Goal: Information Seeking & Learning: Learn about a topic

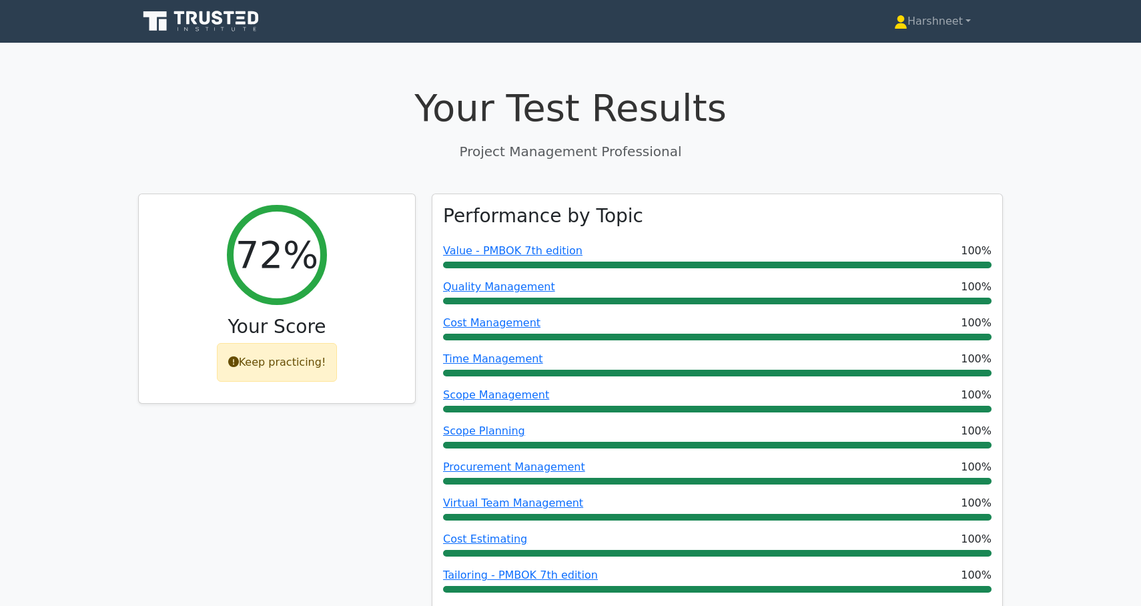
click at [235, 17] on icon at bounding box center [202, 21] width 128 height 25
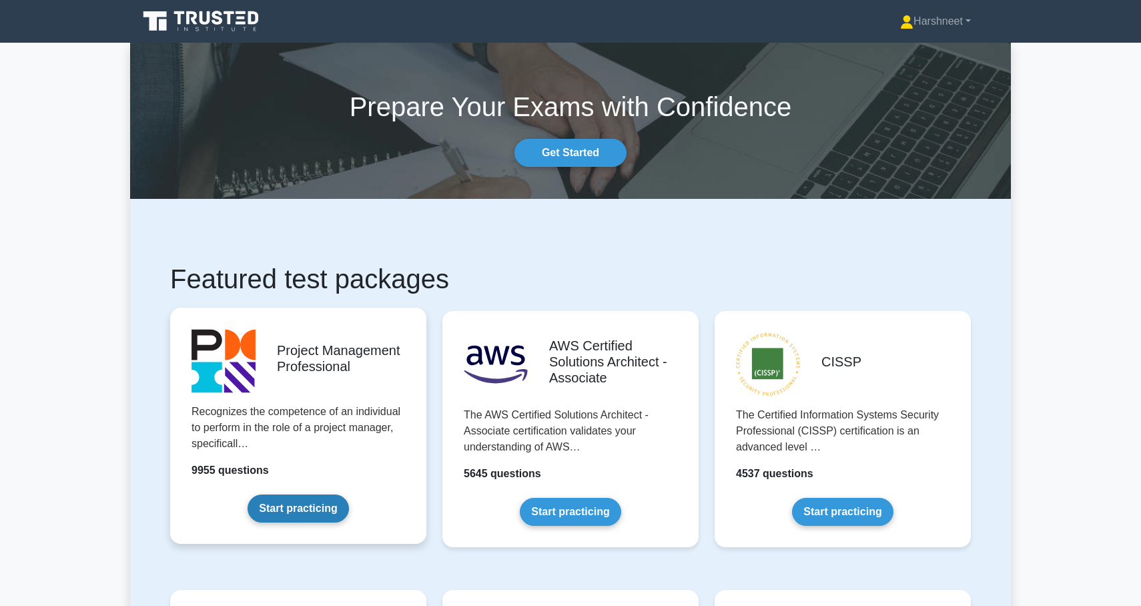
click at [280, 502] on link "Start practicing" at bounding box center [297, 508] width 101 height 28
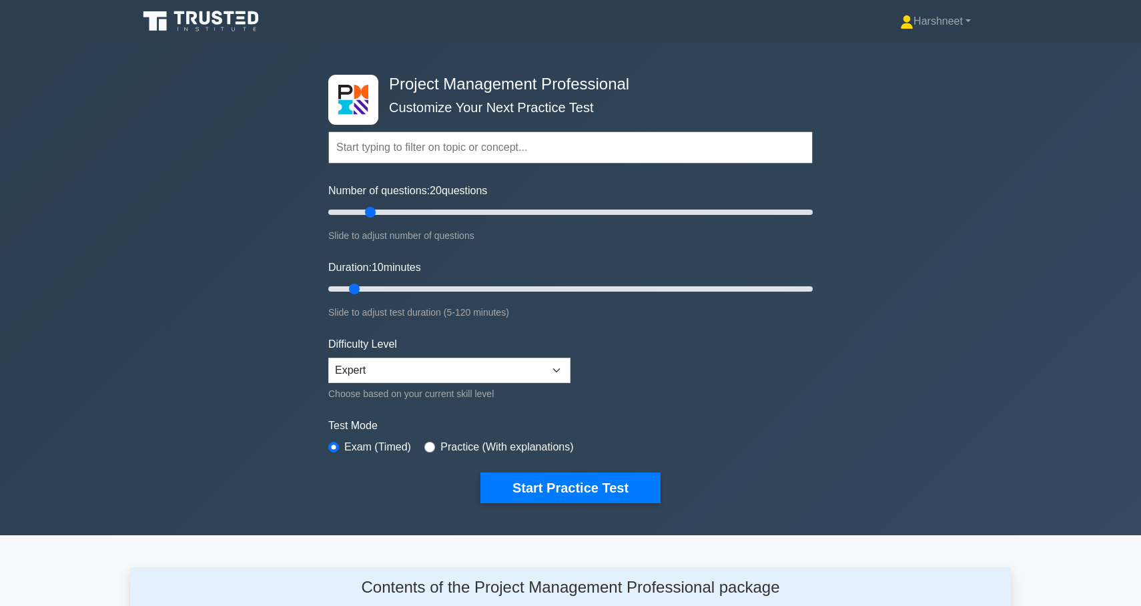
drag, startPoint x: 347, startPoint y: 209, endPoint x: 367, endPoint y: 210, distance: 20.0
type input "20"
click at [367, 210] on input "Number of questions: 20 questions" at bounding box center [570, 212] width 484 height 16
drag, startPoint x: 354, startPoint y: 286, endPoint x: 449, endPoint y: 292, distance: 94.9
type input "35"
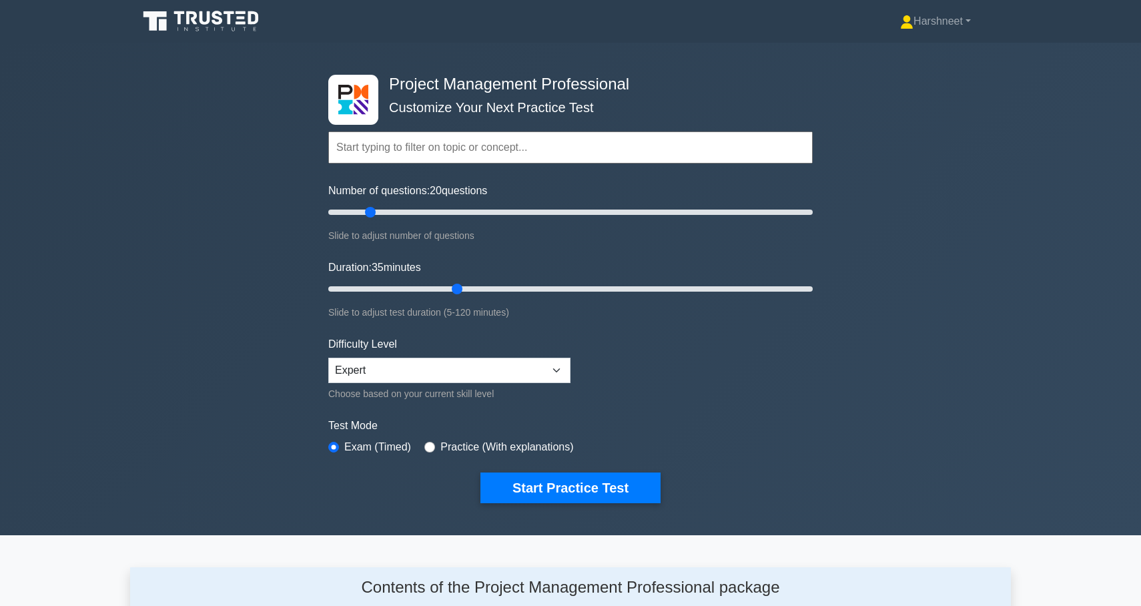
click at [449, 292] on input "Duration: 35 minutes" at bounding box center [570, 289] width 484 height 16
click at [515, 484] on button "Start Practice Test" at bounding box center [570, 487] width 180 height 31
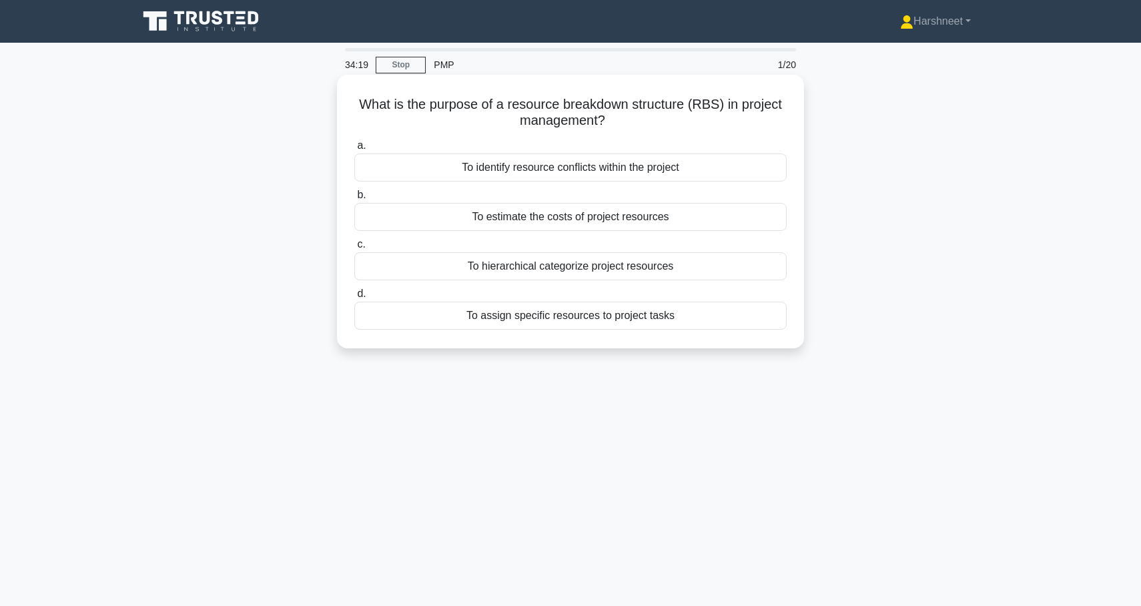
click at [533, 266] on div "To hierarchical categorize project resources" at bounding box center [570, 266] width 432 height 28
click at [354, 249] on input "c. To hierarchical categorize project resources" at bounding box center [354, 244] width 0 height 9
click at [554, 217] on div "It provides a detailed plan for project communication" at bounding box center [570, 217] width 432 height 28
click at [354, 199] on input "b. It provides a detailed plan for project communication" at bounding box center [354, 195] width 0 height 9
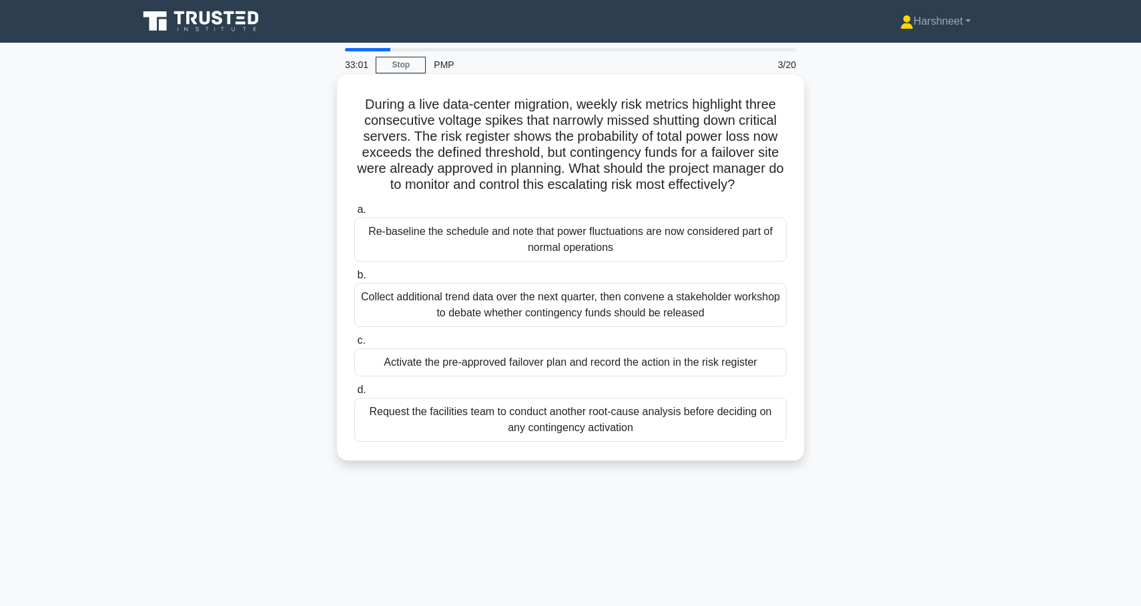
click at [542, 361] on div "Activate the pre-approved failover plan and record the action in the risk regis…" at bounding box center [570, 362] width 432 height 28
click at [354, 345] on input "c. Activate the pre-approved failover plan and record the action in the risk re…" at bounding box center [354, 340] width 0 height 9
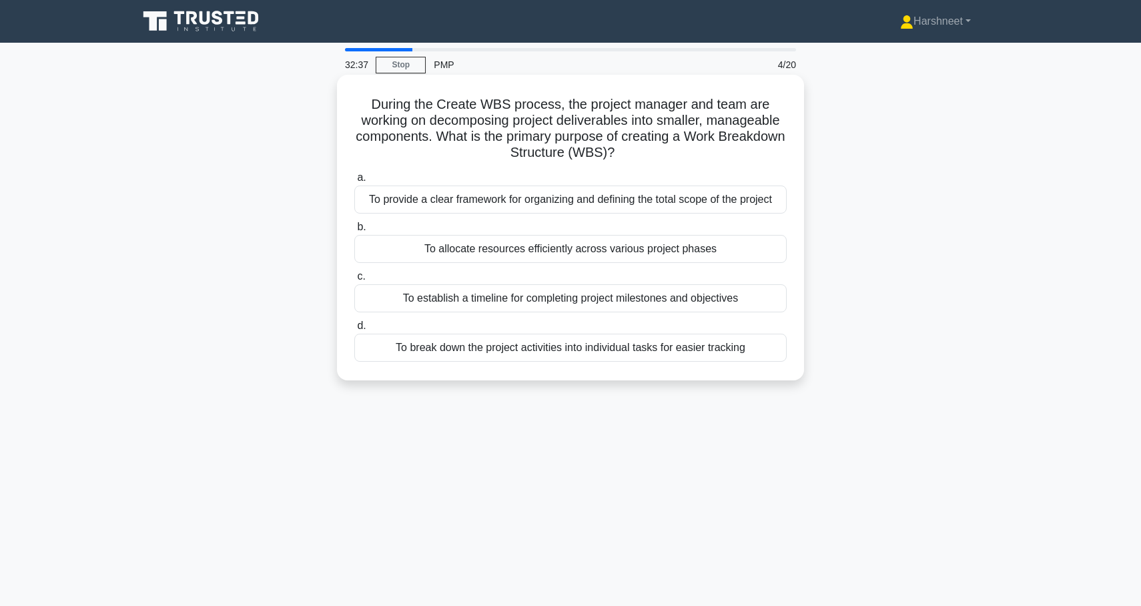
click at [544, 350] on div "To break down the project activities into individual tasks for easier tracking" at bounding box center [570, 348] width 432 height 28
click at [354, 330] on input "d. To break down the project activities into individual tasks for easier tracki…" at bounding box center [354, 326] width 0 height 9
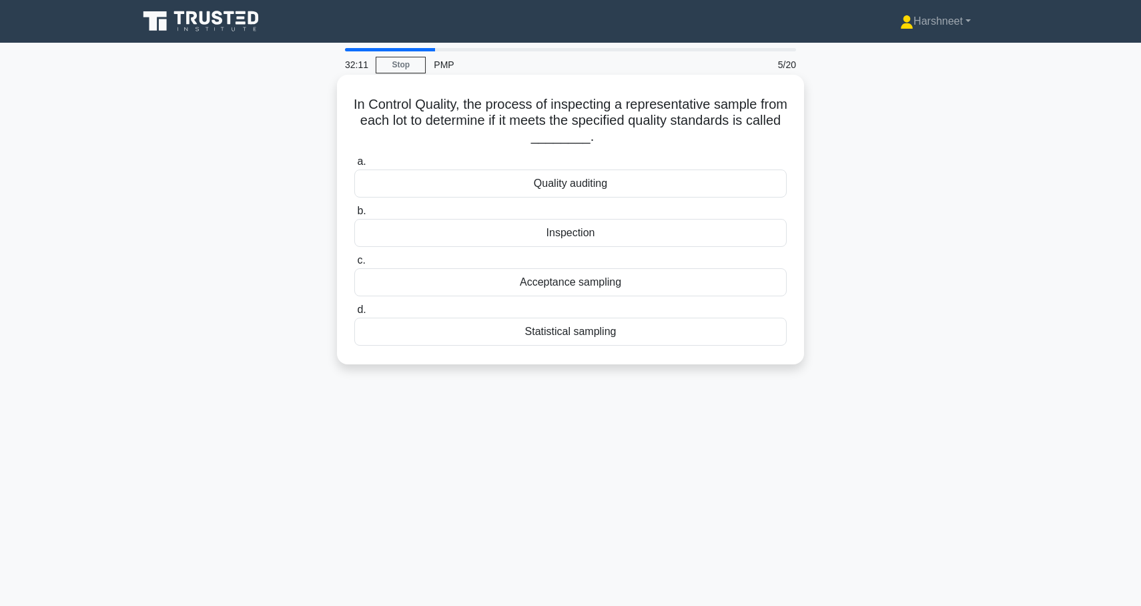
click at [596, 235] on div "Inspection" at bounding box center [570, 233] width 432 height 28
click at [354, 215] on input "b. Inspection" at bounding box center [354, 211] width 0 height 9
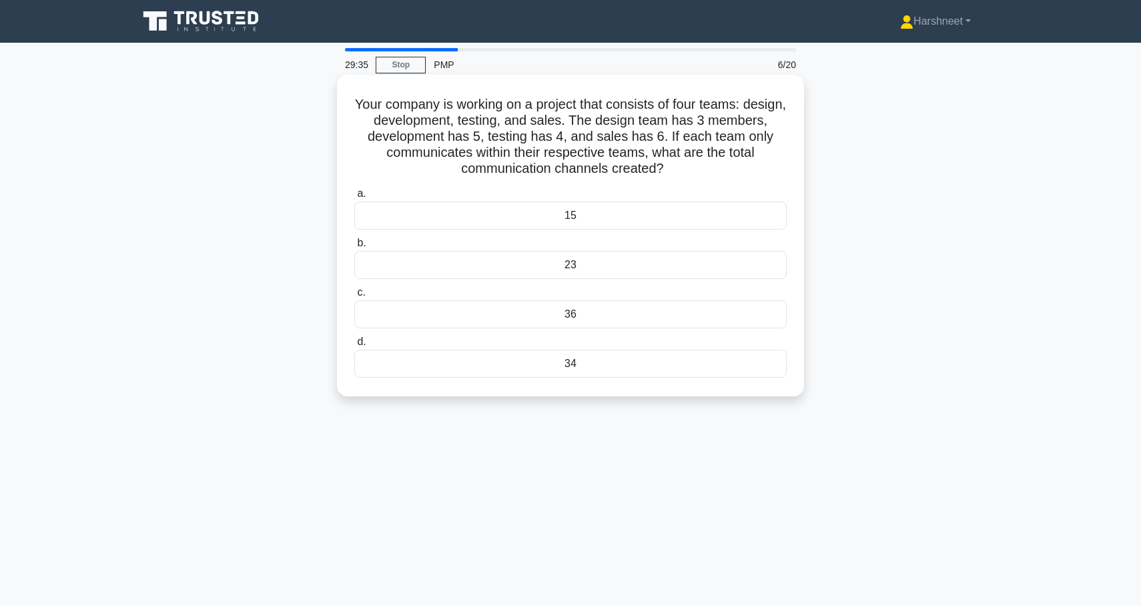
drag, startPoint x: 356, startPoint y: 103, endPoint x: 708, endPoint y: 177, distance: 359.4
click at [708, 177] on h5 "Your company is working on a project that consists of four teams: design, devel…" at bounding box center [570, 136] width 435 height 81
copy h5 "Your company is working on a project that consists of four teams: design, devel…"
click at [245, 199] on div "Your company is working on a project that consists of four teams: design, devel…" at bounding box center [570, 247] width 880 height 338
click at [478, 377] on div "34" at bounding box center [570, 364] width 432 height 28
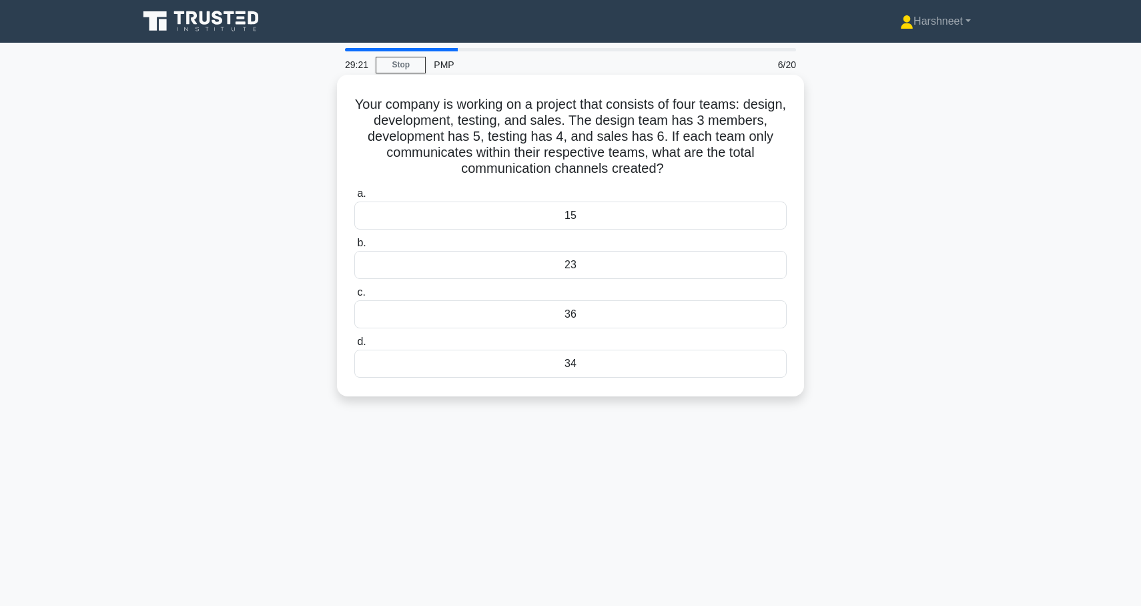
click at [354, 346] on input "d. 34" at bounding box center [354, 342] width 0 height 9
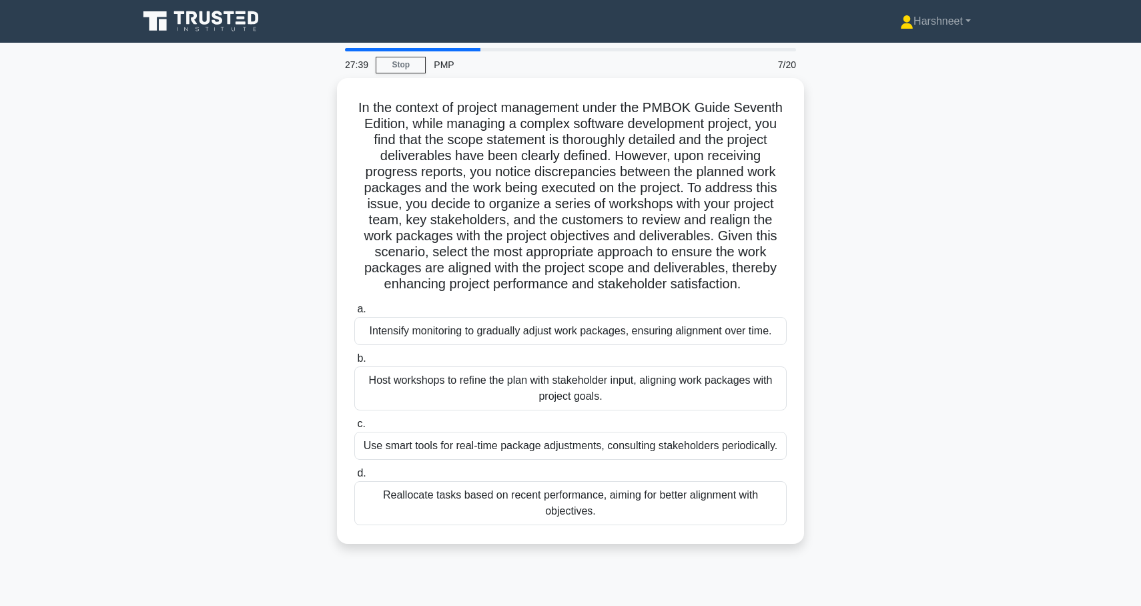
click at [478, 377] on div "Host workshops to refine the plan with stakeholder input, aligning work package…" at bounding box center [570, 388] width 432 height 44
click at [354, 363] on input "b. Host workshops to refine the plan with stakeholder input, aligning work pack…" at bounding box center [354, 358] width 0 height 9
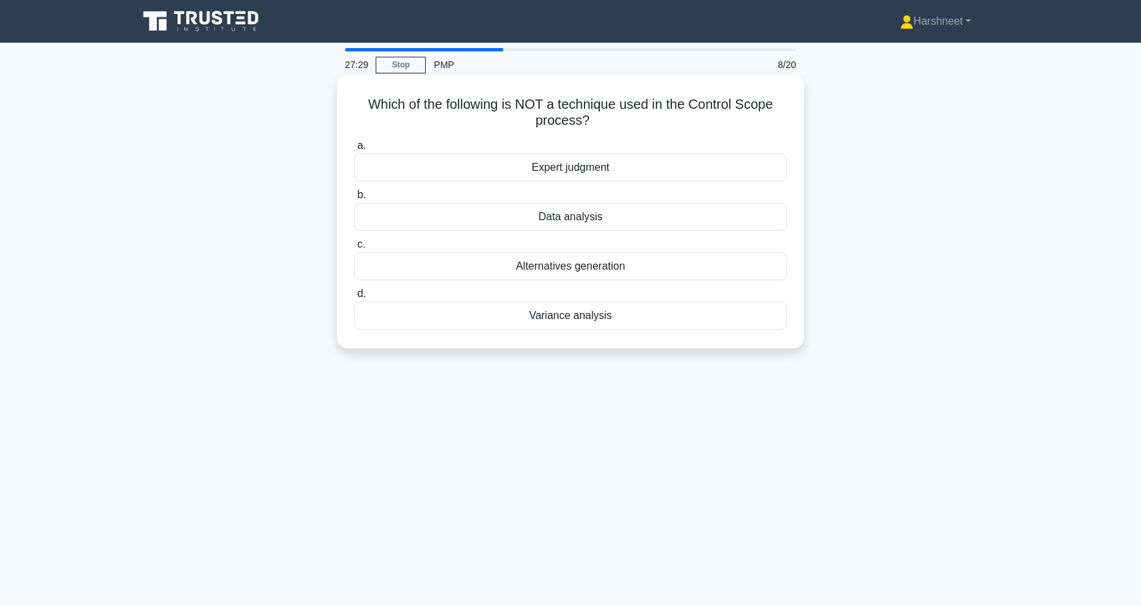
drag, startPoint x: 372, startPoint y: 102, endPoint x: 658, endPoint y: 345, distance: 374.8
click at [658, 345] on div "Which of the following is NOT a technique used in the Control Scope process? .s…" at bounding box center [570, 211] width 467 height 273
copy div "Which of the following is NOT a technique used in the Control Scope process? .s…"
click at [168, 165] on div "Which of the following is NOT a technique used in the Control Scope process? .s…" at bounding box center [570, 222] width 880 height 289
click at [507, 262] on div "Alternatives generation" at bounding box center [570, 266] width 432 height 28
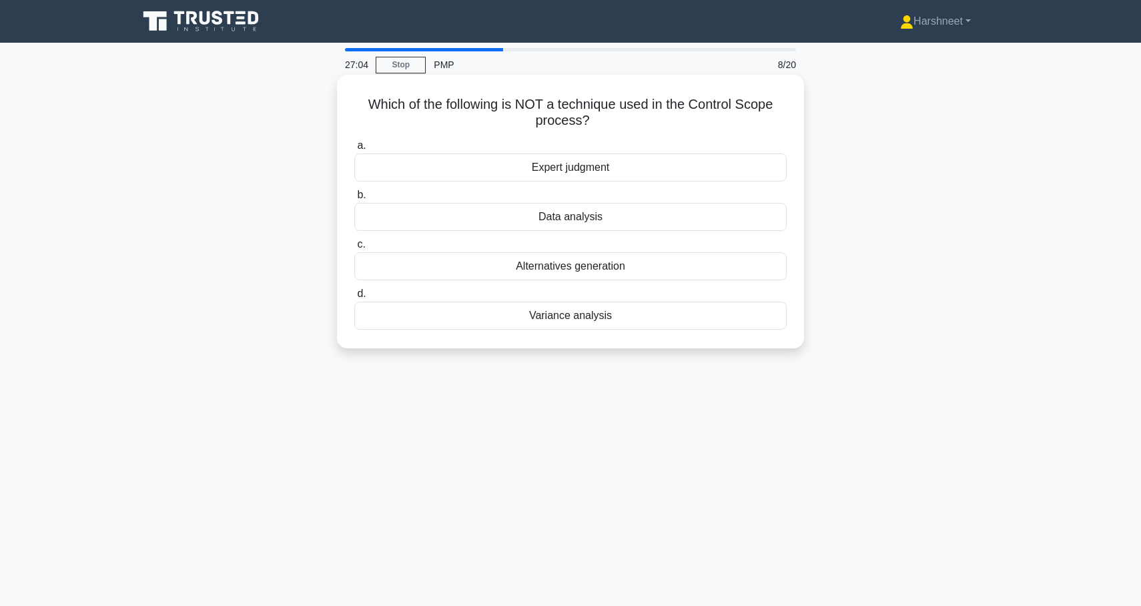
click at [354, 249] on input "c. Alternatives generation" at bounding box center [354, 244] width 0 height 9
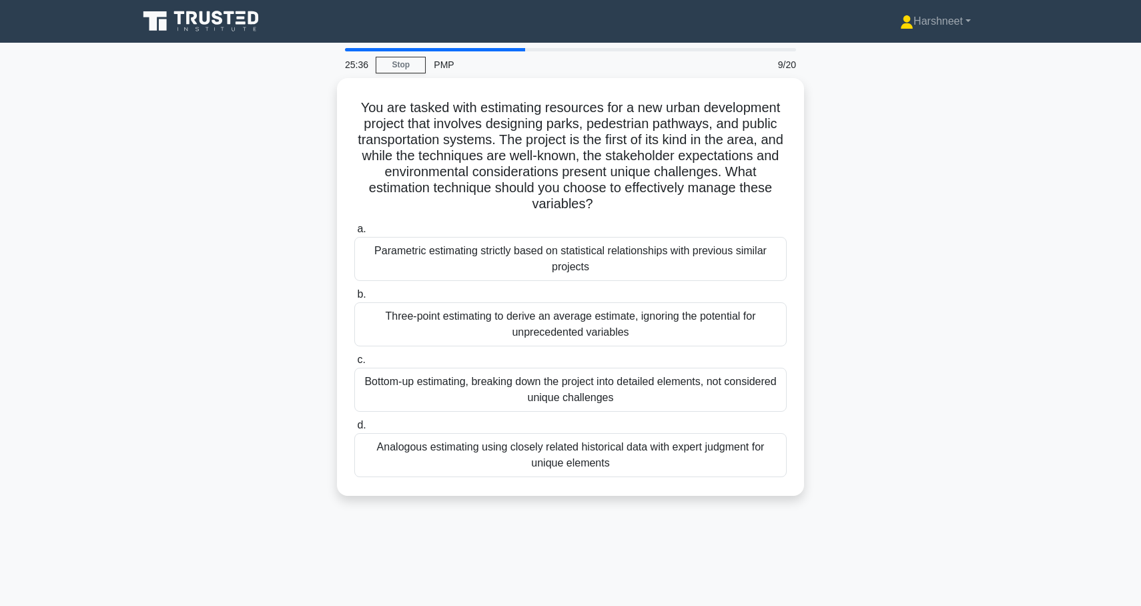
drag, startPoint x: 361, startPoint y: 105, endPoint x: 692, endPoint y: 510, distance: 522.9
click at [692, 510] on div "25:36 Stop PMP 9/20 You are tasked with estimating resources for a new urban de…" at bounding box center [570, 381] width 880 height 667
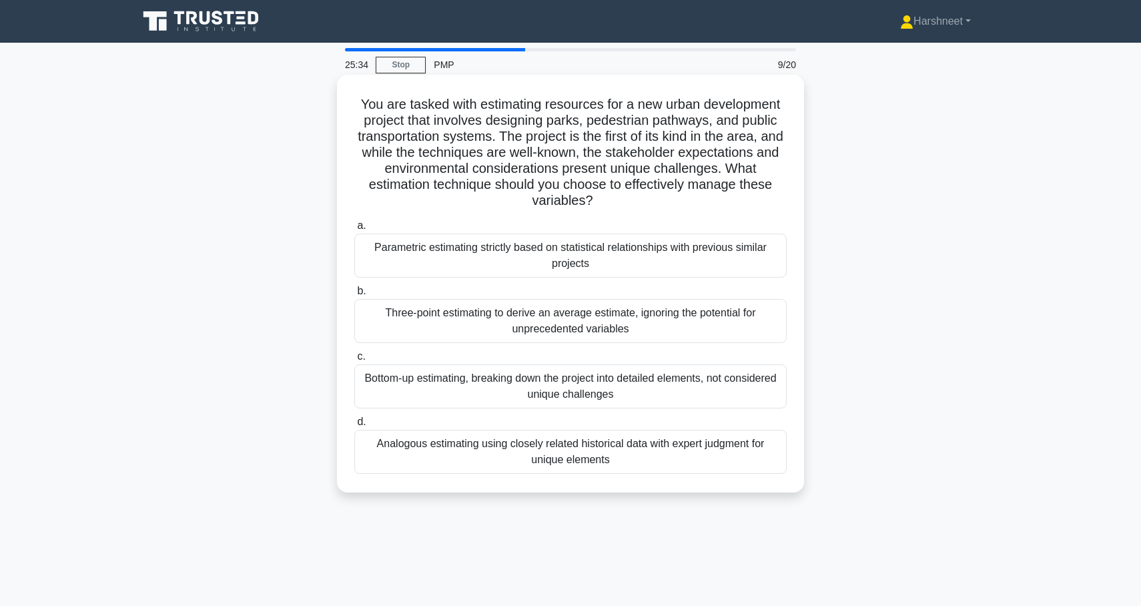
copy div "You are tasked with estimating resources for a new urban development project th…"
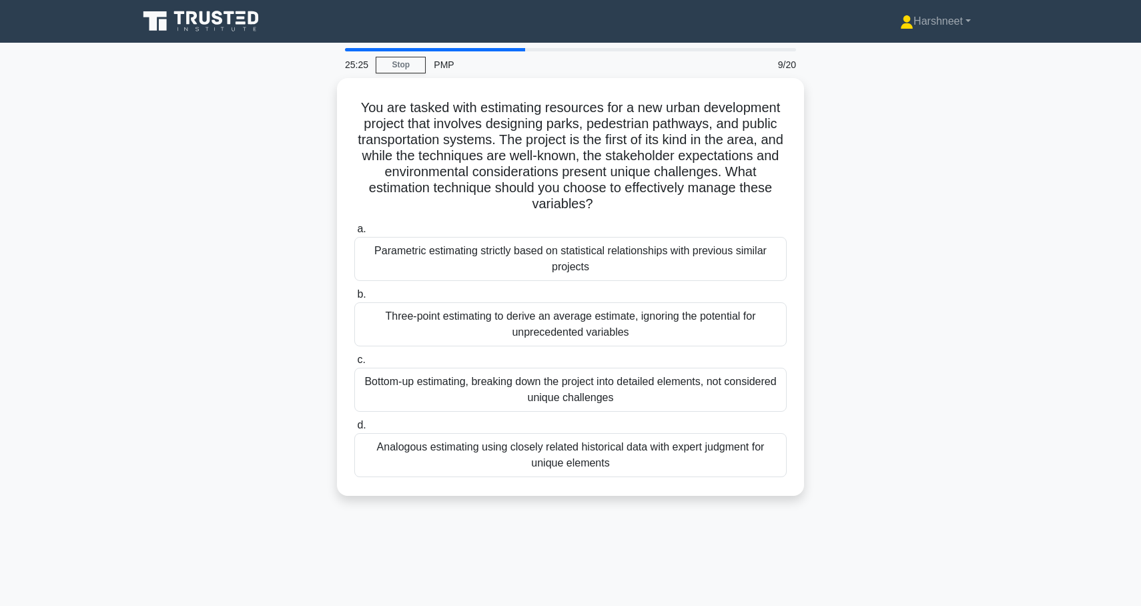
click at [279, 247] on div "You are tasked with estimating resources for a new urban development project th…" at bounding box center [570, 295] width 880 height 434
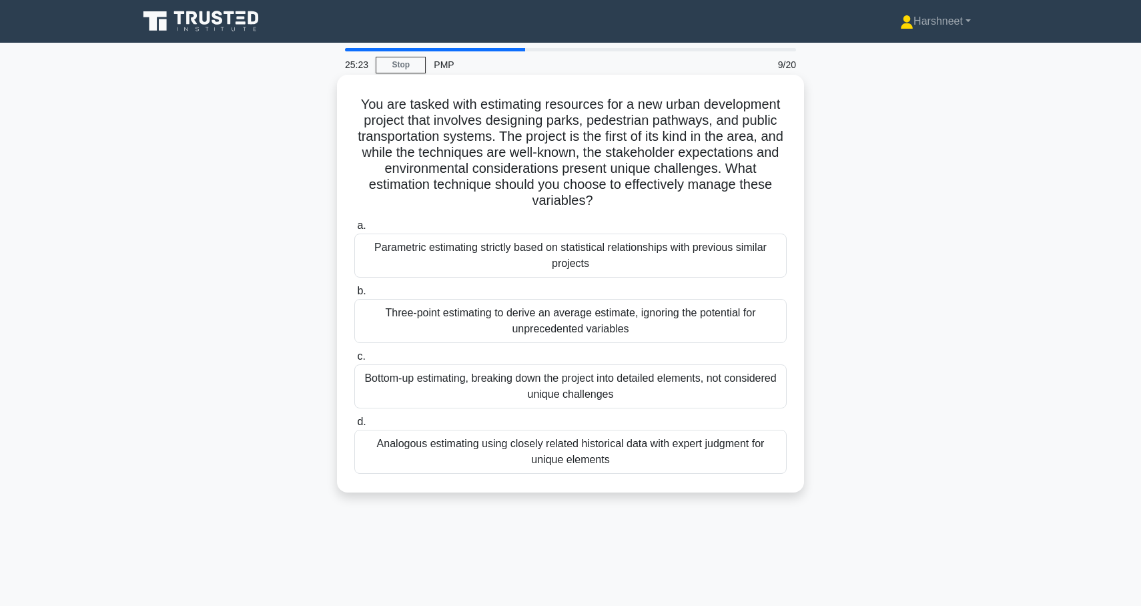
click at [388, 430] on div "Analogous estimating using closely related historical data with expert judgment…" at bounding box center [570, 452] width 432 height 44
click at [354, 426] on input "d. Analogous estimating using closely related historical data with expert judgm…" at bounding box center [354, 422] width 0 height 9
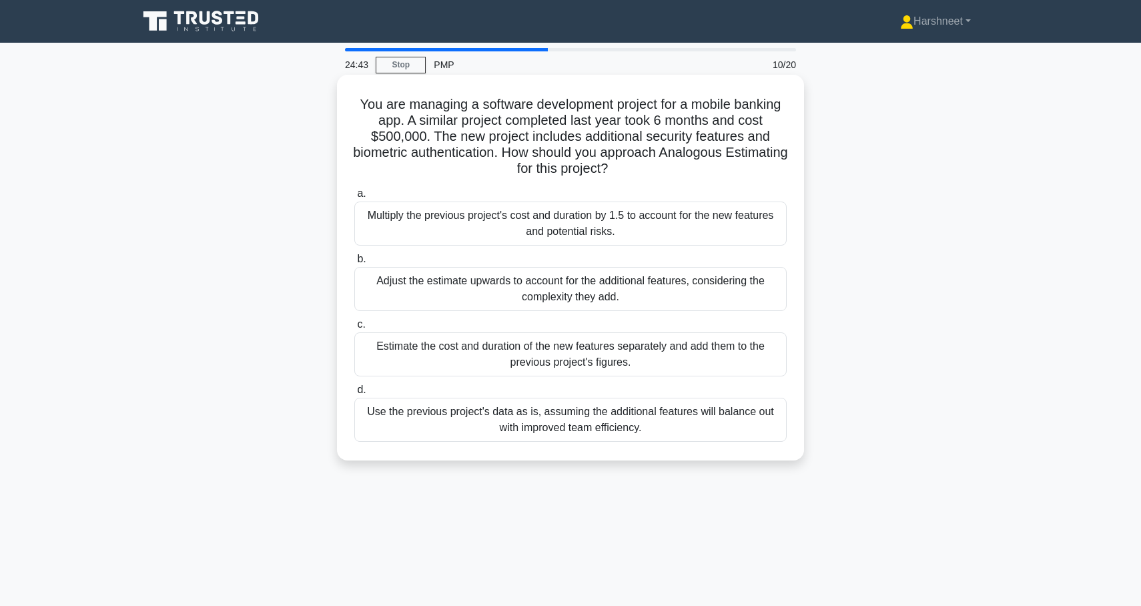
click at [424, 367] on div "Estimate the cost and duration of the new features separately and add them to t…" at bounding box center [570, 354] width 432 height 44
click at [354, 329] on input "c. Estimate the cost and duration of the new features separately and add them t…" at bounding box center [354, 324] width 0 height 9
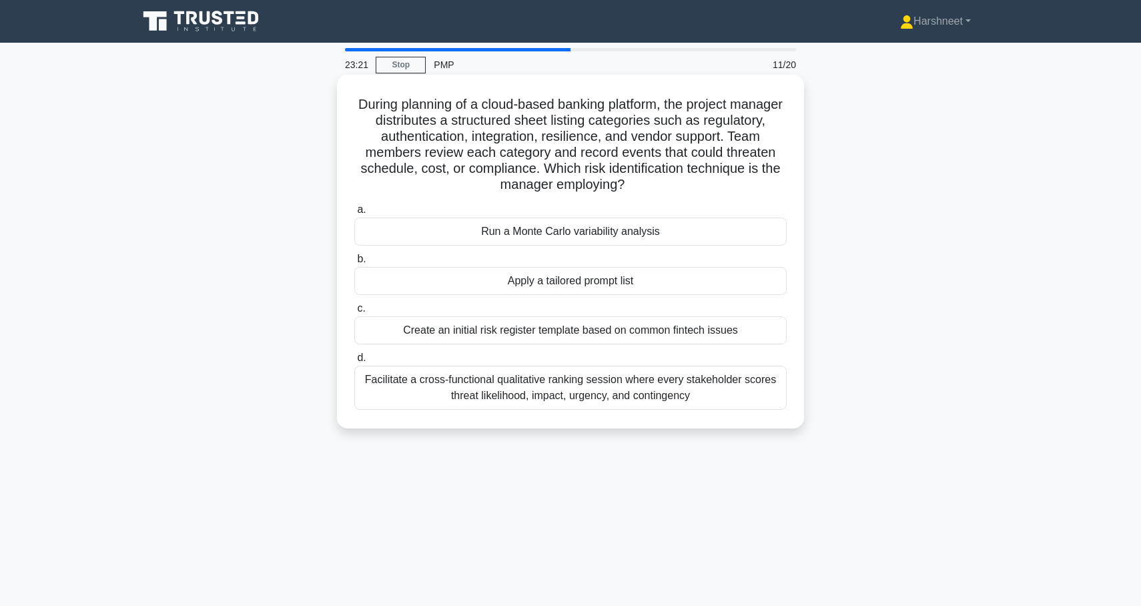
click at [450, 393] on div "Facilitate a cross-functional qualitative ranking session where every stakehold…" at bounding box center [570, 388] width 432 height 44
click at [354, 362] on input "d. Facilitate a cross-functional qualitative ranking session where every stakeh…" at bounding box center [354, 358] width 0 height 9
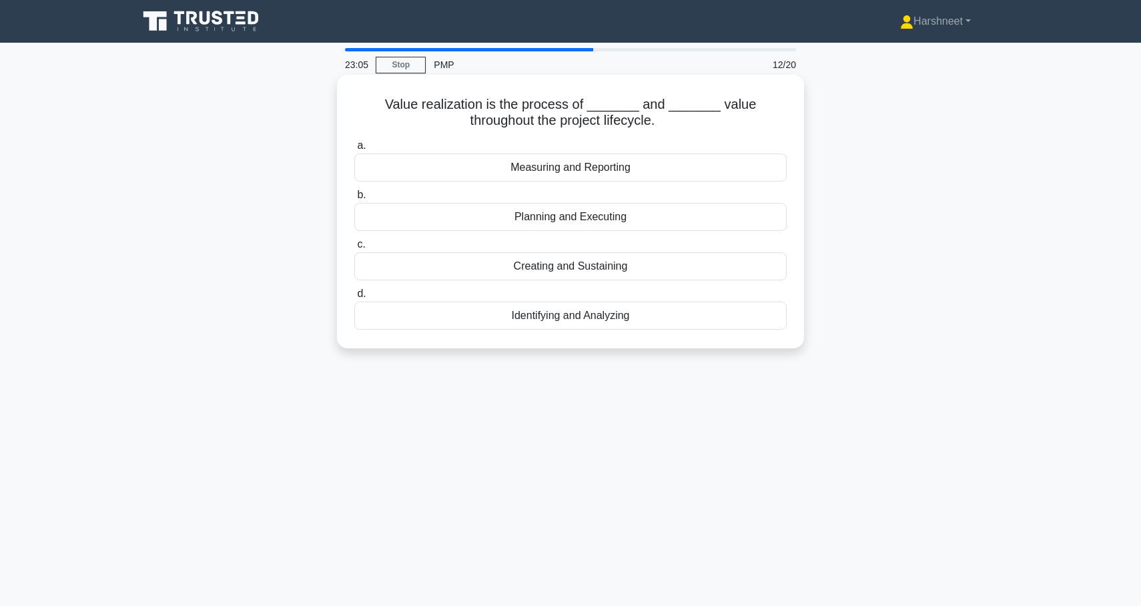
click at [501, 274] on div "Creating and Sustaining" at bounding box center [570, 266] width 432 height 28
click at [354, 249] on input "c. Creating and Sustaining" at bounding box center [354, 244] width 0 height 9
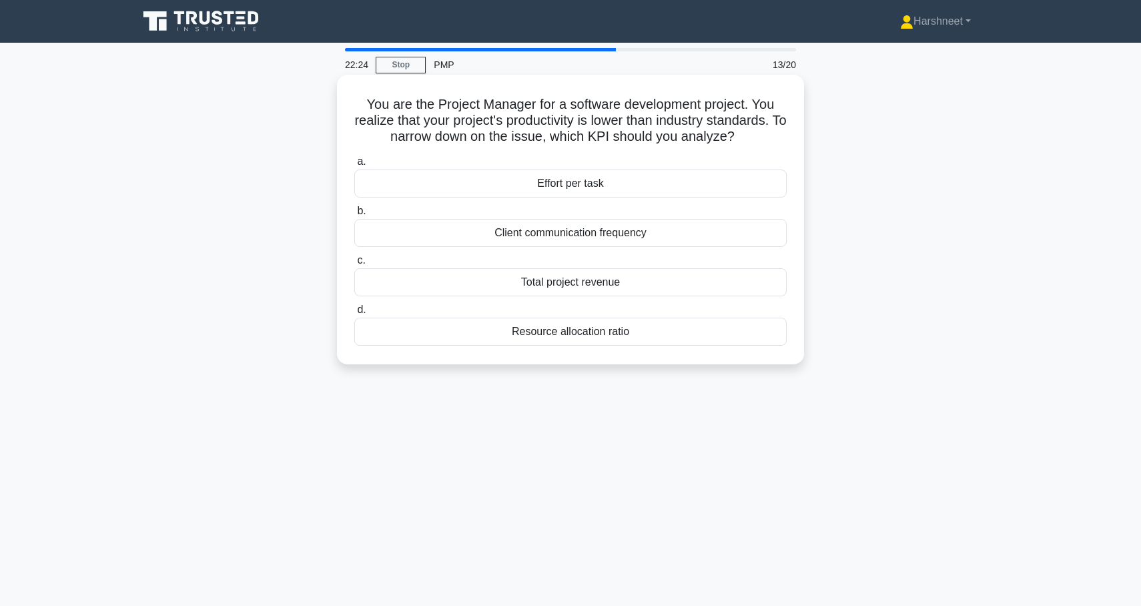
drag, startPoint x: 366, startPoint y: 103, endPoint x: 636, endPoint y: 367, distance: 377.3
click at [636, 364] on div "You are the Project Manager for a software development project. You realize tha…" at bounding box center [570, 219] width 467 height 289
copy div "You are the Project Manager for a software development project. You realize tha…"
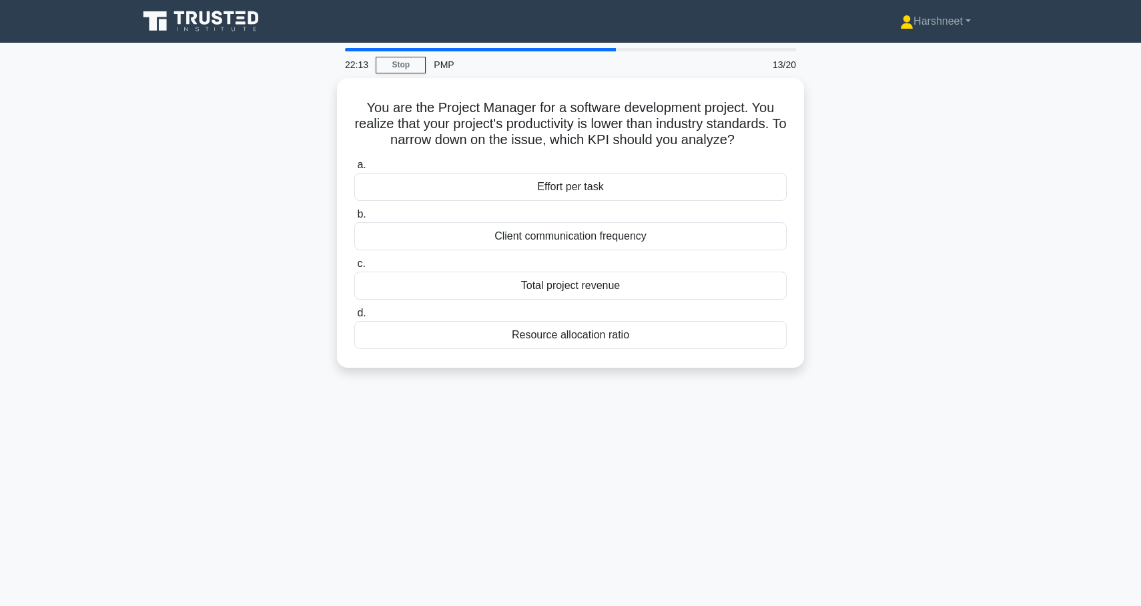
click at [204, 138] on div "You are the Project Manager for a software development project. You realize tha…" at bounding box center [570, 230] width 880 height 305
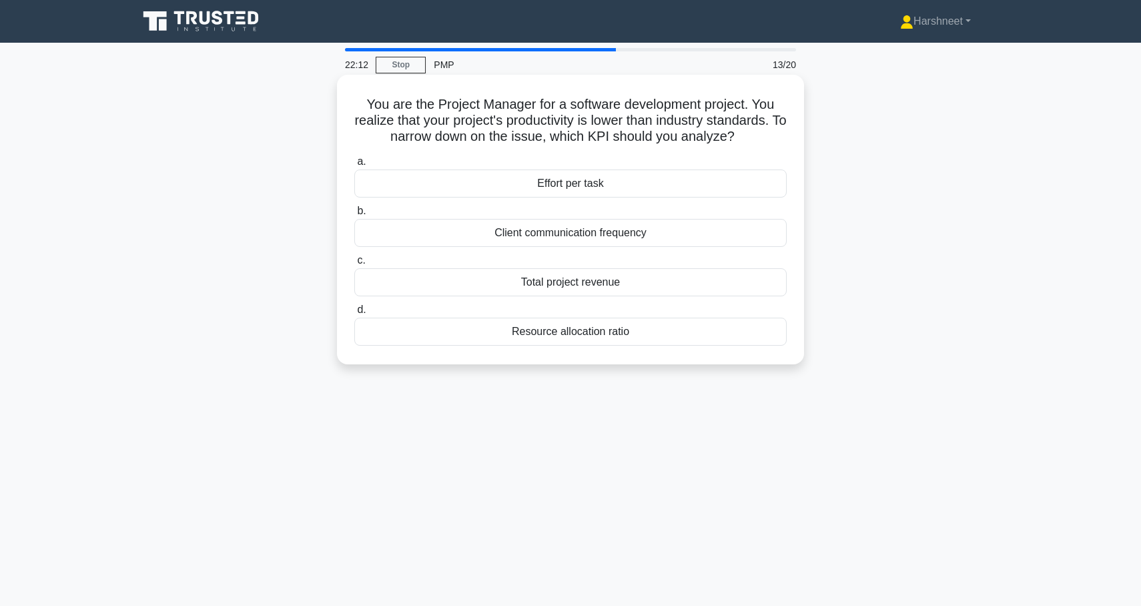
click at [412, 185] on div "Effort per task" at bounding box center [570, 183] width 432 height 28
click at [354, 166] on input "a. Effort per task" at bounding box center [354, 161] width 0 height 9
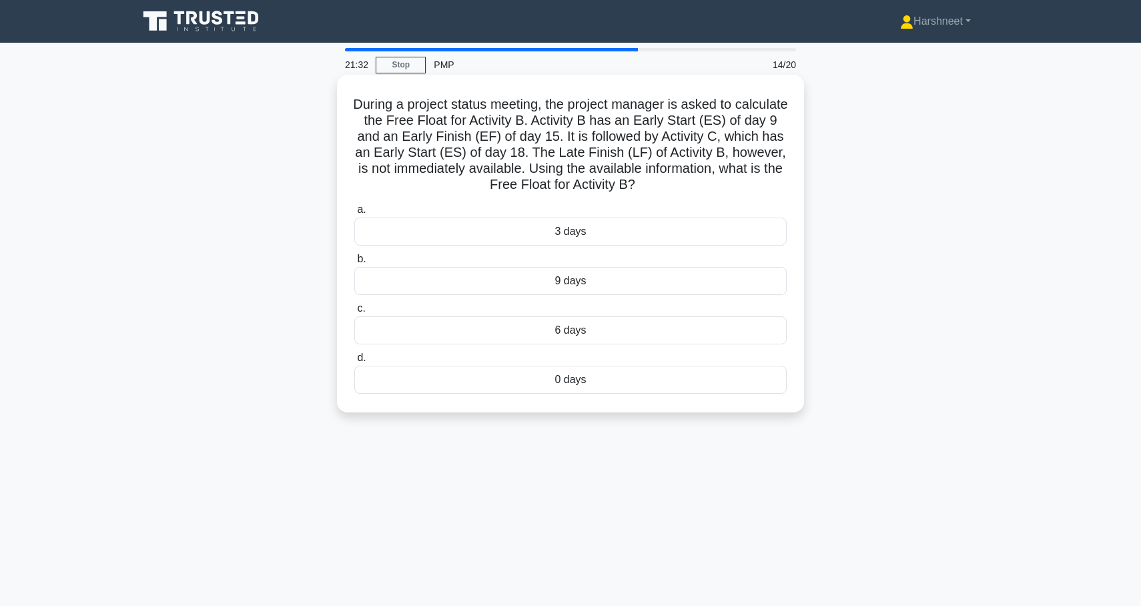
click at [426, 240] on div "3 days" at bounding box center [570, 231] width 432 height 28
click at [354, 214] on input "a. 3 days" at bounding box center [354, 209] width 0 height 9
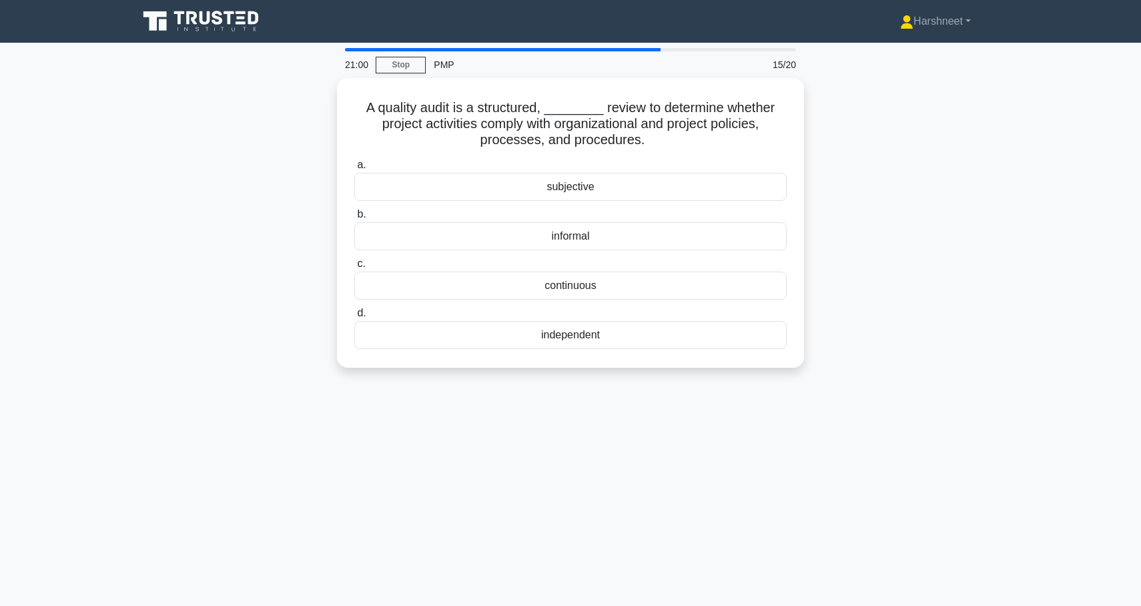
drag, startPoint x: 365, startPoint y: 105, endPoint x: 670, endPoint y: 389, distance: 416.3
click at [670, 389] on div "21:00 Stop PMP 15/20 A quality audit is a structured, ________ review to determ…" at bounding box center [570, 381] width 880 height 667
copy div "A quality audit is a structured, ________ review to determine whether project a…"
click at [263, 127] on div "A quality audit is a structured, ________ review to determine whether project a…" at bounding box center [570, 230] width 880 height 305
click at [479, 337] on div "independent" at bounding box center [570, 332] width 432 height 28
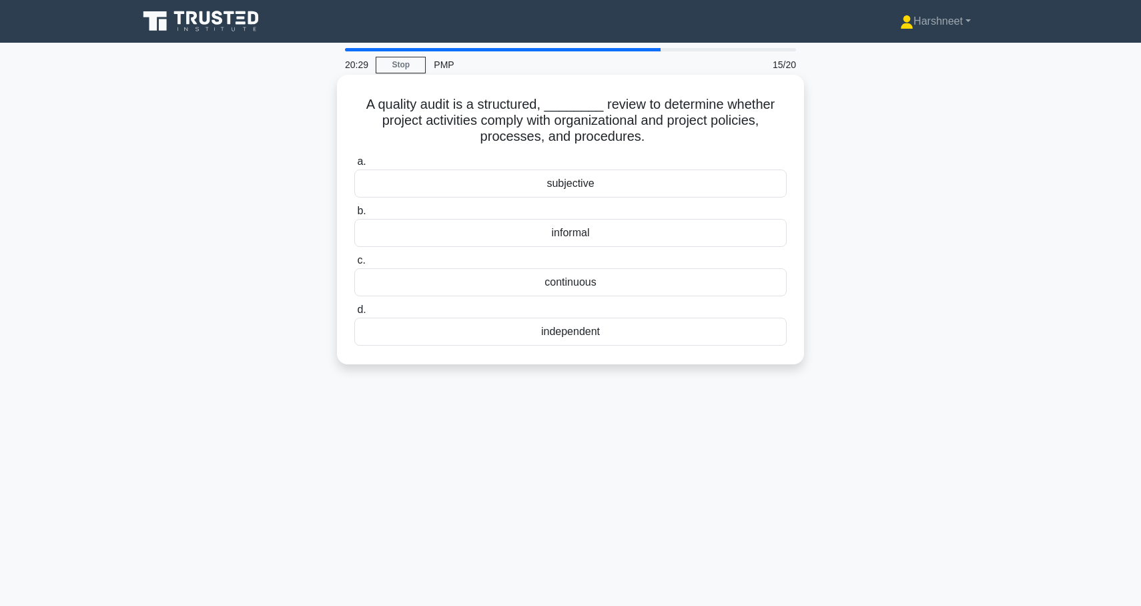
click at [354, 314] on input "d. independent" at bounding box center [354, 309] width 0 height 9
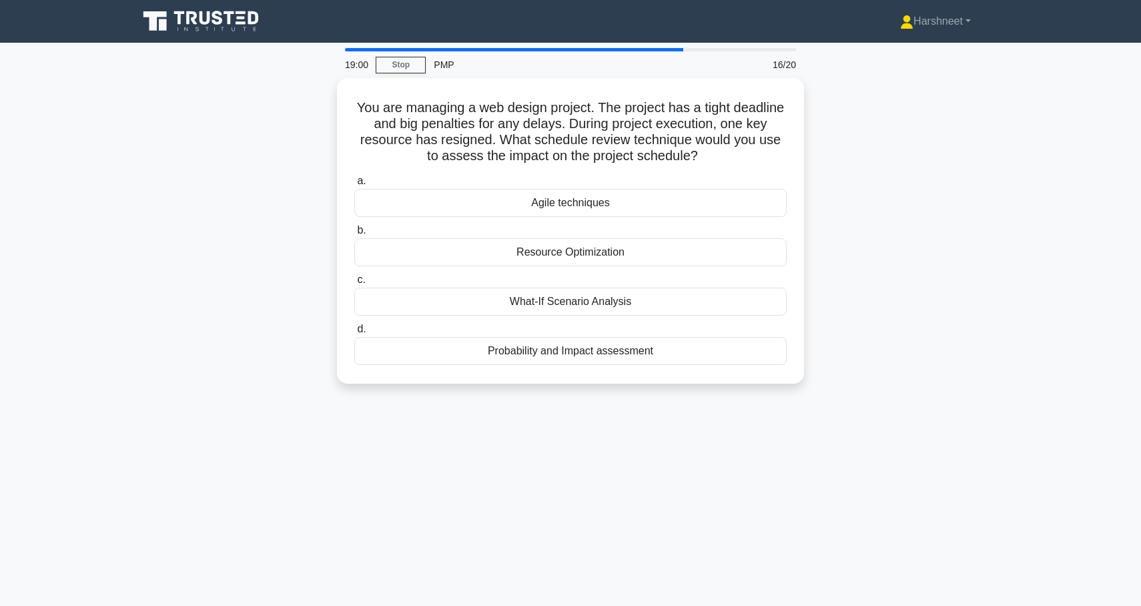
drag, startPoint x: 356, startPoint y: 102, endPoint x: 682, endPoint y: 396, distance: 438.8
click at [682, 396] on div "You are managing a web design project. The project has a tight deadline and big…" at bounding box center [570, 239] width 880 height 322
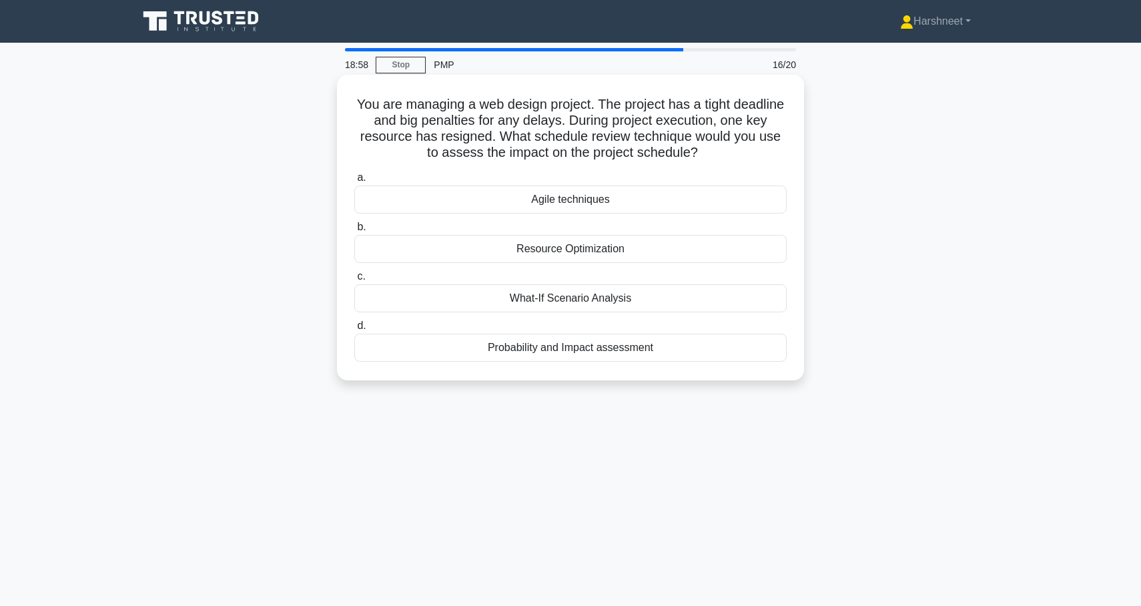
copy div "You are managing a web design project. The project has a tight deadline and big…"
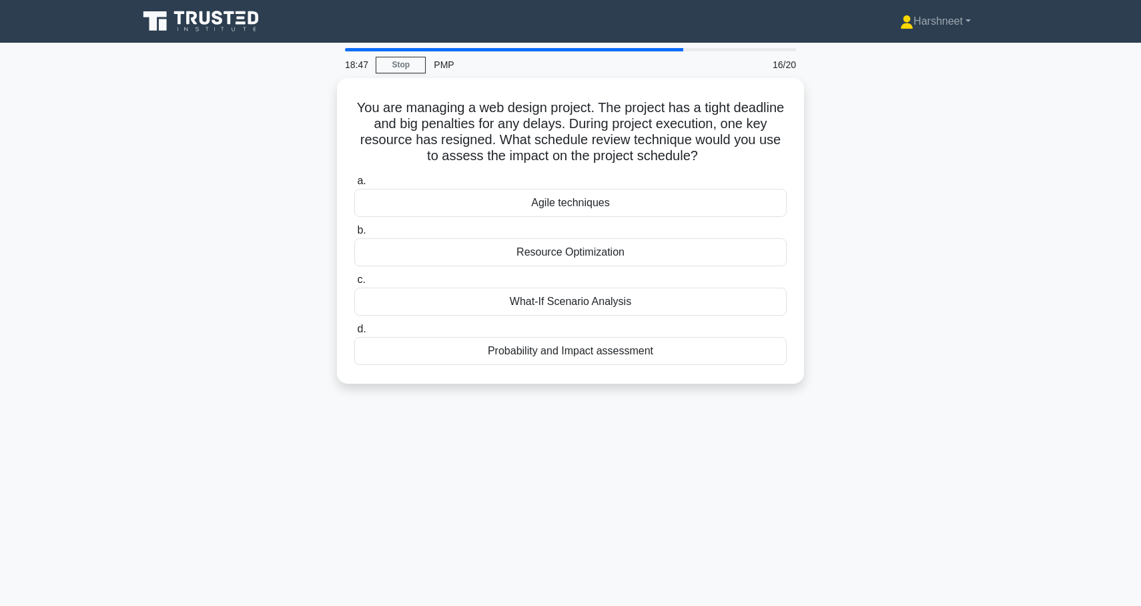
click at [261, 213] on div "You are managing a web design project. The project has a tight deadline and big…" at bounding box center [570, 239] width 880 height 322
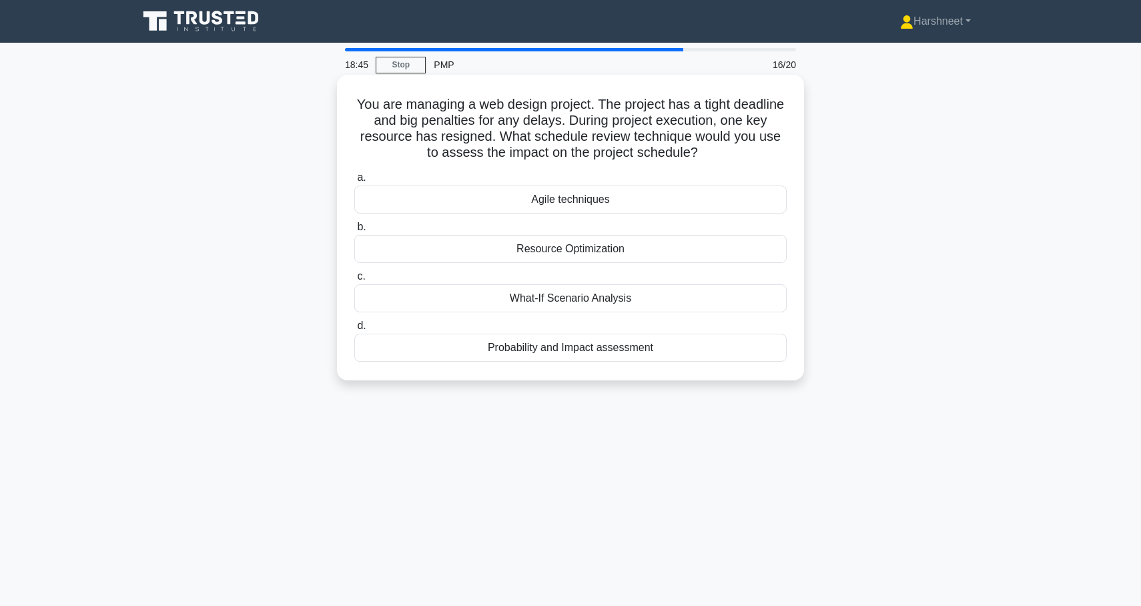
click at [436, 302] on div "What-If Scenario Analysis" at bounding box center [570, 298] width 432 height 28
click at [354, 281] on input "c. What-If Scenario Analysis" at bounding box center [354, 276] width 0 height 9
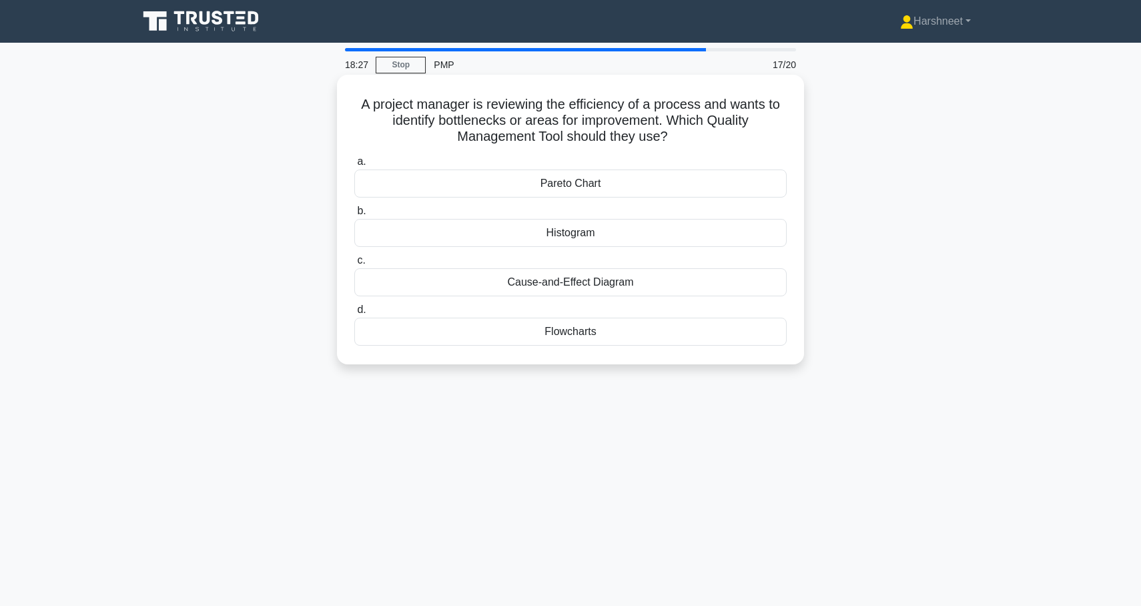
click at [439, 284] on div "Cause-and-Effect Diagram" at bounding box center [570, 282] width 432 height 28
click at [354, 265] on input "c. Cause-and-Effect Diagram" at bounding box center [354, 260] width 0 height 9
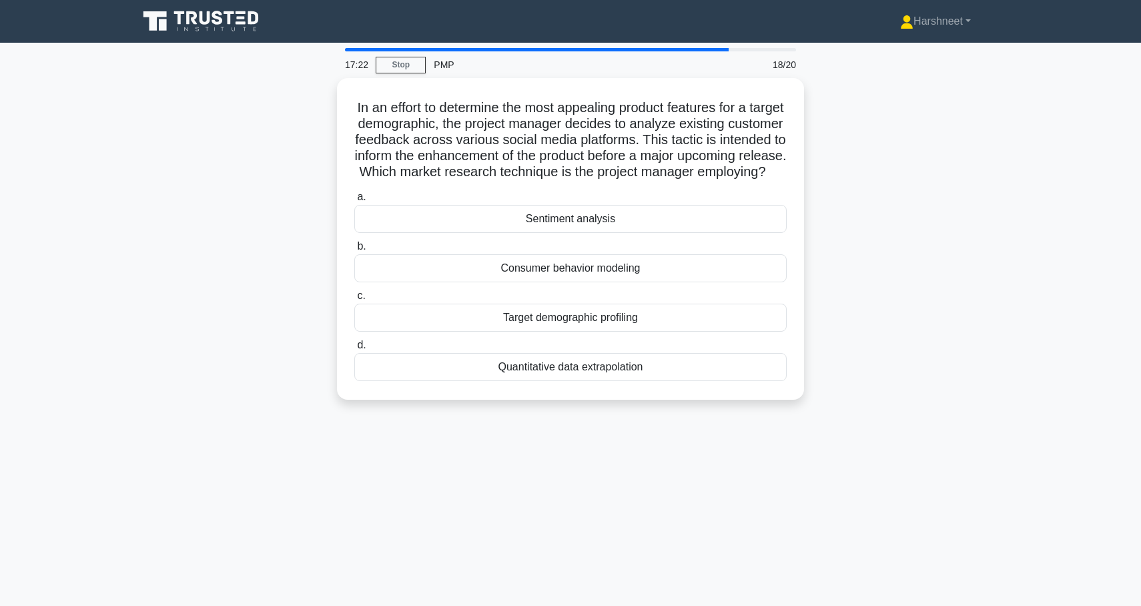
click at [439, 282] on div "Consumer behavior modeling" at bounding box center [570, 268] width 432 height 28
click at [354, 251] on input "b. Consumer behavior modeling" at bounding box center [354, 246] width 0 height 9
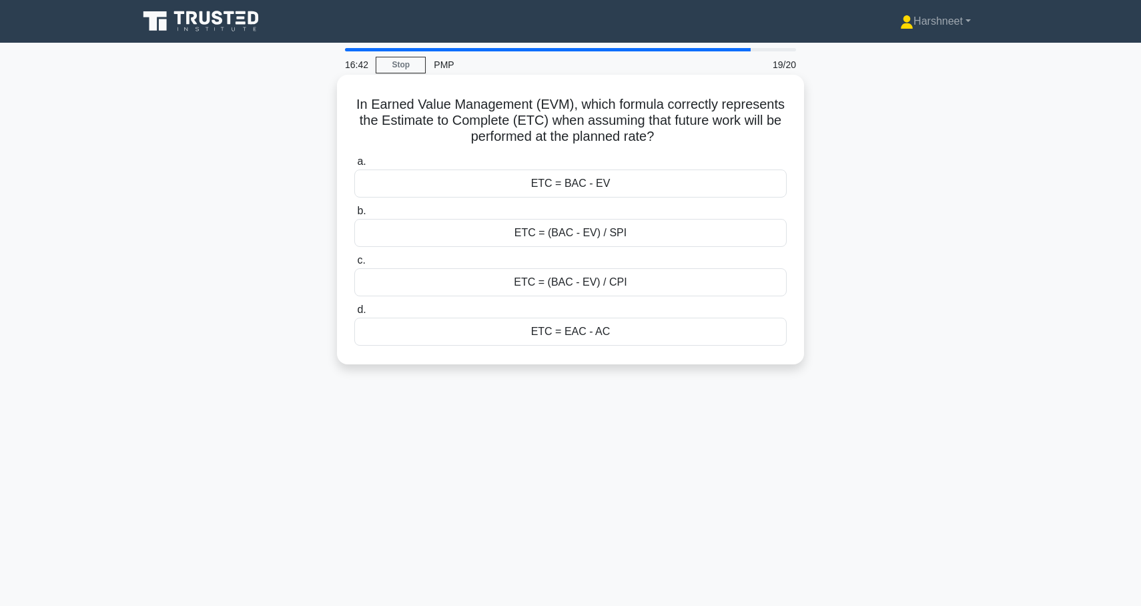
click at [482, 230] on div "ETC = (BAC - EV) / SPI" at bounding box center [570, 233] width 432 height 28
click at [354, 215] on input "b. ETC = (BAC - EV) / SPI" at bounding box center [354, 211] width 0 height 9
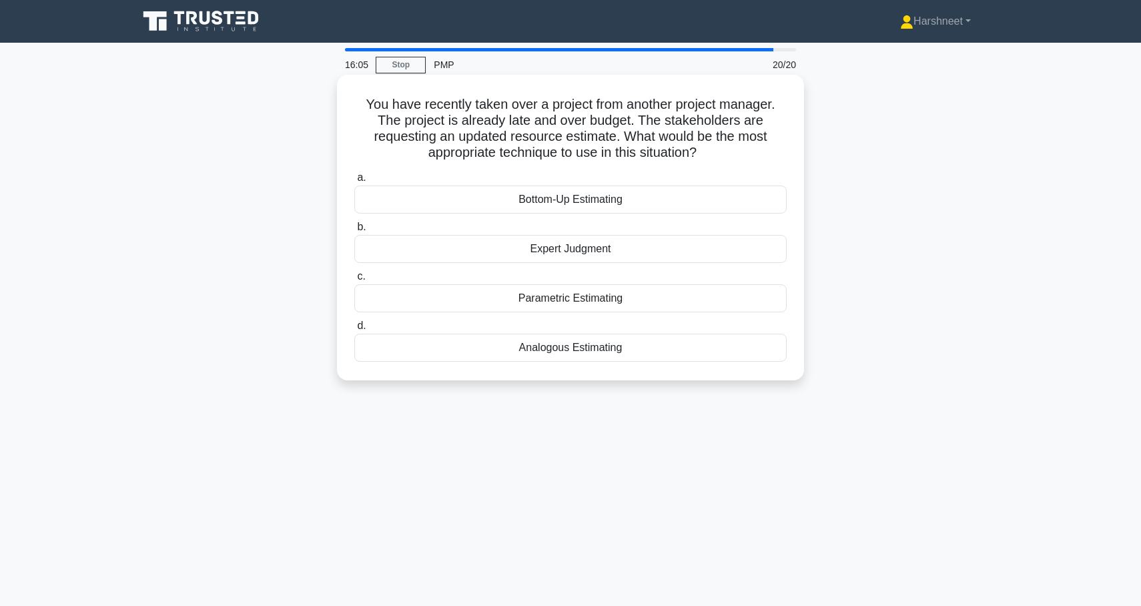
drag, startPoint x: 367, startPoint y: 104, endPoint x: 626, endPoint y: 359, distance: 363.7
click at [626, 359] on div "You have recently taken over a project from another project manager. The projec…" at bounding box center [570, 227] width 456 height 295
copy div "You have recently taken over a project from another project manager. The projec…"
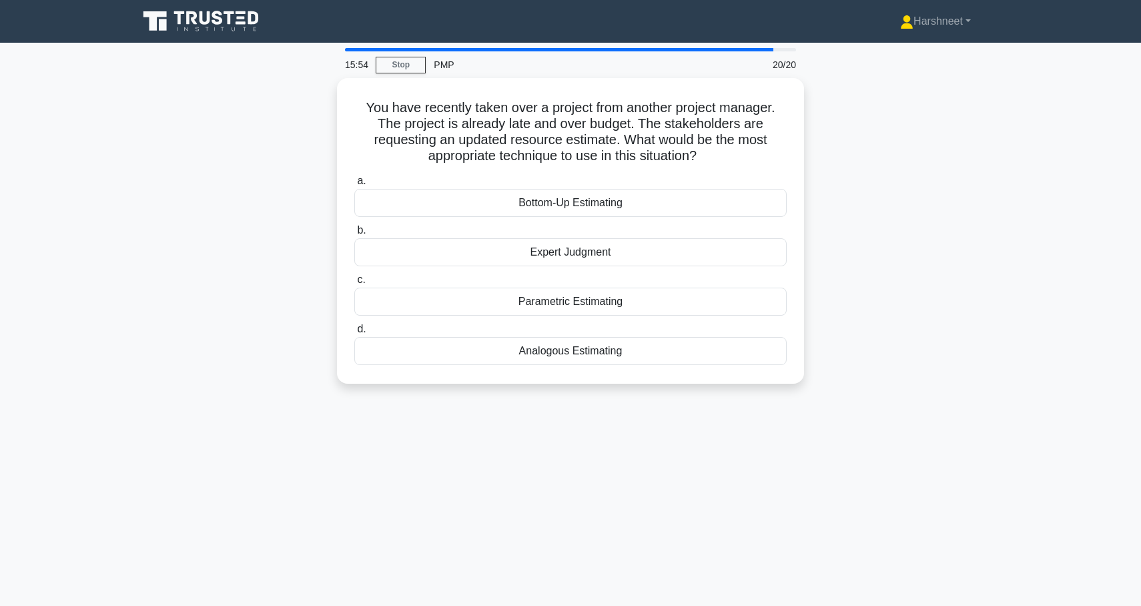
click at [250, 229] on div "You have recently taken over a project from another project manager. The projec…" at bounding box center [570, 239] width 880 height 322
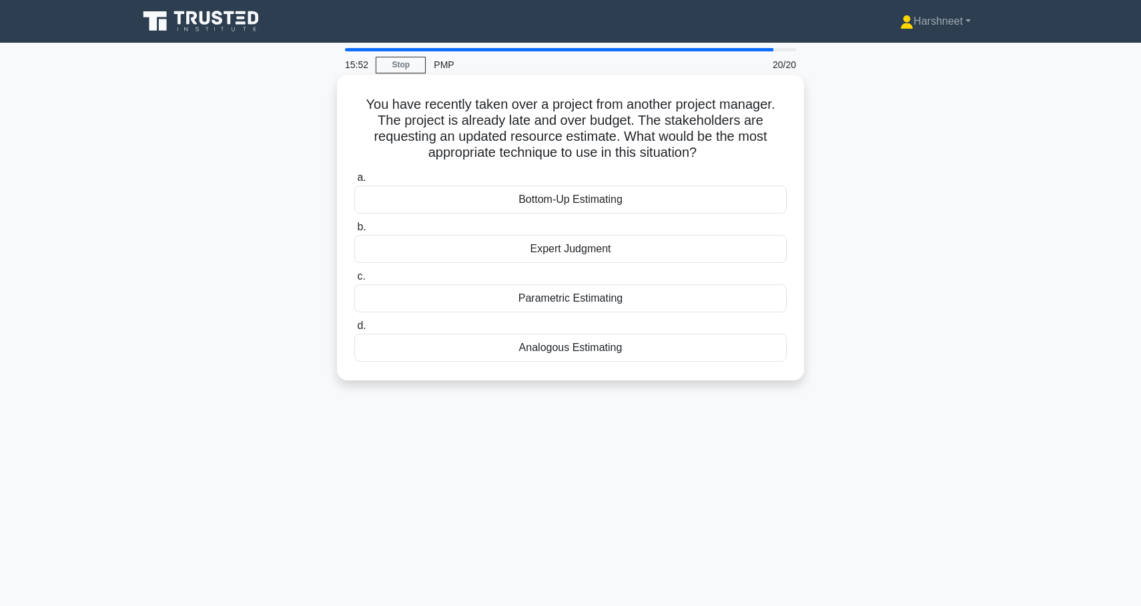
click at [472, 204] on div "Bottom-Up Estimating" at bounding box center [570, 199] width 432 height 28
click at [354, 182] on input "a. Bottom-Up Estimating" at bounding box center [354, 177] width 0 height 9
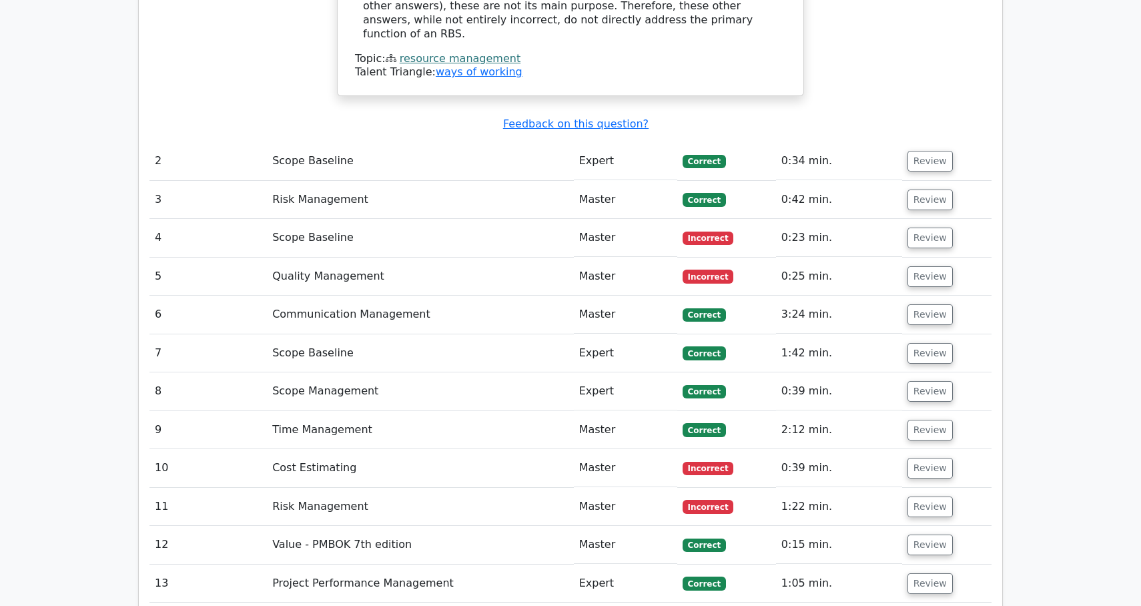
scroll to position [1471, 0]
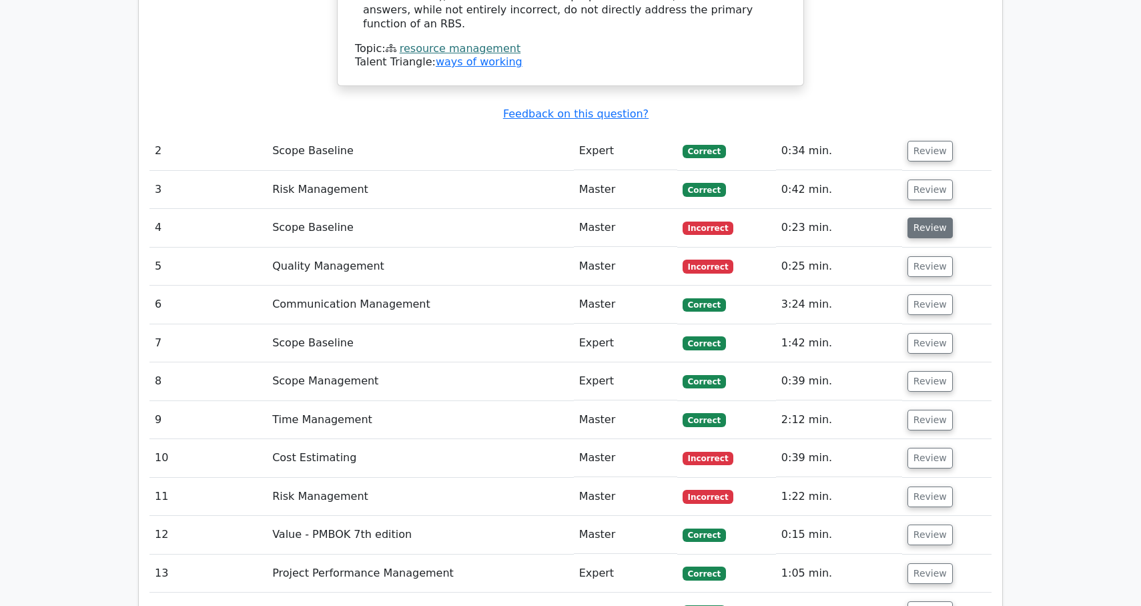
click at [930, 217] on button "Review" at bounding box center [929, 227] width 45 height 21
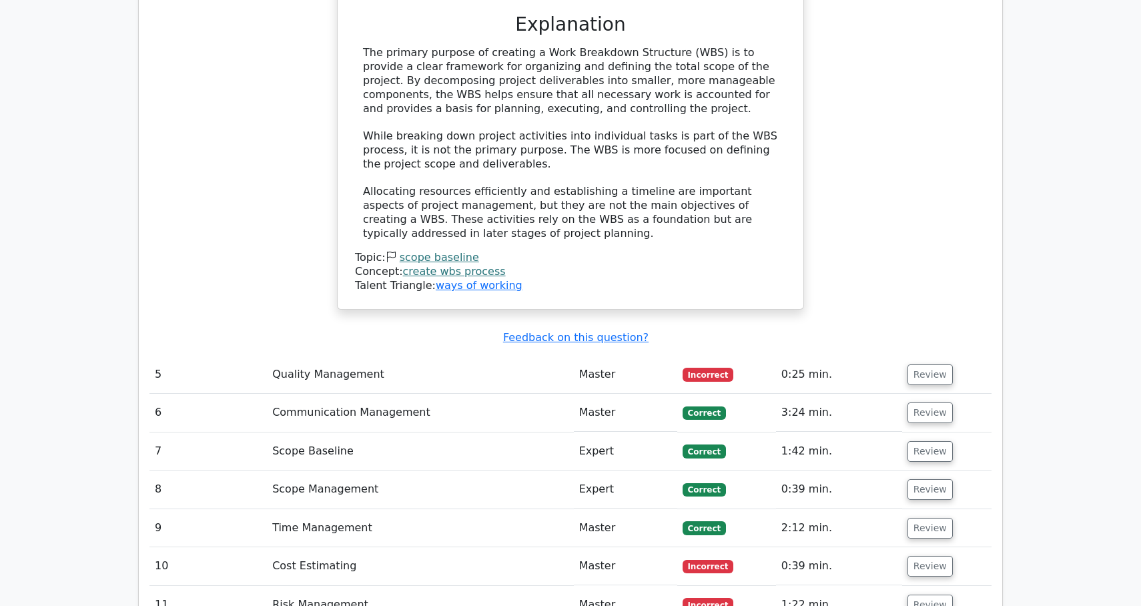
scroll to position [2064, 0]
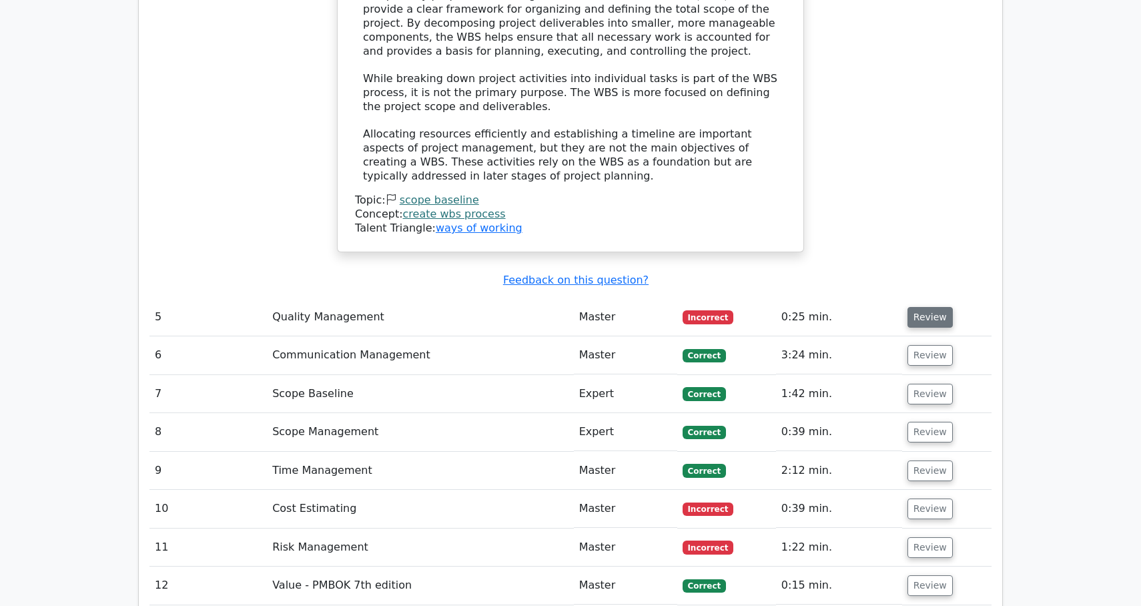
click at [926, 307] on button "Review" at bounding box center [929, 317] width 45 height 21
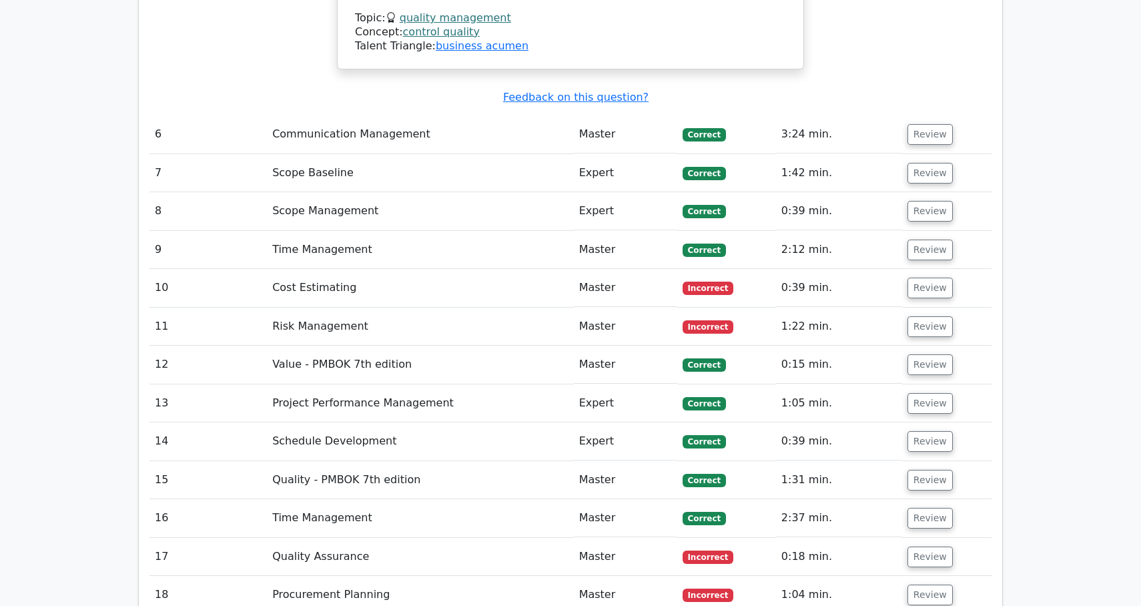
scroll to position [3126, 0]
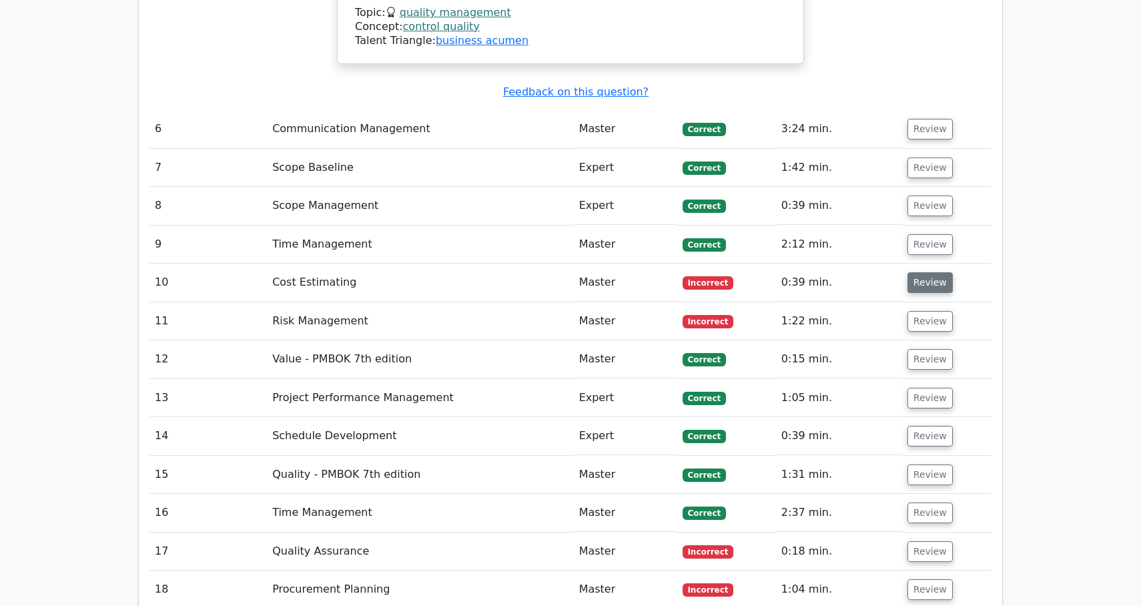
click at [926, 272] on button "Review" at bounding box center [929, 282] width 45 height 21
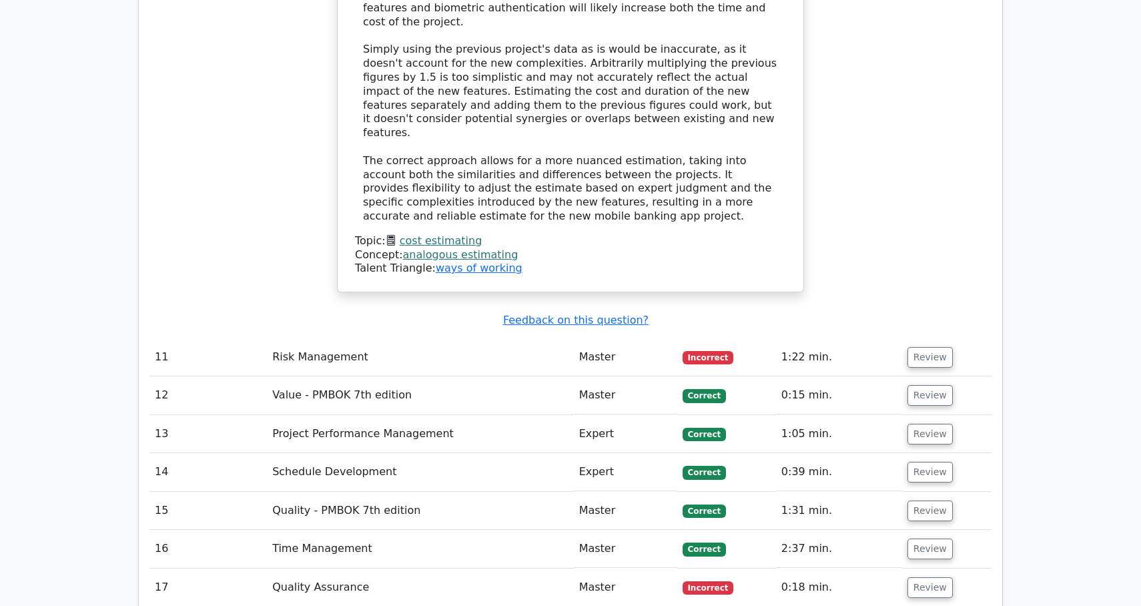
scroll to position [3951, 0]
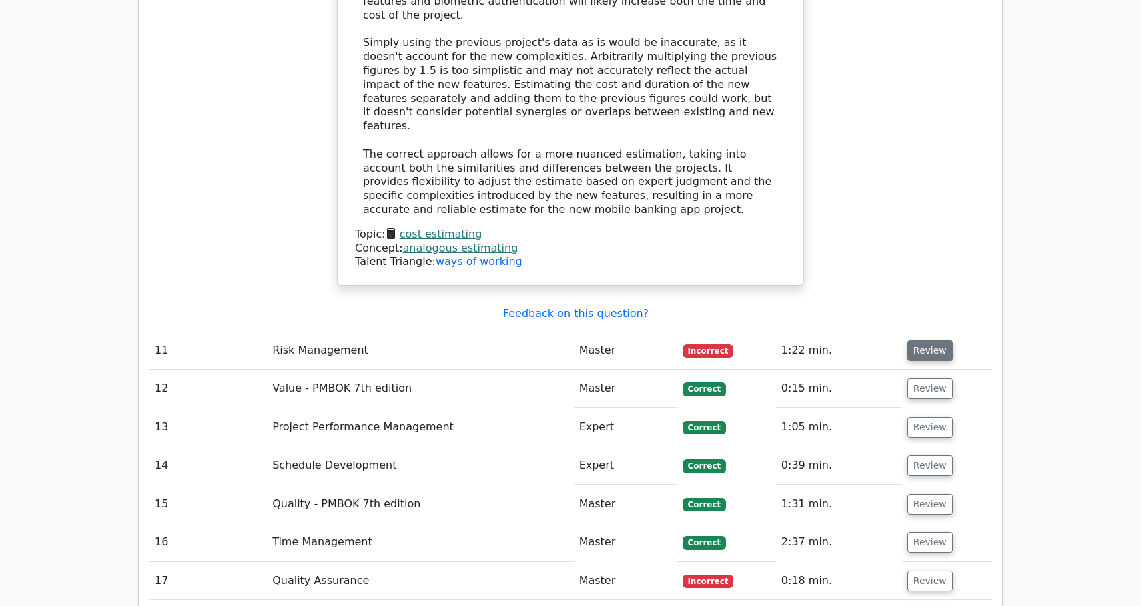
click at [928, 340] on button "Review" at bounding box center [929, 350] width 45 height 21
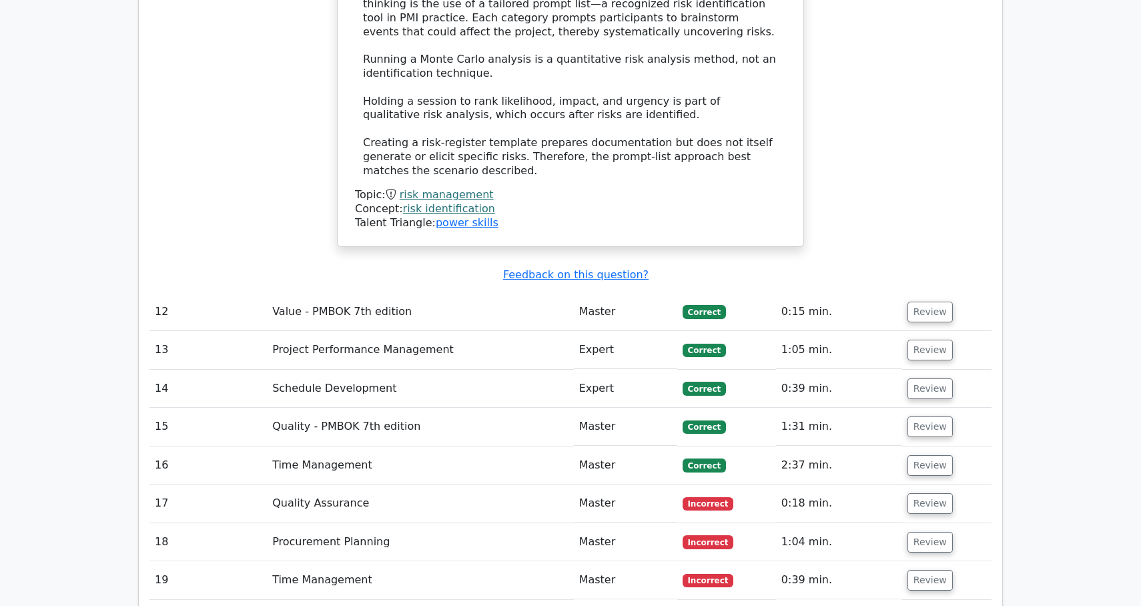
scroll to position [4737, 0]
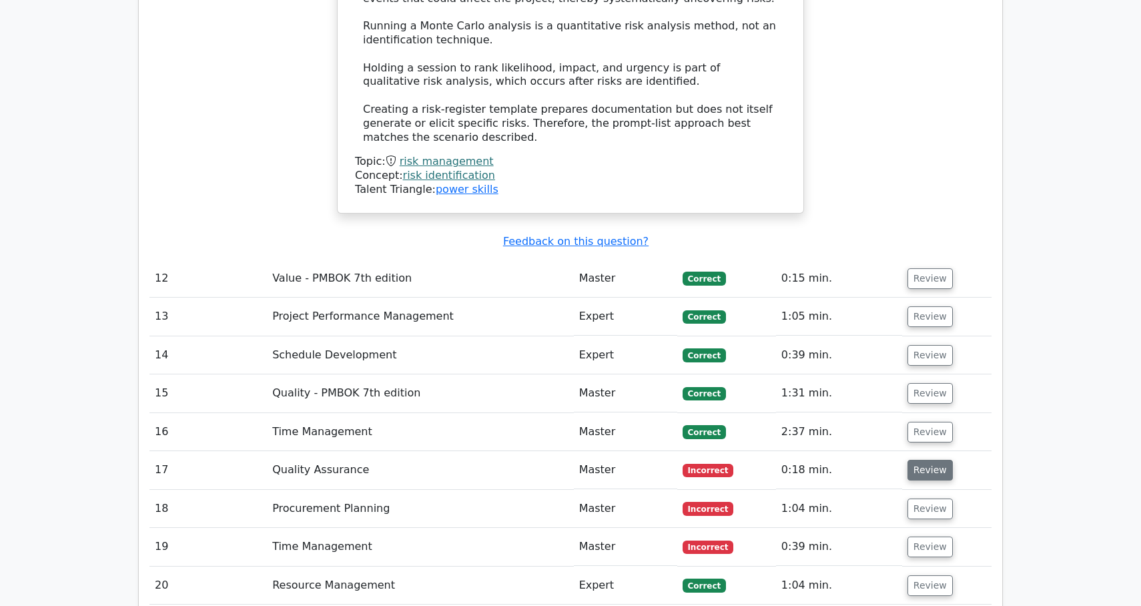
click at [931, 460] on button "Review" at bounding box center [929, 470] width 45 height 21
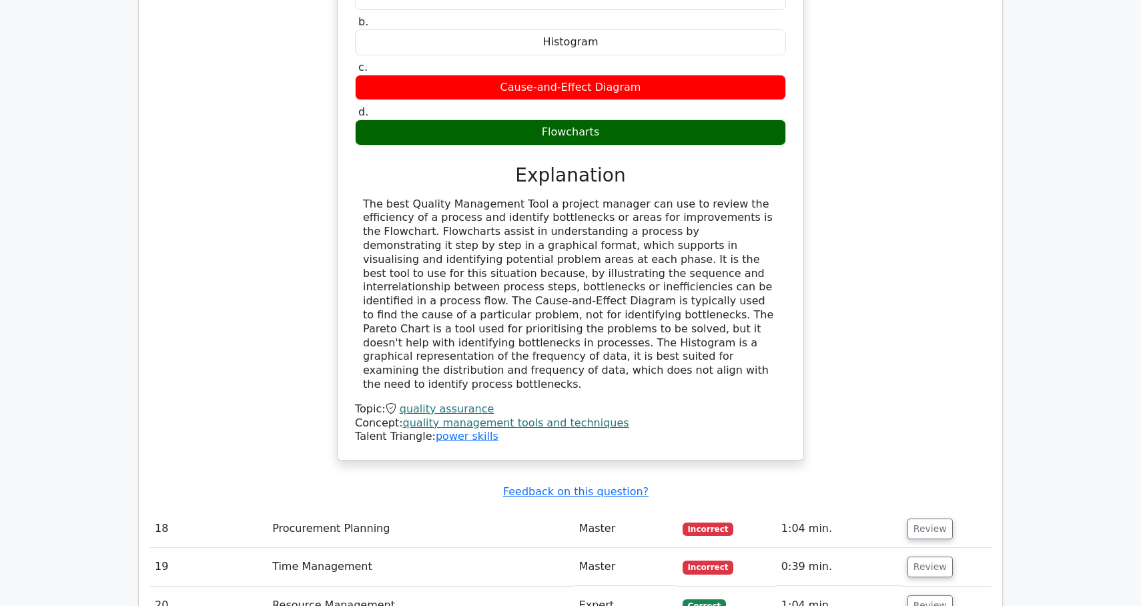
scroll to position [5334, 0]
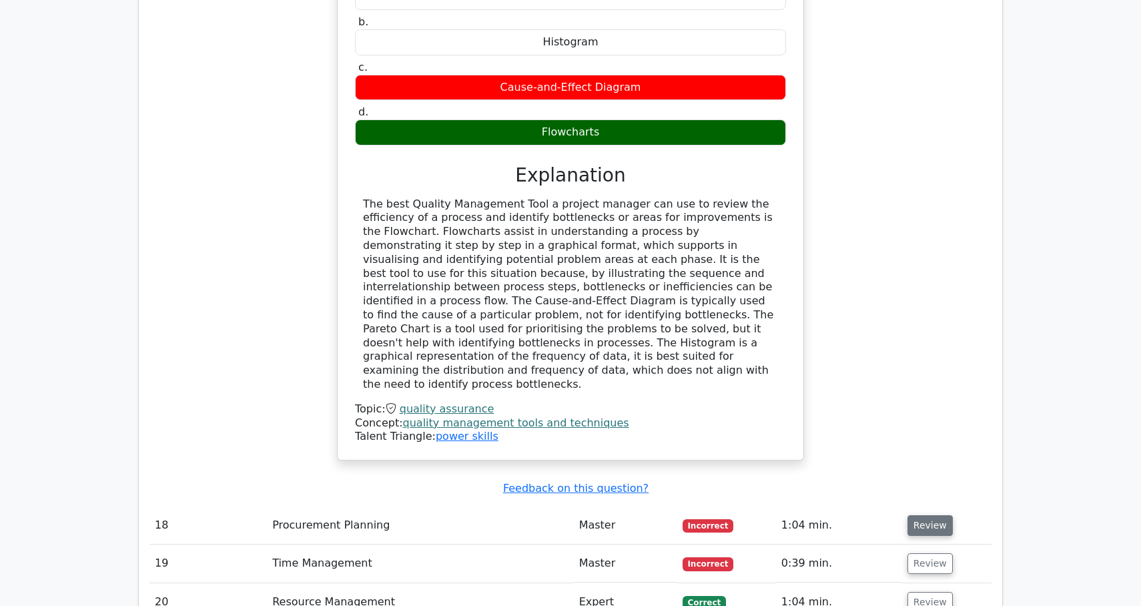
click at [930, 515] on button "Review" at bounding box center [929, 525] width 45 height 21
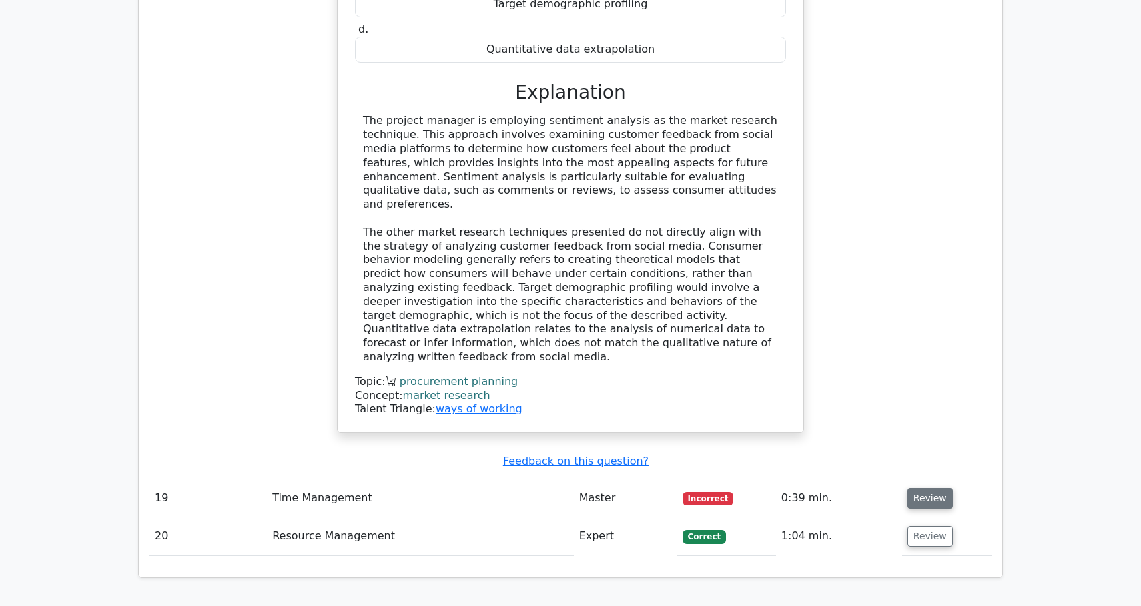
scroll to position [6117, 0]
click at [926, 488] on button "Review" at bounding box center [929, 498] width 45 height 21
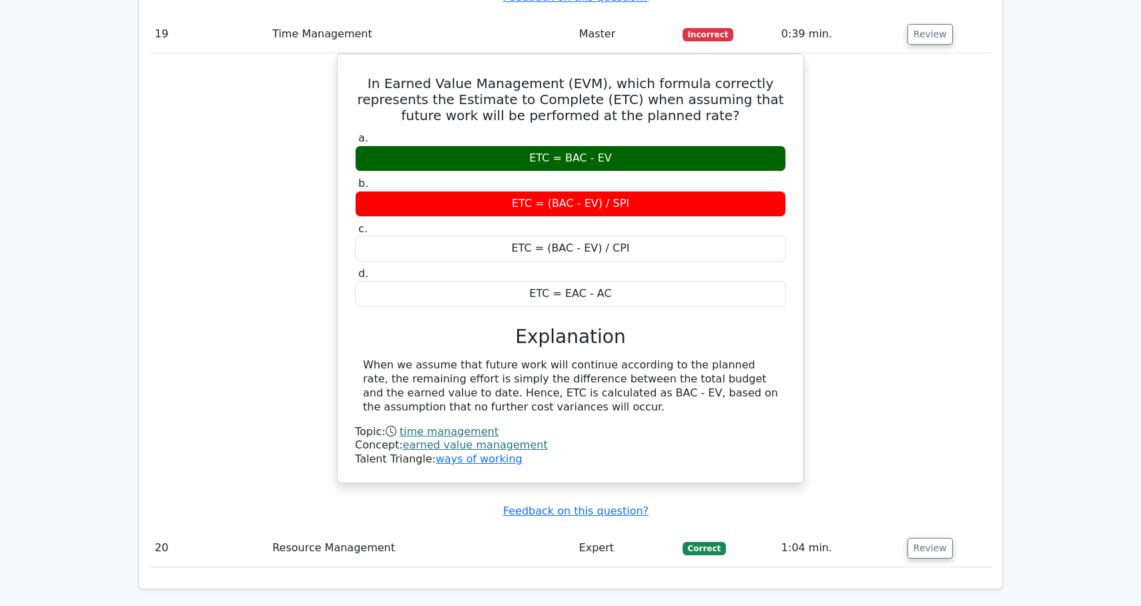
scroll to position [6583, 0]
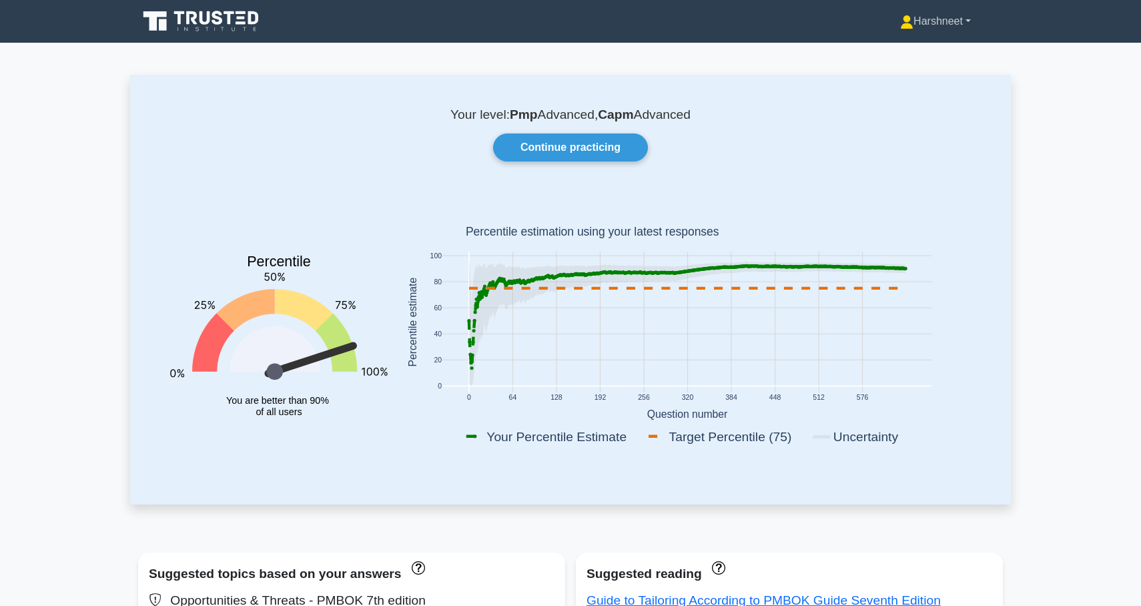
click at [939, 22] on link "Harshneet" at bounding box center [935, 21] width 135 height 27
click at [882, 53] on link "Profile" at bounding box center [920, 52] width 105 height 21
click at [916, 29] on link "Harshneet" at bounding box center [935, 21] width 135 height 27
click at [904, 73] on link "Settings" at bounding box center [920, 73] width 105 height 21
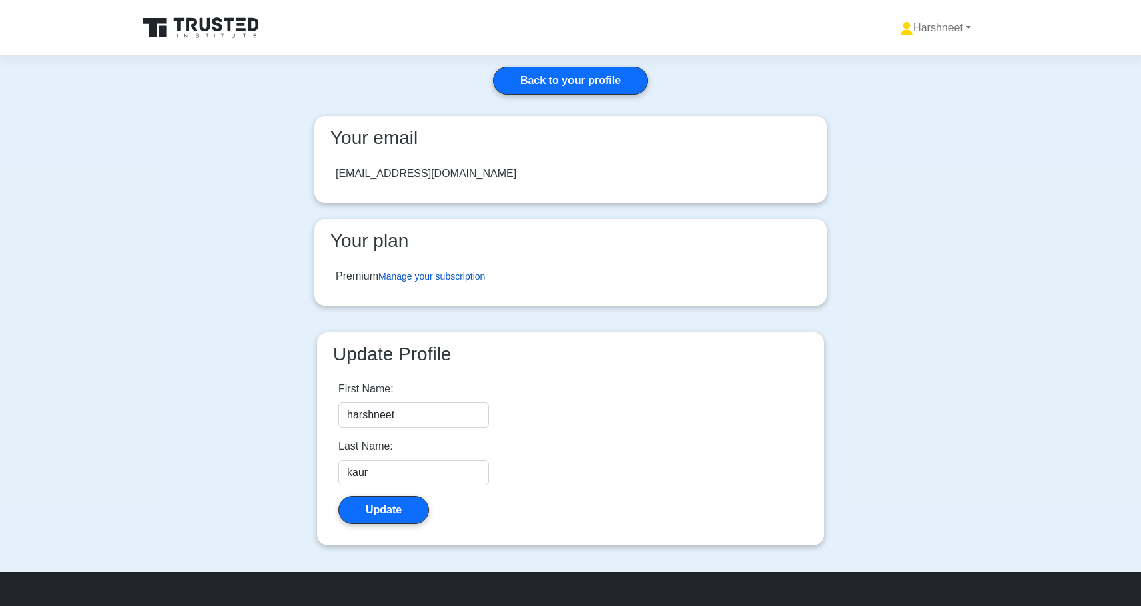
click at [441, 271] on link "Manage your subscription" at bounding box center [431, 276] width 107 height 11
click at [219, 29] on icon at bounding box center [217, 24] width 11 height 14
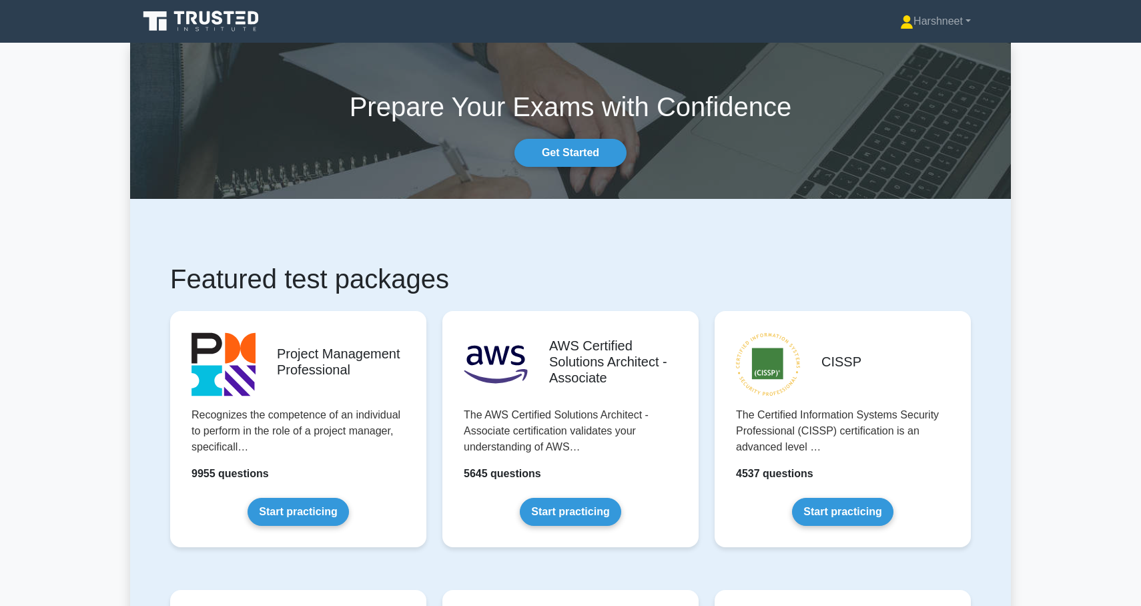
click at [174, 17] on icon at bounding box center [202, 21] width 128 height 25
click at [229, 23] on icon at bounding box center [230, 17] width 11 height 13
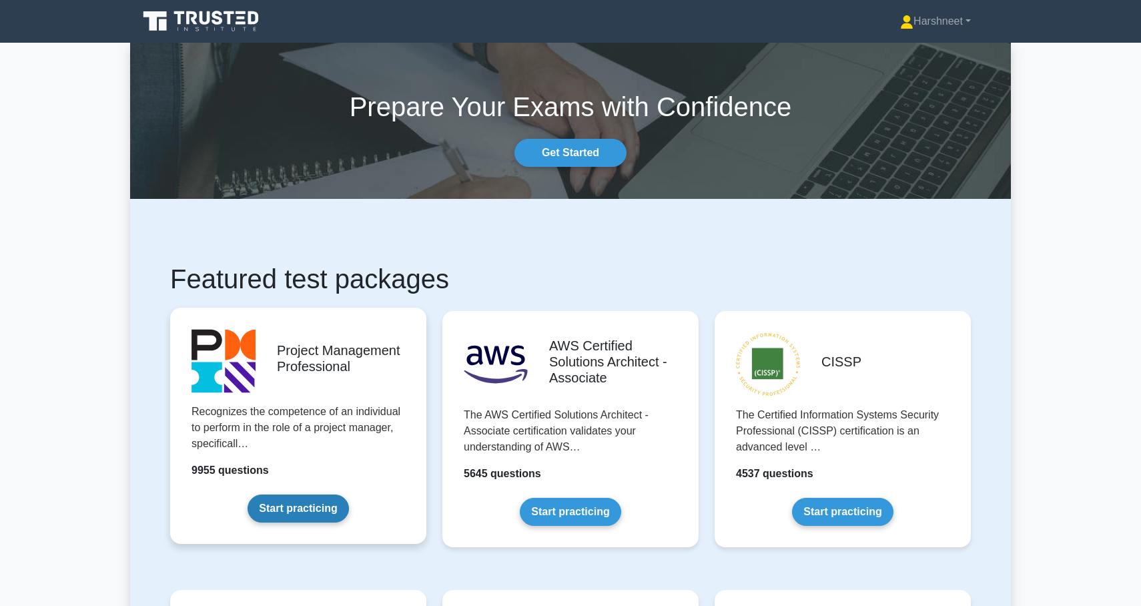
click at [285, 503] on link "Start practicing" at bounding box center [297, 508] width 101 height 28
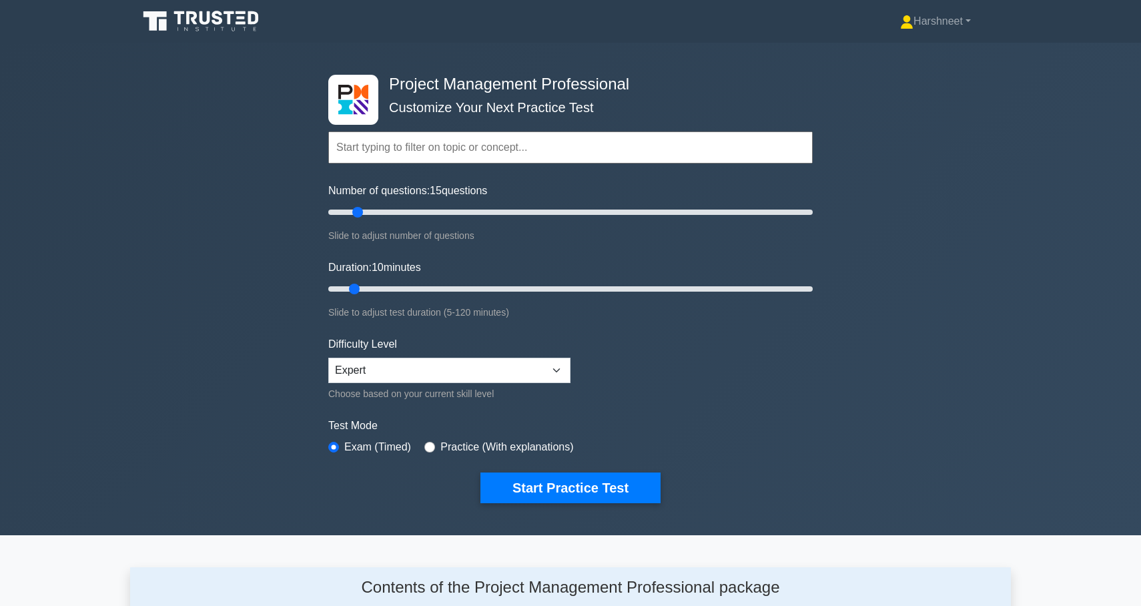
type input "10"
click at [346, 211] on input "Number of questions: 10 questions" at bounding box center [570, 212] width 484 height 16
drag, startPoint x: 356, startPoint y: 285, endPoint x: 377, endPoint y: 288, distance: 21.5
type input "15"
click at [377, 288] on input "Duration: 15 minutes" at bounding box center [570, 289] width 484 height 16
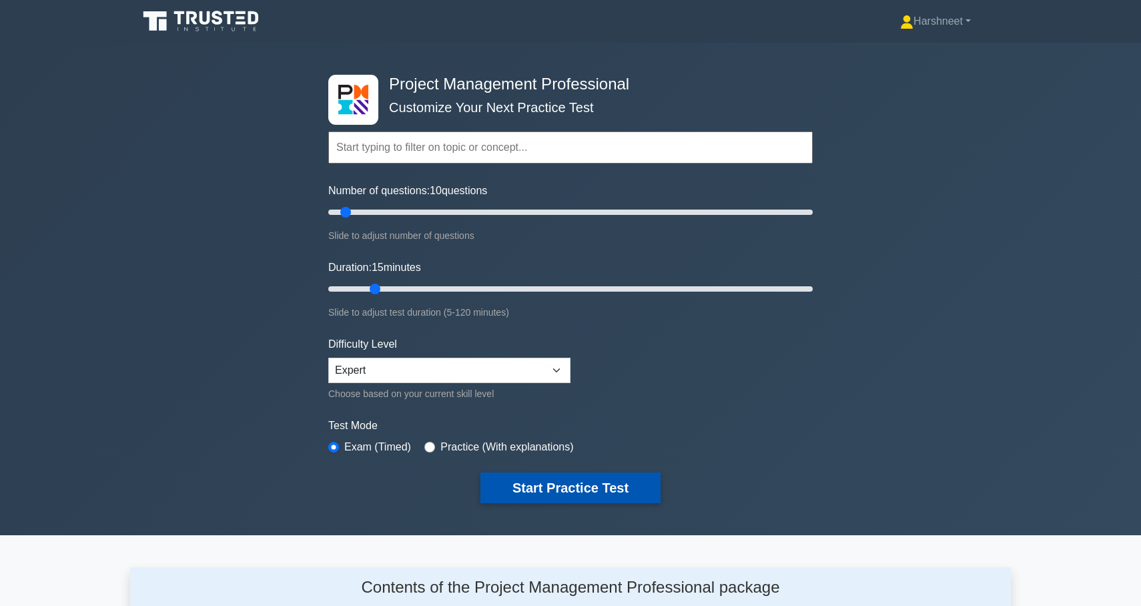
click at [524, 489] on button "Start Practice Test" at bounding box center [570, 487] width 180 height 31
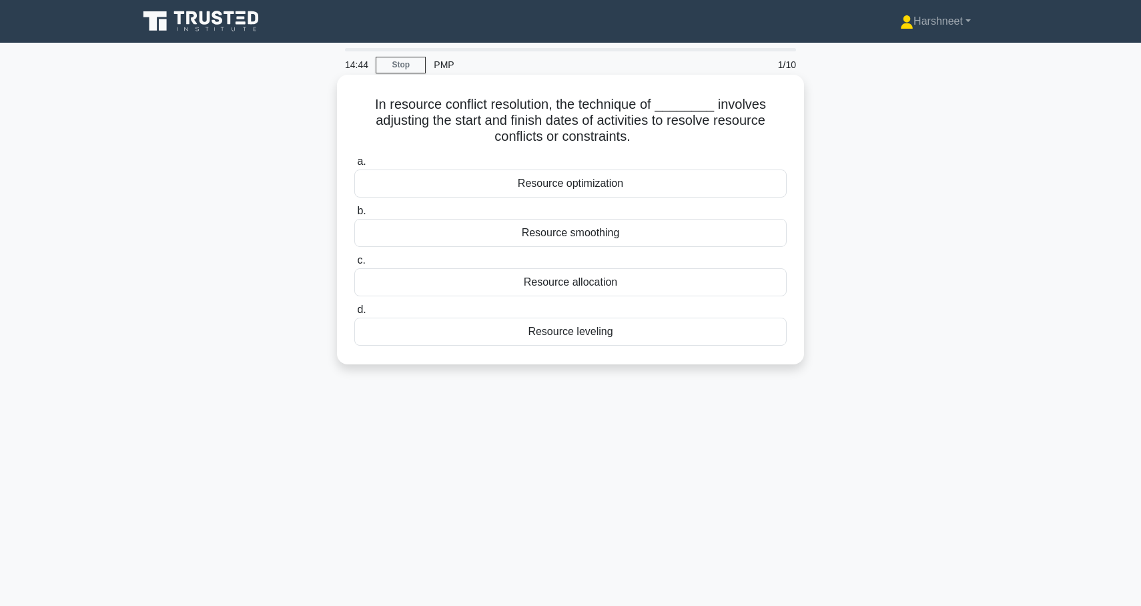
click at [575, 230] on div "Resource smoothing" at bounding box center [570, 233] width 432 height 28
click at [354, 215] on input "b. Resource smoothing" at bounding box center [354, 211] width 0 height 9
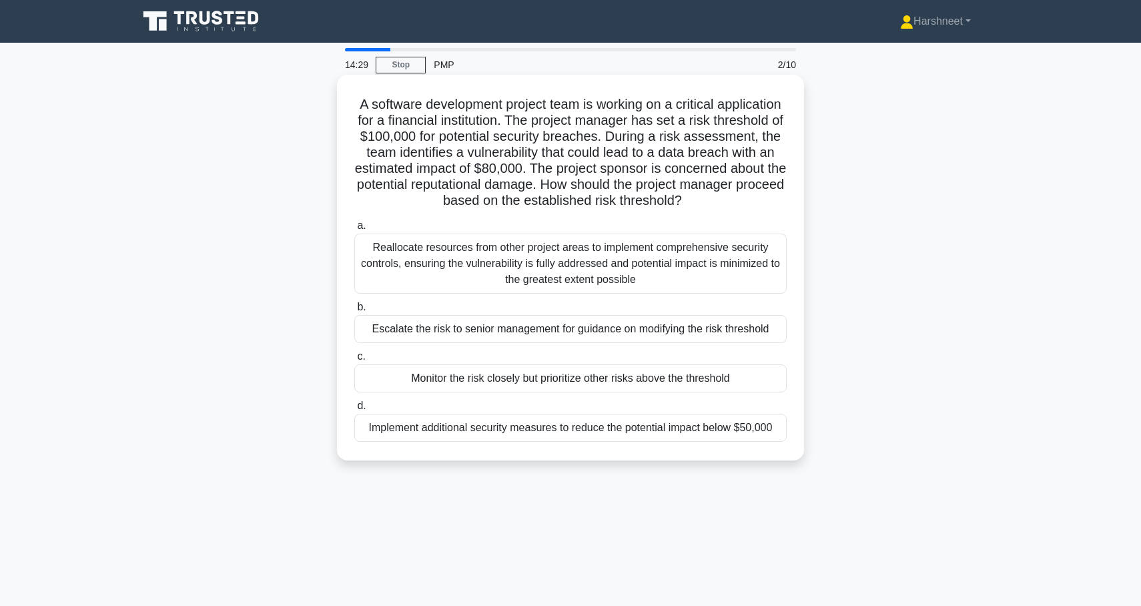
click at [574, 280] on div "Reallocate resources from other project areas to implement comprehensive securi…" at bounding box center [570, 263] width 432 height 60
click at [354, 230] on input "a. Reallocate resources from other project areas to implement comprehensive sec…" at bounding box center [354, 225] width 0 height 9
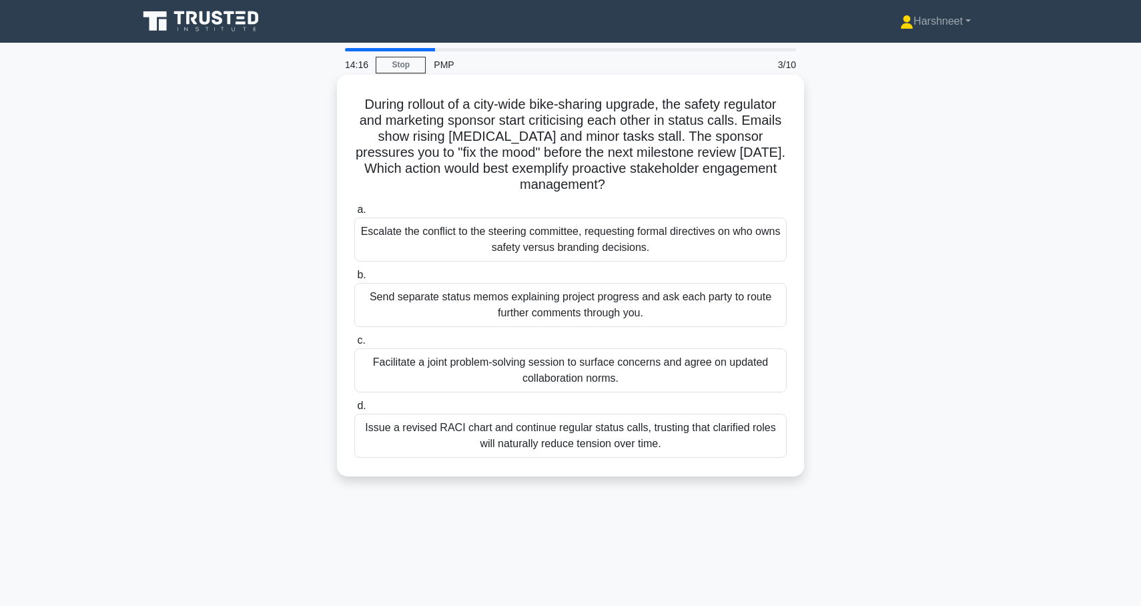
click at [556, 364] on div "Facilitate a joint problem-solving session to surface concerns and agree on upd…" at bounding box center [570, 370] width 432 height 44
click at [354, 345] on input "c. Facilitate a joint problem-solving session to surface concerns and agree on …" at bounding box center [354, 340] width 0 height 9
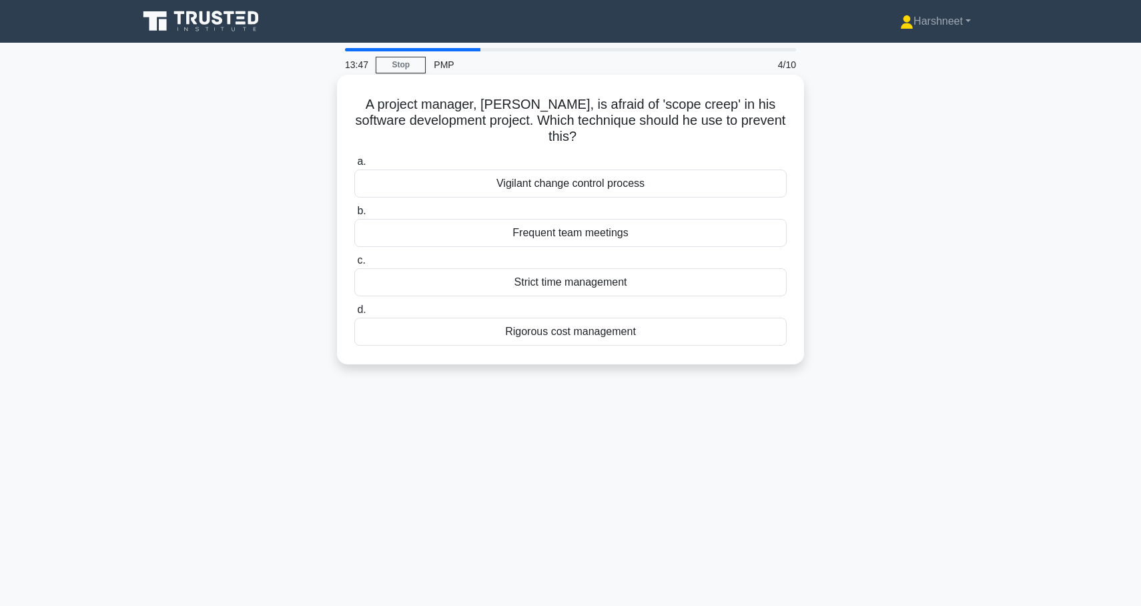
click at [538, 169] on div "Vigilant change control process" at bounding box center [570, 183] width 432 height 28
click at [354, 166] on input "a. Vigilant change control process" at bounding box center [354, 161] width 0 height 9
drag, startPoint x: 364, startPoint y: 107, endPoint x: 642, endPoint y: 342, distance: 363.5
click at [642, 342] on div "Which scheduling technique employs statistical simulations to estimate the like…" at bounding box center [570, 219] width 456 height 279
copy div "Which scheduling technique employs statistical simulations to estimate the like…"
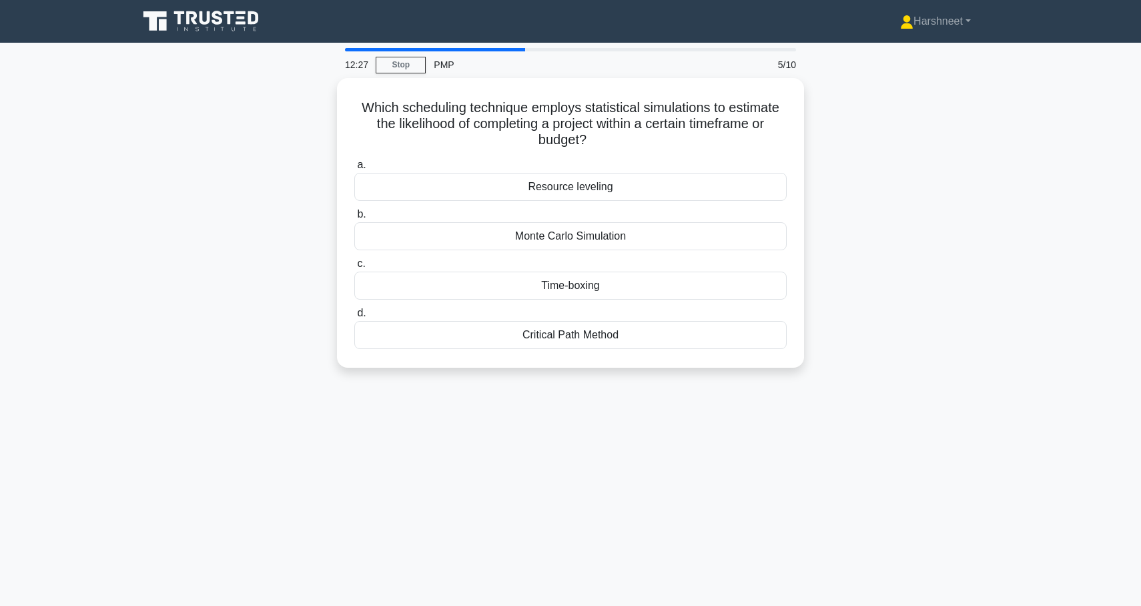
click at [587, 386] on div "12:27 Stop PMP 5/10 Which scheduling technique employs statistical simulations …" at bounding box center [570, 381] width 880 height 667
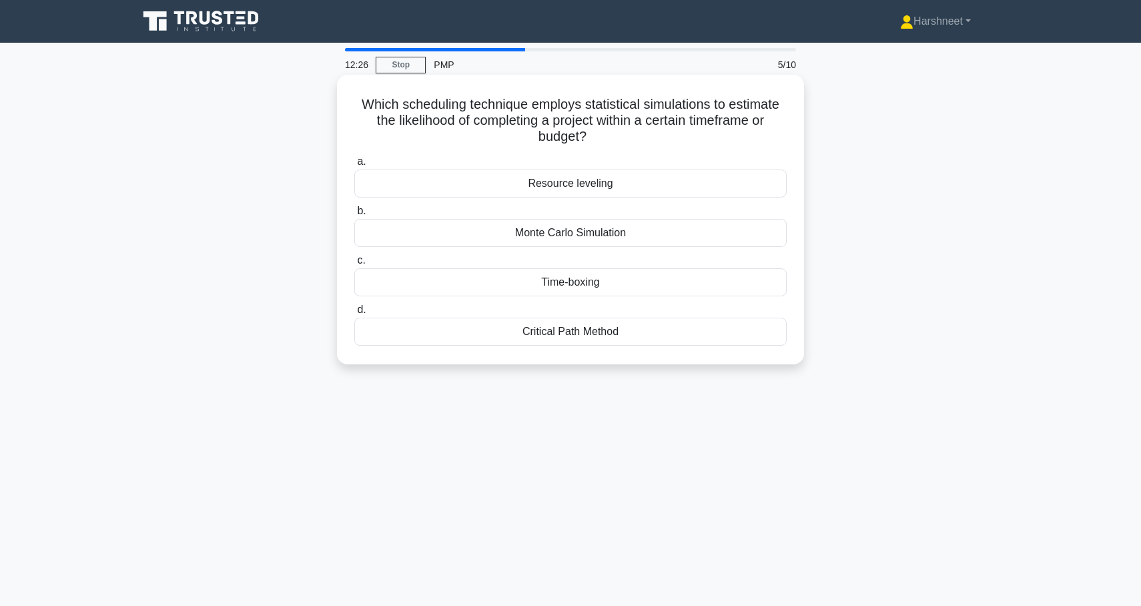
click at [575, 241] on div "Monte Carlo Simulation" at bounding box center [570, 233] width 432 height 28
click at [354, 215] on input "b. Monte Carlo Simulation" at bounding box center [354, 211] width 0 height 9
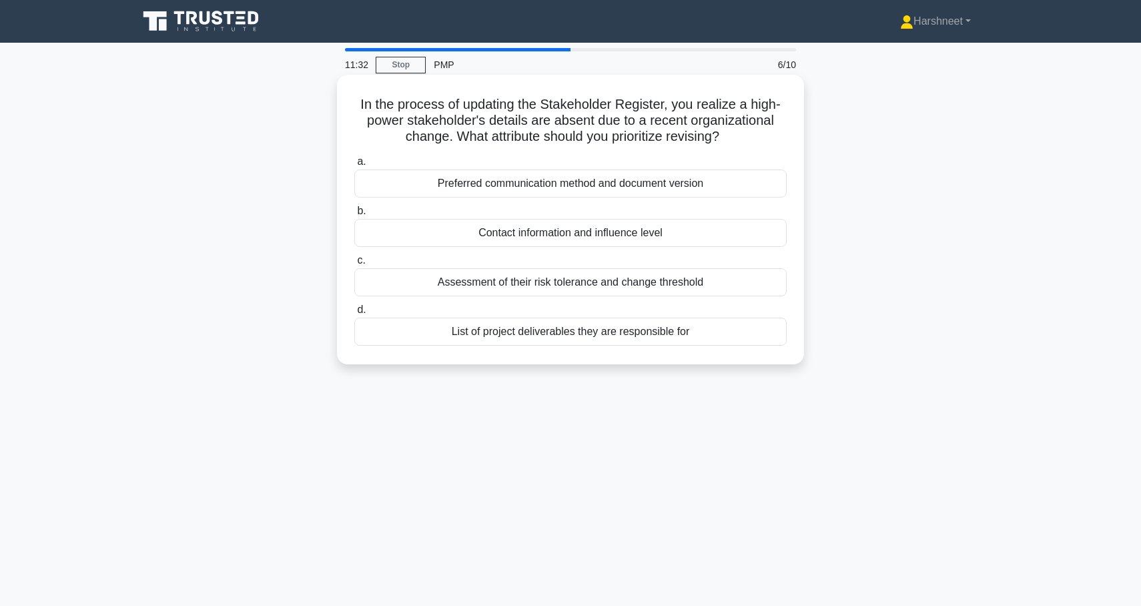
click at [400, 185] on div "Preferred communication method and document version" at bounding box center [570, 183] width 432 height 28
click at [354, 166] on input "a. Preferred communication method and document version" at bounding box center [354, 161] width 0 height 9
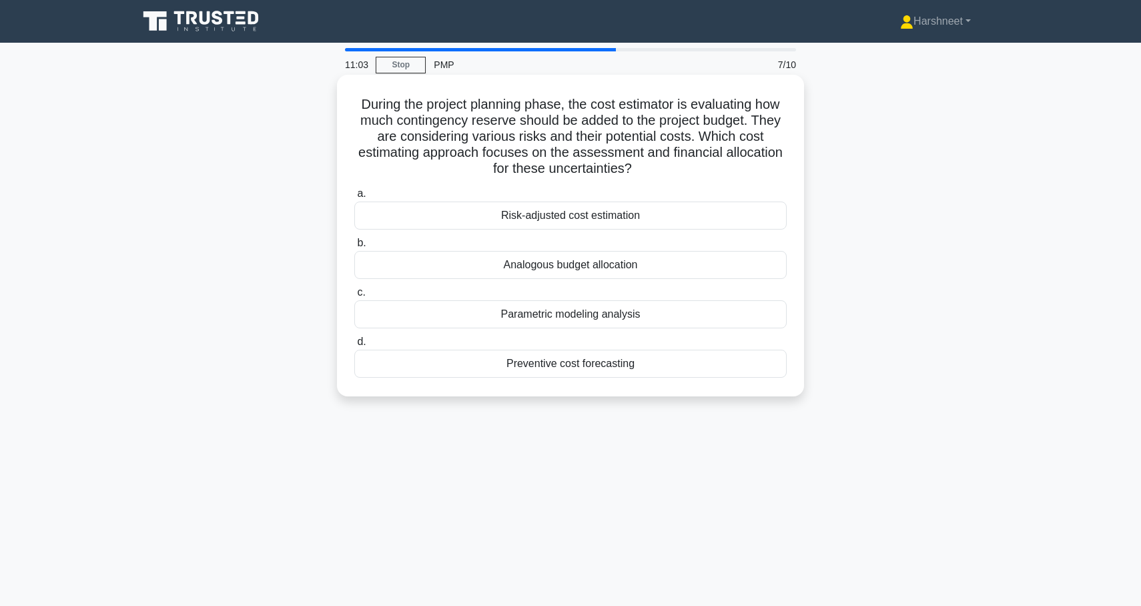
drag, startPoint x: 362, startPoint y: 103, endPoint x: 663, endPoint y: 368, distance: 400.8
click at [663, 368] on div "During the project planning phase, the cost estimator is evaluating how much co…" at bounding box center [570, 235] width 456 height 311
copy div "During the project planning phase, the cost estimator is evaluating how much co…"
click at [699, 1] on nav "Harshneet Profile Settings" at bounding box center [570, 21] width 1141 height 43
click at [498, 221] on div "Risk-adjusted cost estimation" at bounding box center [570, 215] width 432 height 28
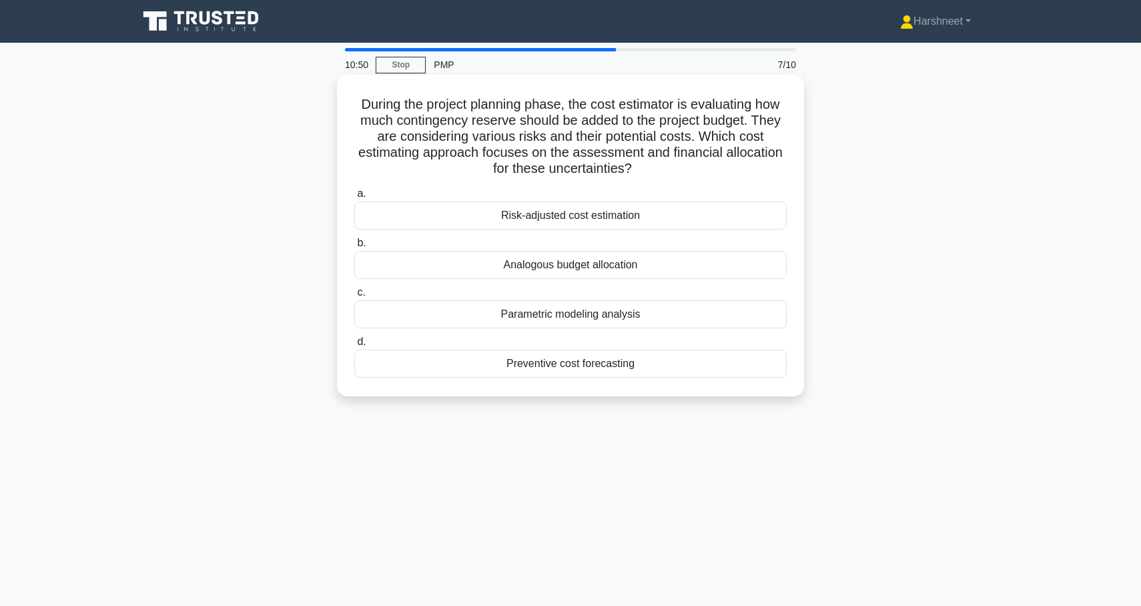
click at [354, 198] on input "a. Risk-adjusted cost estimation" at bounding box center [354, 193] width 0 height 9
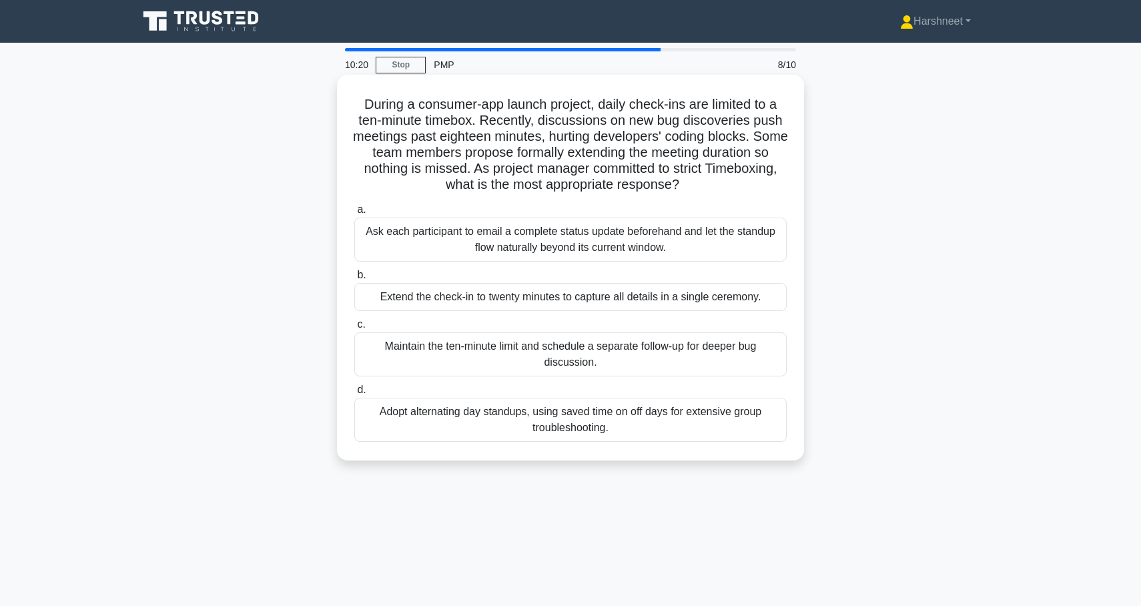
click at [510, 414] on div "Adopt alternating day standups, using saved time on off days for extensive grou…" at bounding box center [570, 420] width 432 height 44
click at [354, 394] on input "d. Adopt alternating day standups, using saved time on off days for extensive g…" at bounding box center [354, 390] width 0 height 9
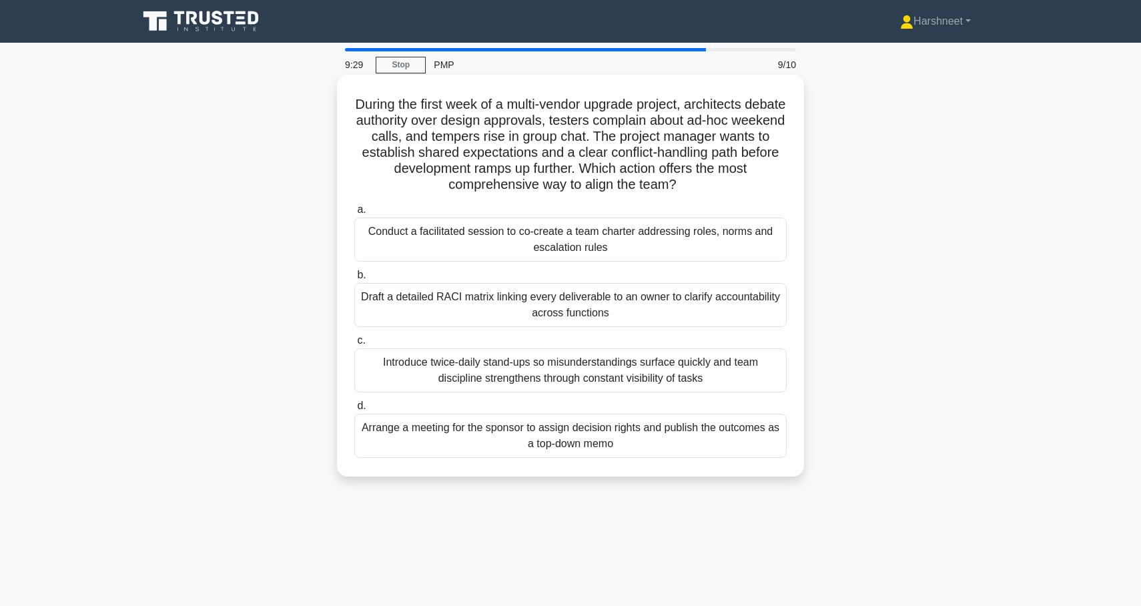
click at [451, 253] on div "Conduct a facilitated session to co-create a team charter addressing roles, nor…" at bounding box center [570, 239] width 432 height 44
click at [354, 214] on input "a. Conduct a facilitated session to co-create a team charter addressing roles, …" at bounding box center [354, 209] width 0 height 9
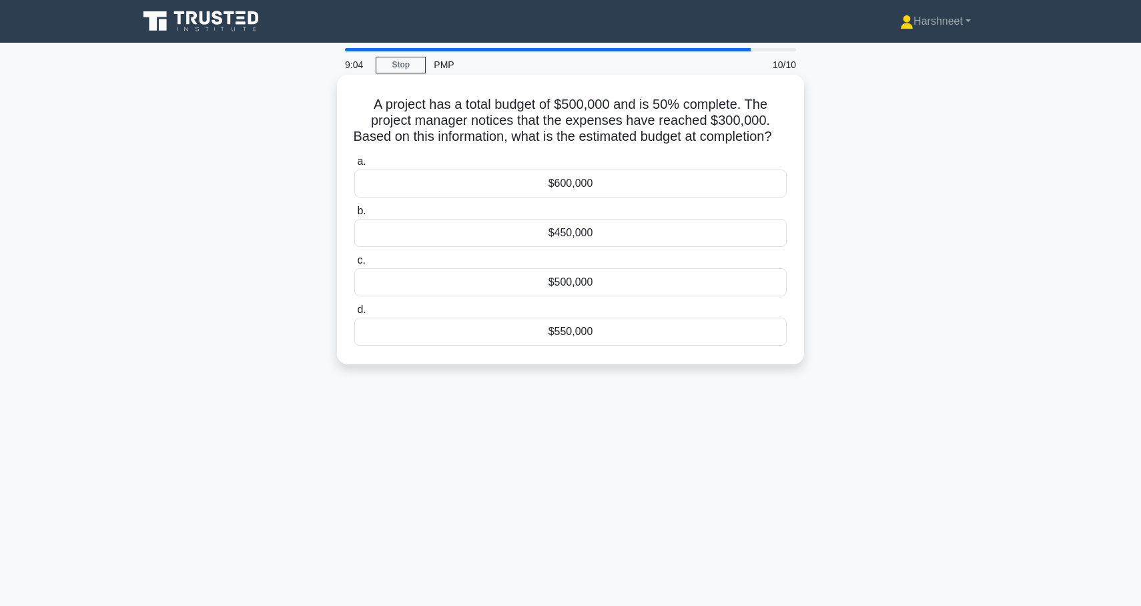
click at [486, 296] on div "$500,000" at bounding box center [570, 282] width 432 height 28
click at [354, 265] on input "c. $500,000" at bounding box center [354, 260] width 0 height 9
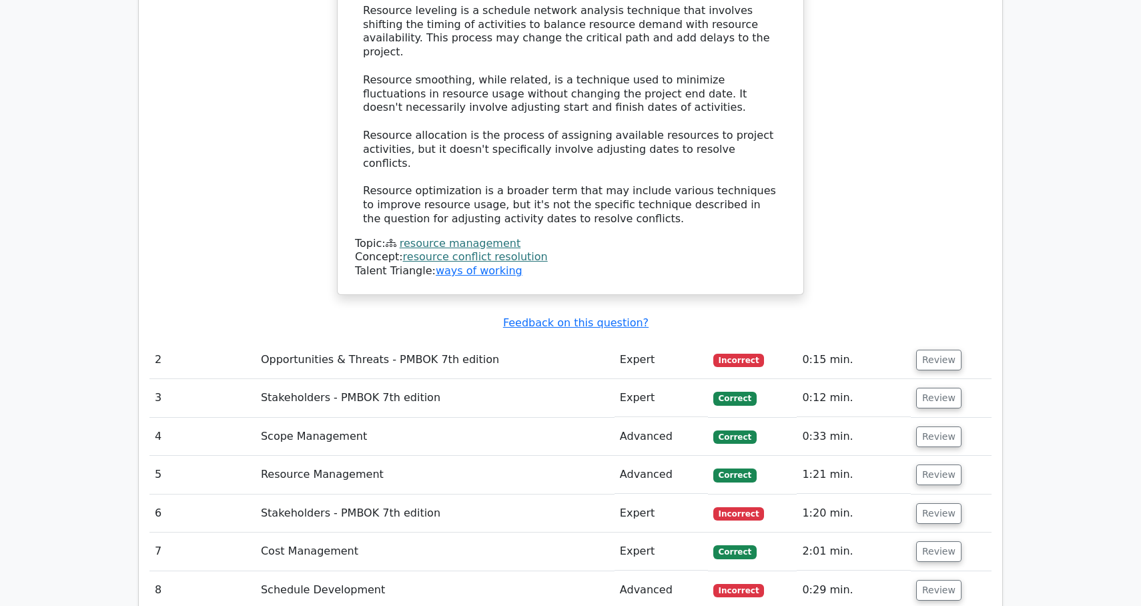
scroll to position [1231, 0]
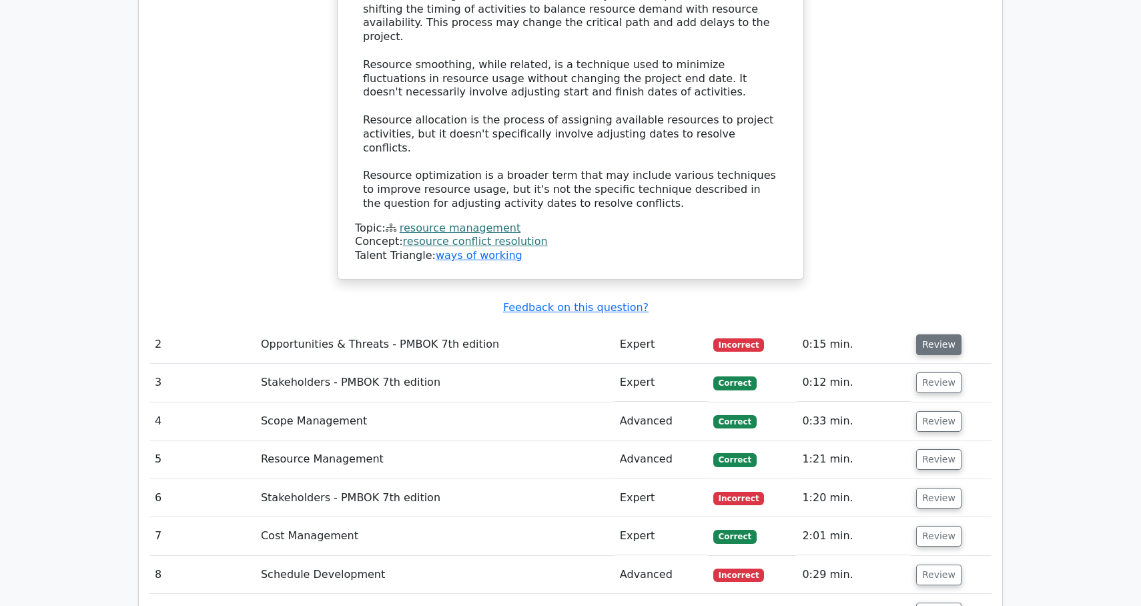
click at [939, 334] on button "Review" at bounding box center [938, 344] width 45 height 21
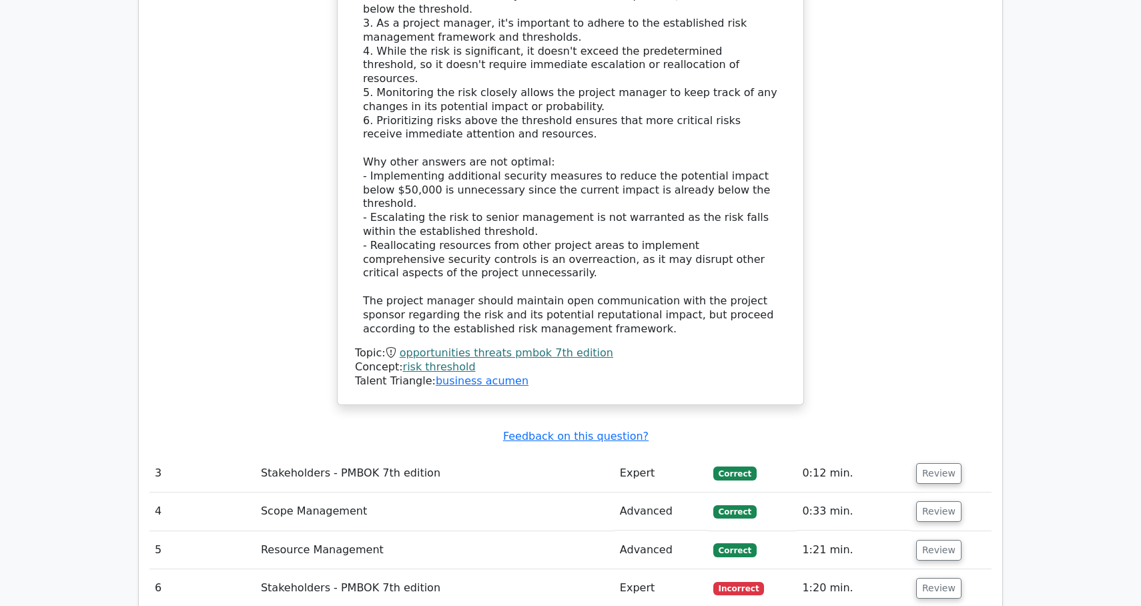
scroll to position [2122, 0]
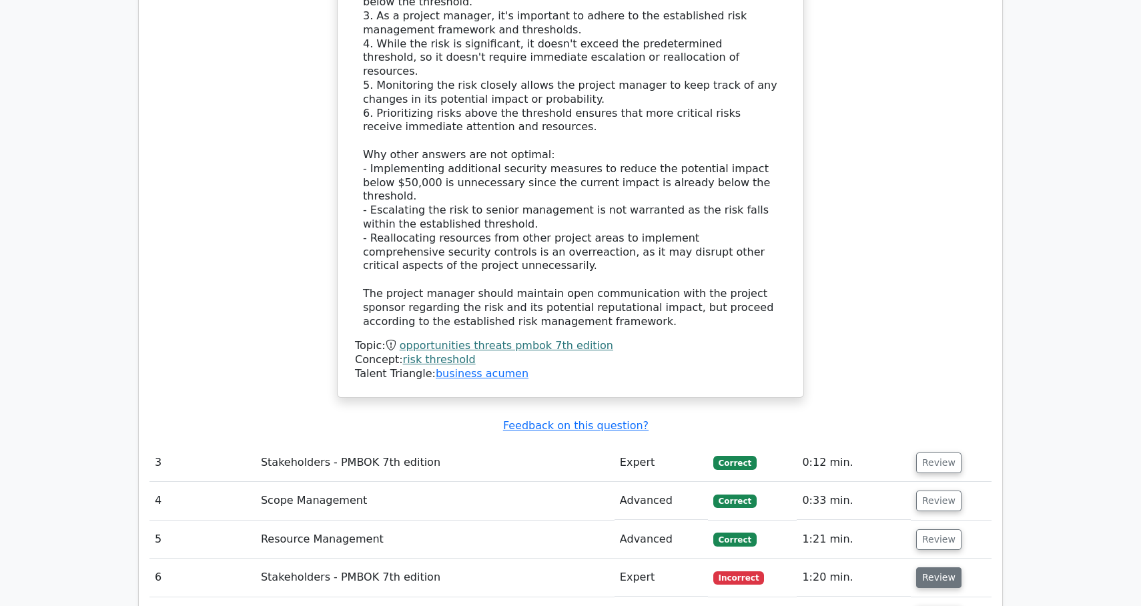
click at [926, 567] on button "Review" at bounding box center [938, 577] width 45 height 21
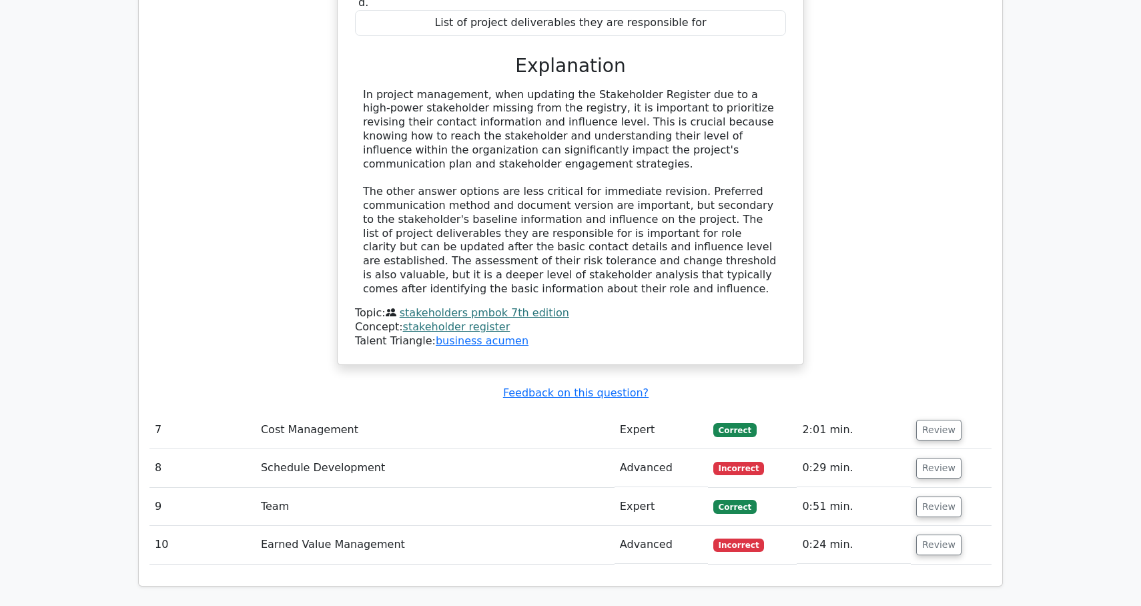
scroll to position [2958, 0]
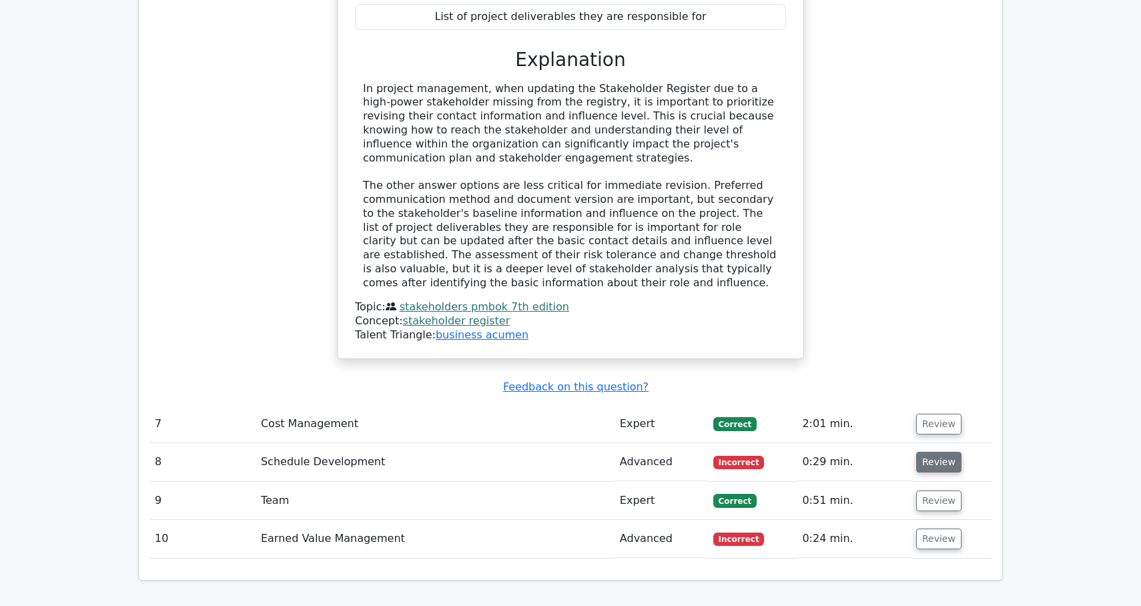
click at [952, 452] on button "Review" at bounding box center [938, 462] width 45 height 21
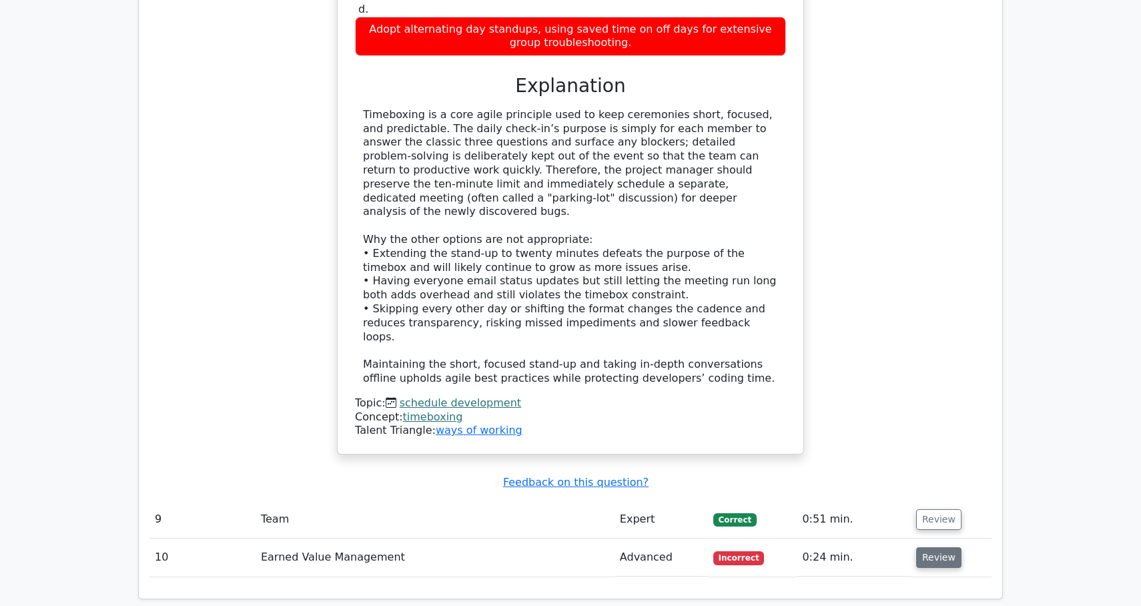
scroll to position [3755, 0]
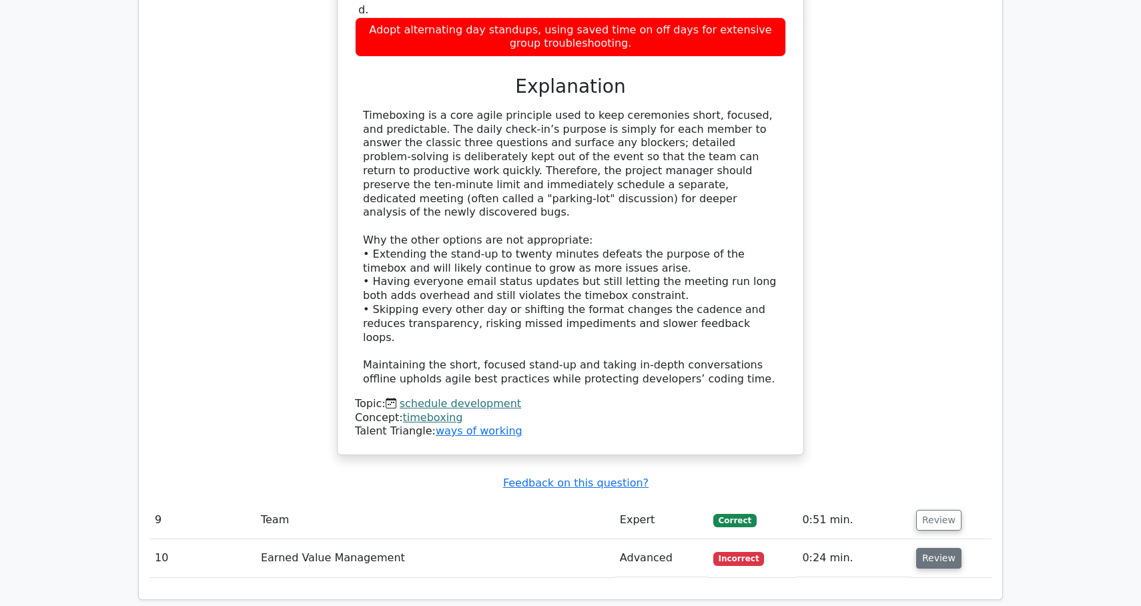
click at [930, 548] on button "Review" at bounding box center [938, 558] width 45 height 21
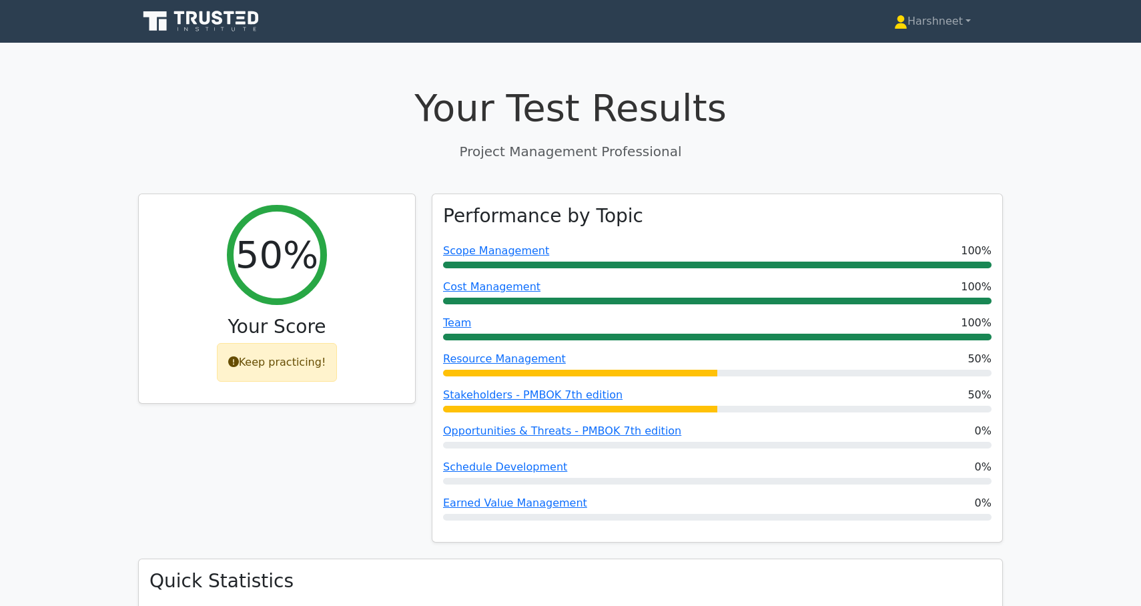
scroll to position [0, 0]
click at [219, 23] on icon at bounding box center [217, 18] width 11 height 14
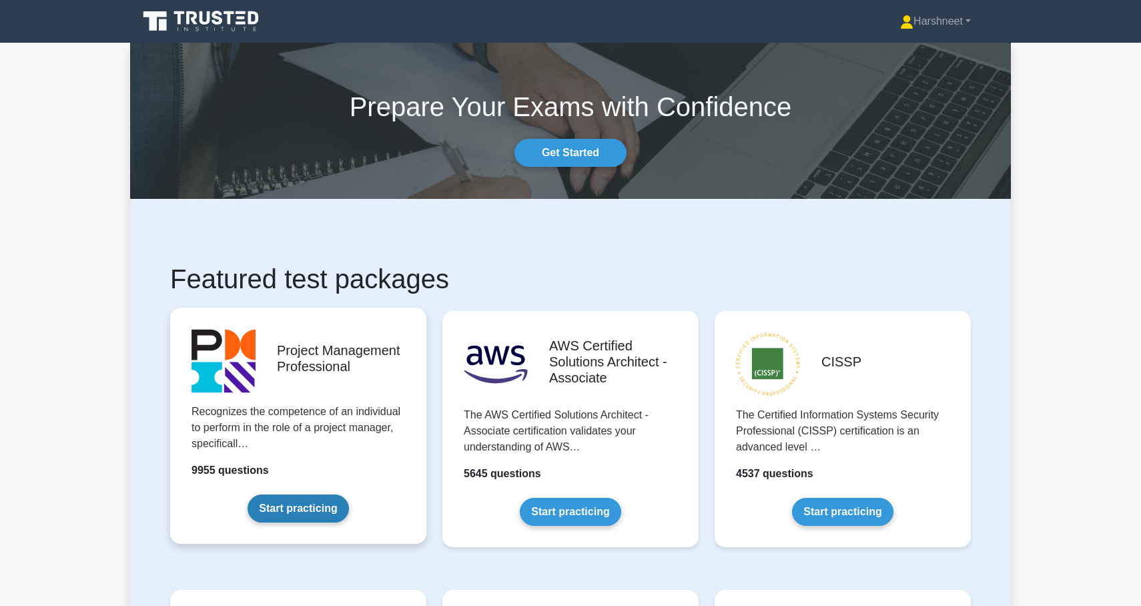
click at [314, 513] on link "Start practicing" at bounding box center [297, 508] width 101 height 28
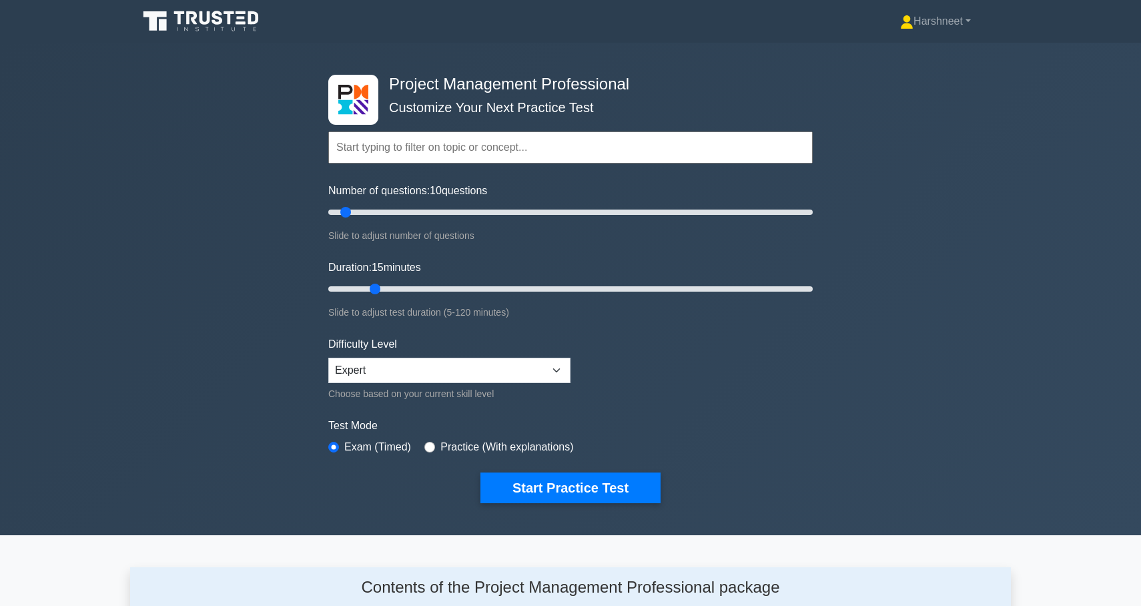
drag, startPoint x: 354, startPoint y: 289, endPoint x: 368, endPoint y: 289, distance: 13.3
type input "15"
click at [368, 289] on input "Duration: 15 minutes" at bounding box center [570, 289] width 484 height 16
click at [502, 478] on button "Start Practice Test" at bounding box center [570, 487] width 180 height 31
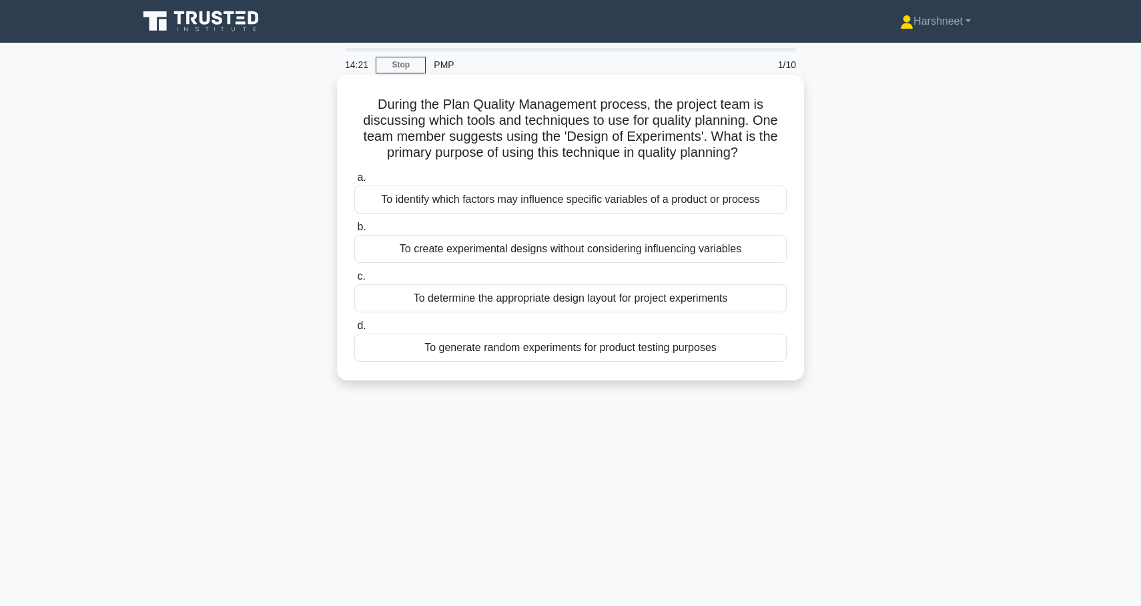
click at [453, 204] on div "To identify which factors may influence specific variables of a product or proc…" at bounding box center [570, 199] width 432 height 28
click at [354, 182] on input "a. To identify which factors may influence specific variables of a product or p…" at bounding box center [354, 177] width 0 height 9
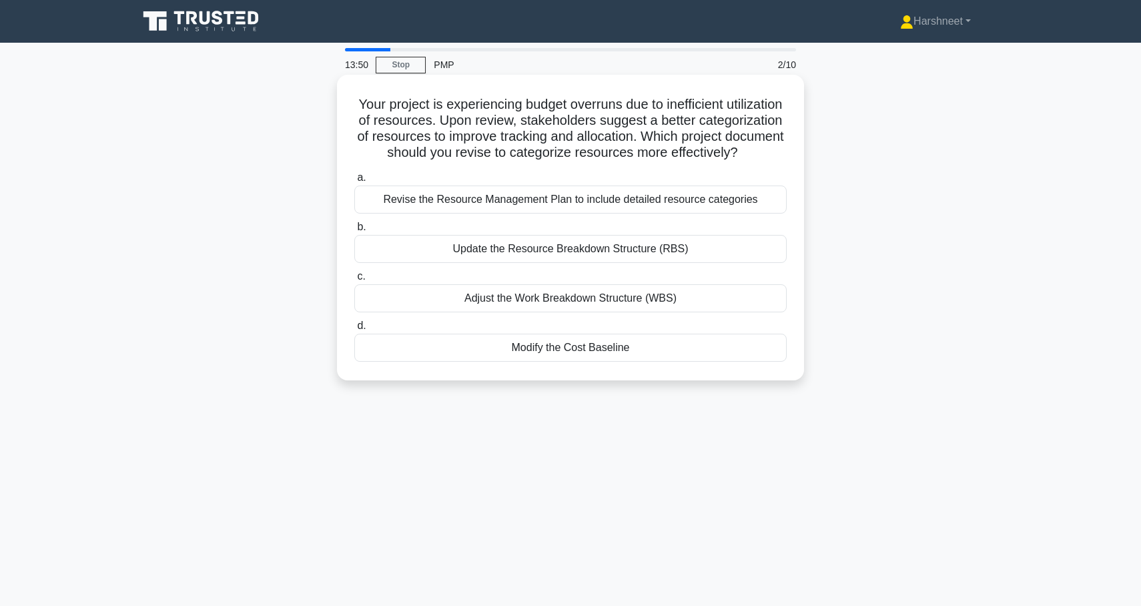
click at [448, 203] on div "Revise the Resource Management Plan to include detailed resource categories" at bounding box center [570, 199] width 432 height 28
click at [354, 182] on input "a. Revise the Resource Management Plan to include detailed resource categories" at bounding box center [354, 177] width 0 height 9
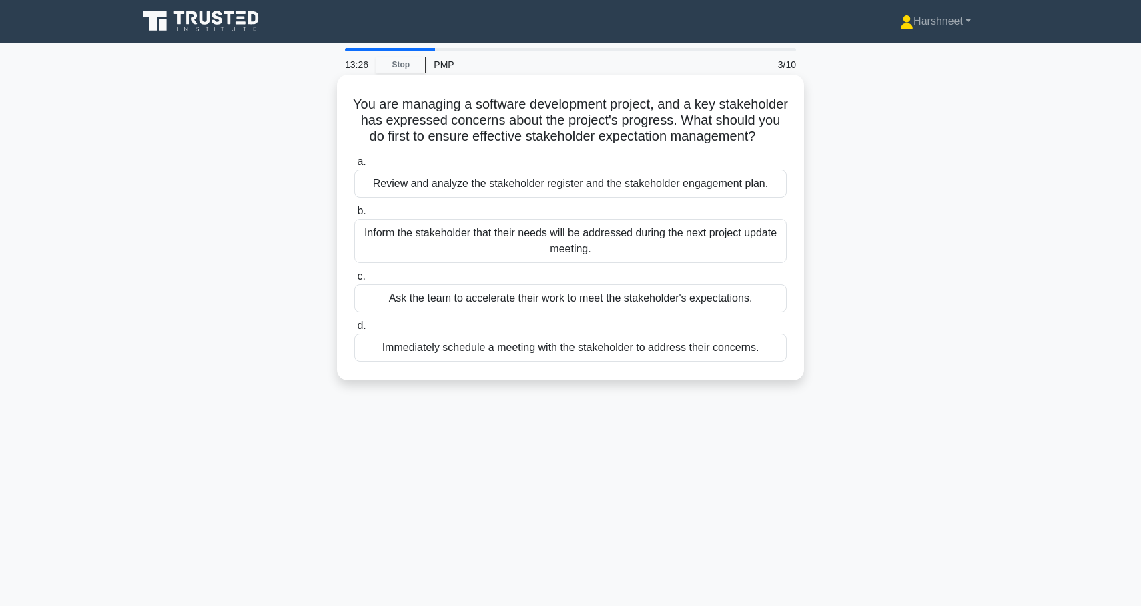
click at [432, 352] on div "Immediately schedule a meeting with the stakeholder to address their concerns." at bounding box center [570, 348] width 432 height 28
click at [354, 330] on input "d. Immediately schedule a meeting with the stakeholder to address their concern…" at bounding box center [354, 326] width 0 height 9
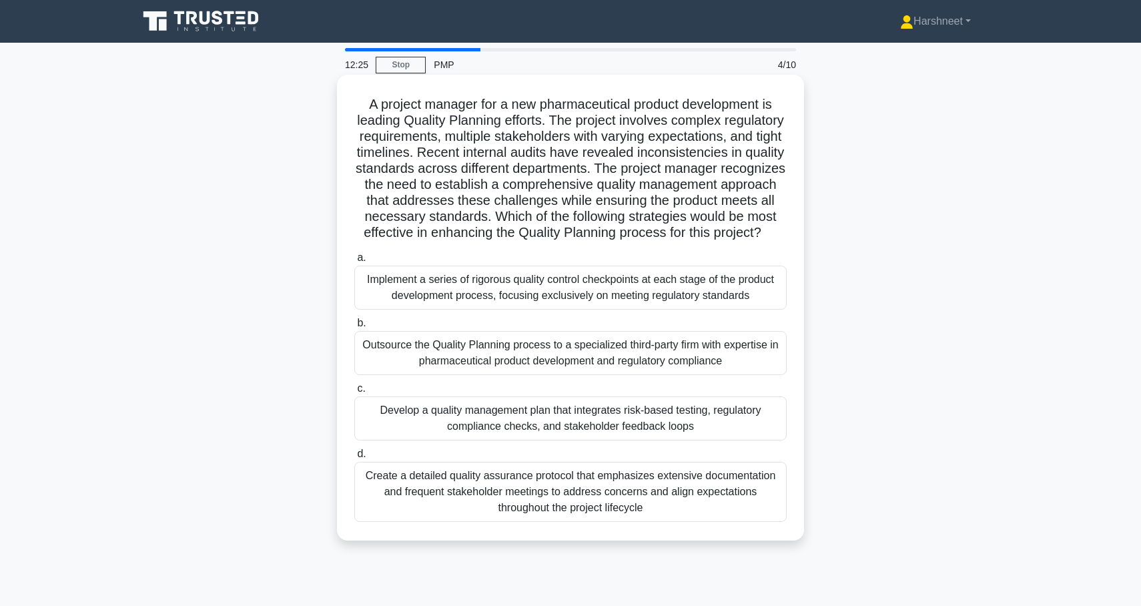
click at [496, 415] on div "Develop a quality management plan that integrates risk-based testing, regulator…" at bounding box center [570, 418] width 432 height 44
click at [354, 393] on input "c. Develop a quality management plan that integrates risk-based testing, regula…" at bounding box center [354, 388] width 0 height 9
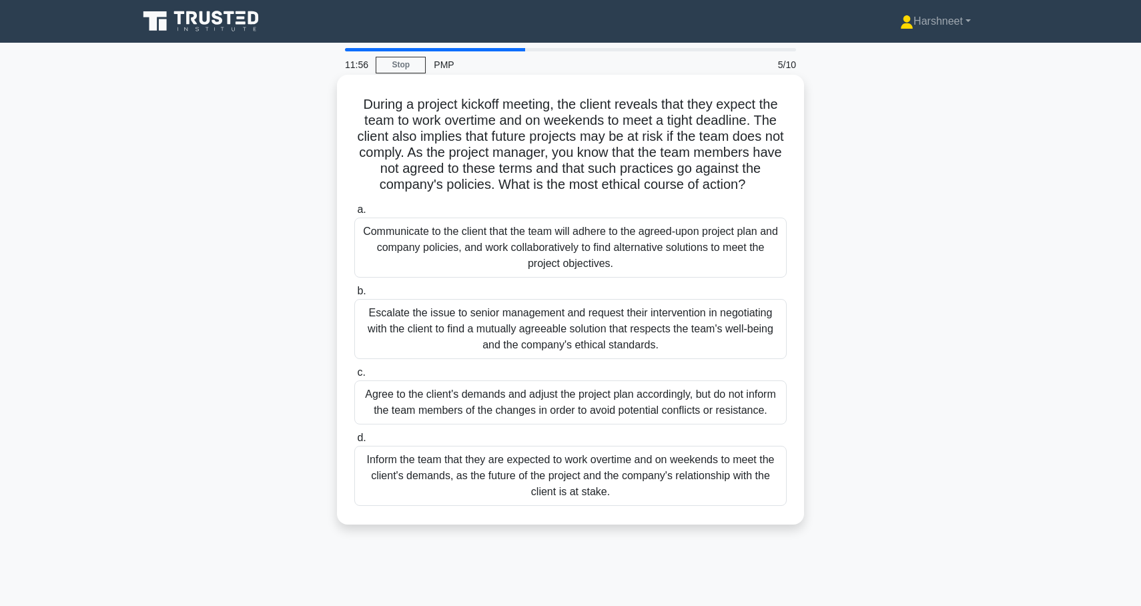
click at [492, 257] on div "Communicate to the client that the team will adhere to the agreed-upon project …" at bounding box center [570, 247] width 432 height 60
click at [354, 214] on input "a. Communicate to the client that the team will adhere to the agreed-upon proje…" at bounding box center [354, 209] width 0 height 9
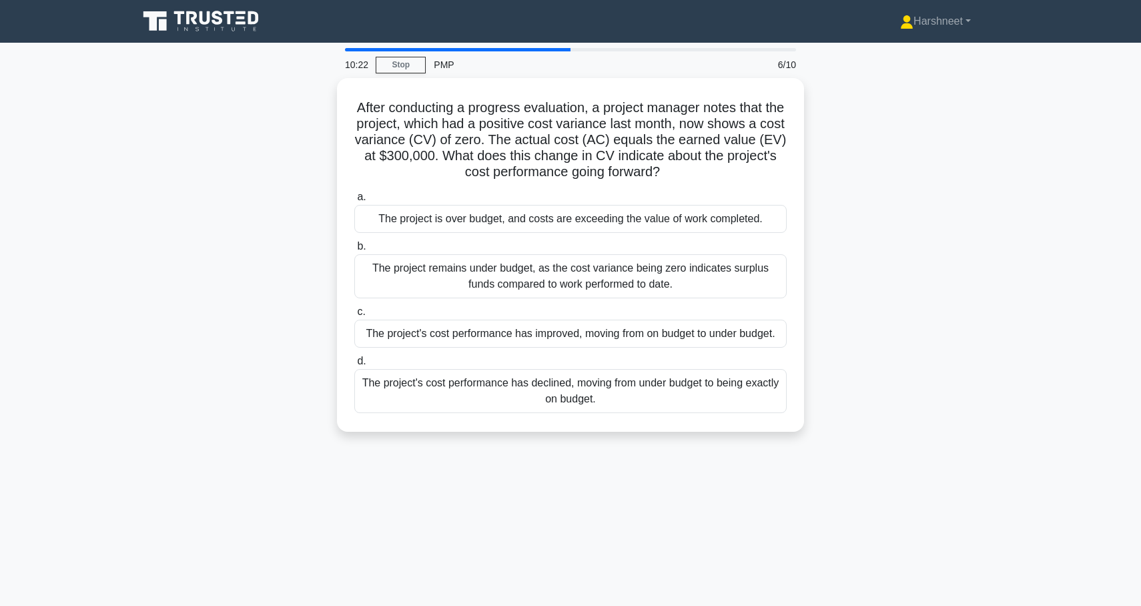
drag, startPoint x: 358, startPoint y: 103, endPoint x: 655, endPoint y: 456, distance: 462.0
click at [655, 456] on div "10:22 Stop PMP 6/10 After conducting a progress evaluation, a project manager n…" at bounding box center [570, 381] width 880 height 667
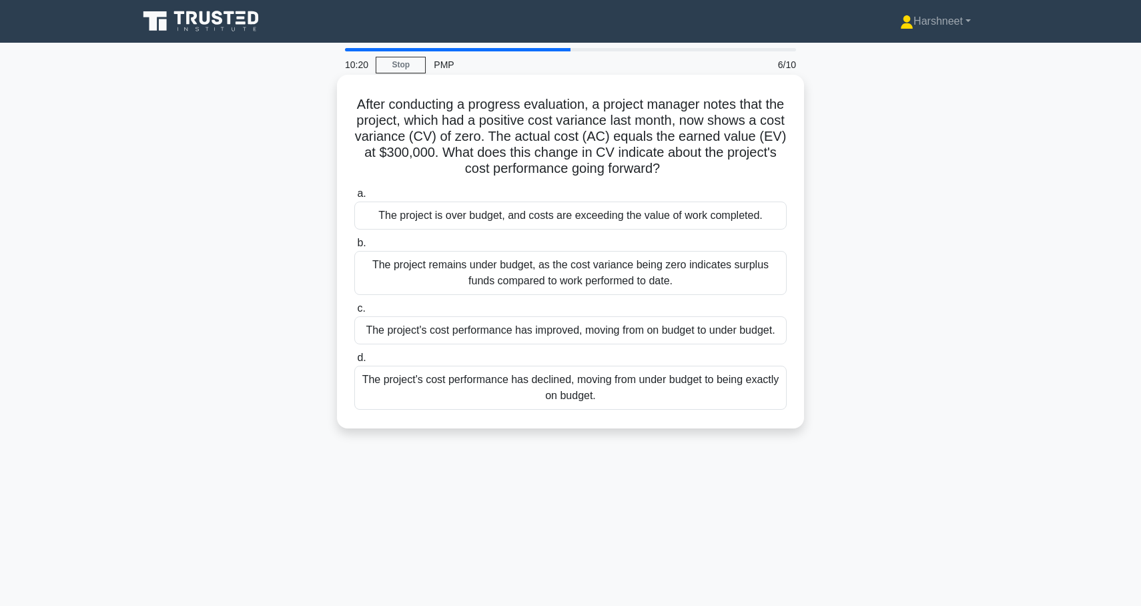
copy div "After conducting a progress evaluation, a project manager notes that the projec…"
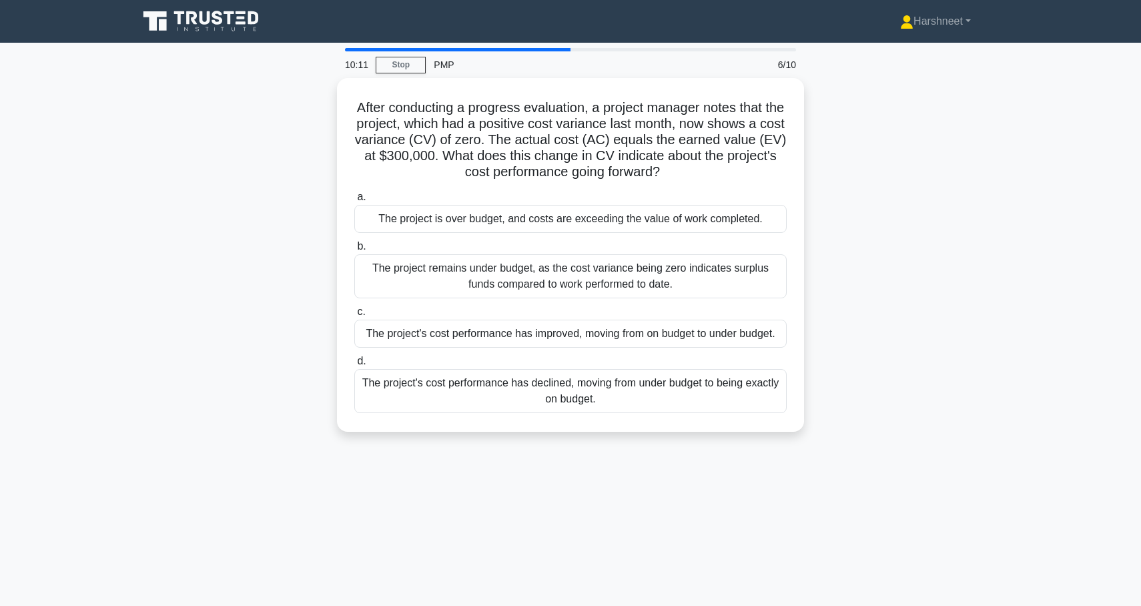
click at [221, 271] on div "After conducting a progress evaluation, a project manager notes that the projec…" at bounding box center [570, 263] width 880 height 370
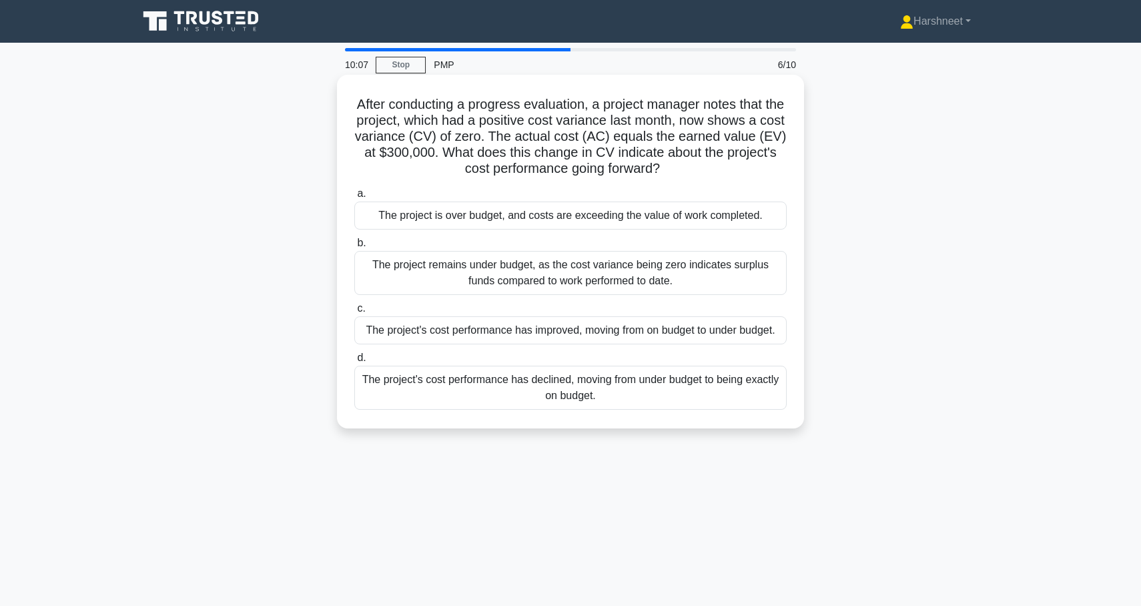
click at [394, 399] on div "The project's cost performance has declined, moving from under budget to being …" at bounding box center [570, 388] width 432 height 44
click at [354, 362] on input "d. The project's cost performance has declined, moving from under budget to bei…" at bounding box center [354, 358] width 0 height 9
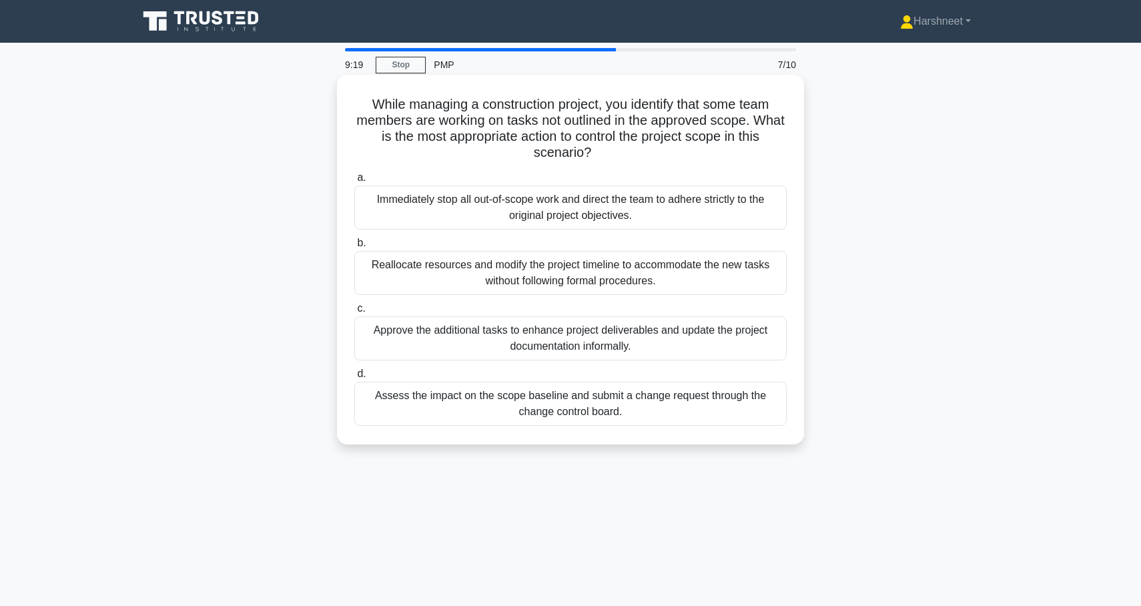
click at [450, 213] on div "Immediately stop all out-of-scope work and direct the team to adhere strictly t…" at bounding box center [570, 207] width 432 height 44
click at [354, 182] on input "a. Immediately stop all out-of-scope work and direct the team to adhere strictl…" at bounding box center [354, 177] width 0 height 9
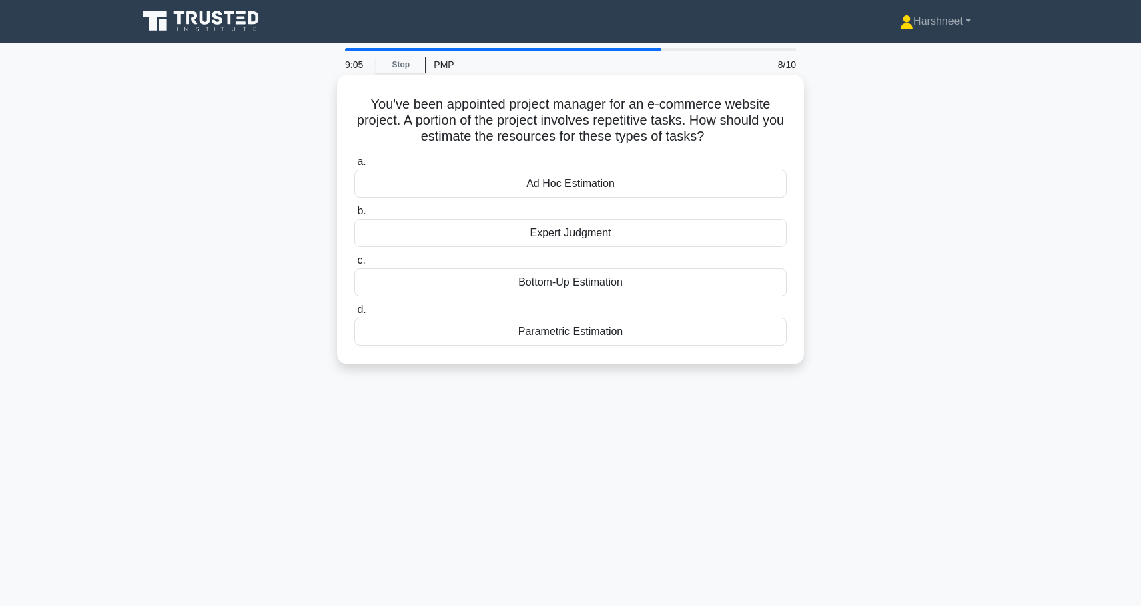
drag, startPoint x: 372, startPoint y: 102, endPoint x: 632, endPoint y: 328, distance: 344.2
click at [632, 328] on div "You've been appointed project manager for an e-commerce website project. A port…" at bounding box center [570, 219] width 456 height 279
copy div "You've been appointed project manager for an e-commerce website project. A port…"
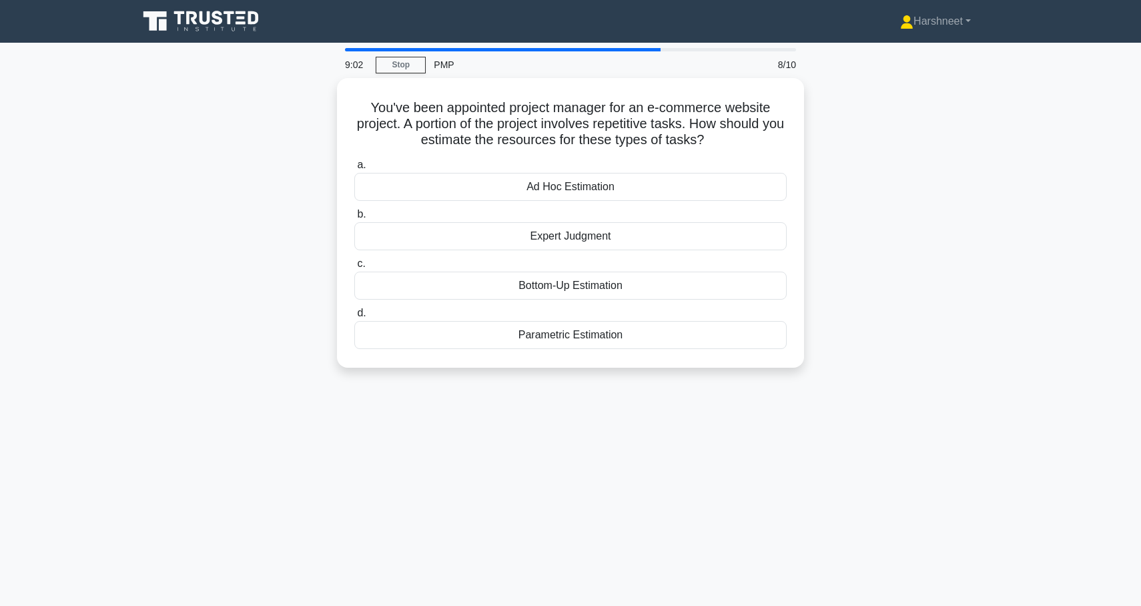
click at [602, 429] on div "9:02 Stop PMP 8/10 You've been appointed project manager for an e-commerce webs…" at bounding box center [570, 381] width 880 height 667
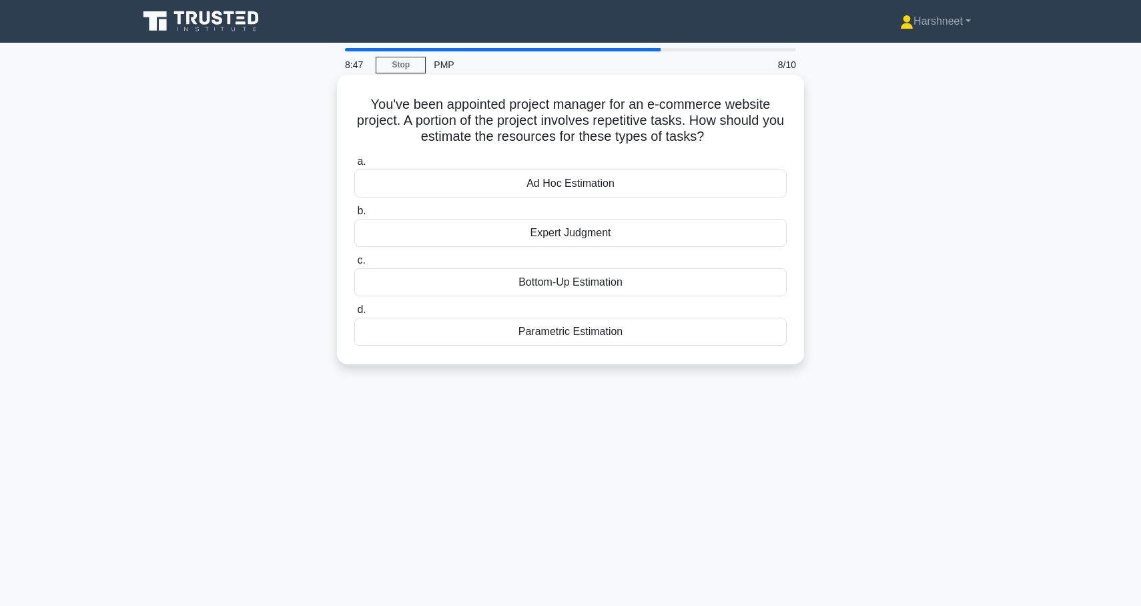
click at [409, 342] on div "Parametric Estimation" at bounding box center [570, 332] width 432 height 28
click at [354, 314] on input "d. Parametric Estimation" at bounding box center [354, 309] width 0 height 9
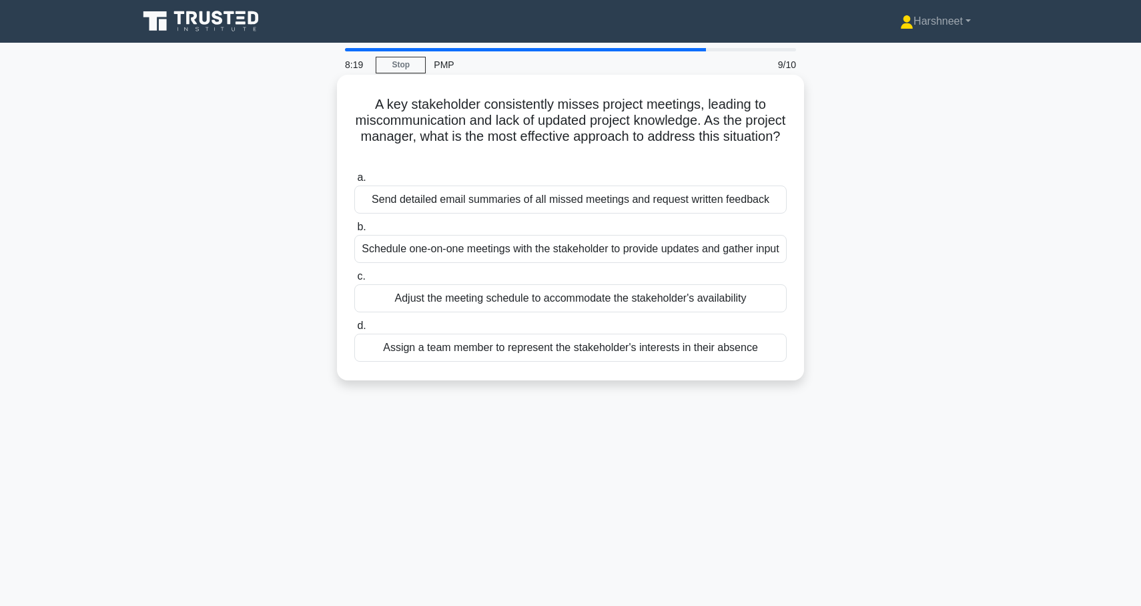
click at [438, 253] on div "Schedule one-on-one meetings with the stakeholder to provide updates and gather…" at bounding box center [570, 249] width 432 height 28
click at [354, 231] on input "b. Schedule one-on-one meetings with the stakeholder to provide updates and gat…" at bounding box center [354, 227] width 0 height 9
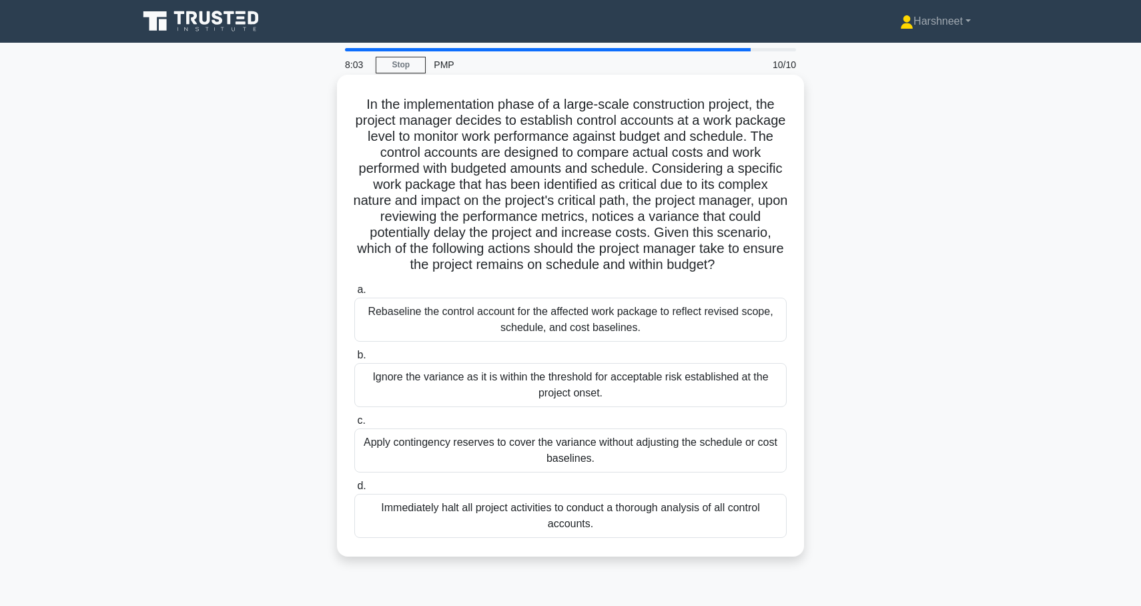
click at [440, 328] on div "Rebaseline the control account for the affected work package to reflect revised…" at bounding box center [570, 319] width 432 height 44
click at [354, 294] on input "a. Rebaseline the control account for the affected work package to reflect revi…" at bounding box center [354, 289] width 0 height 9
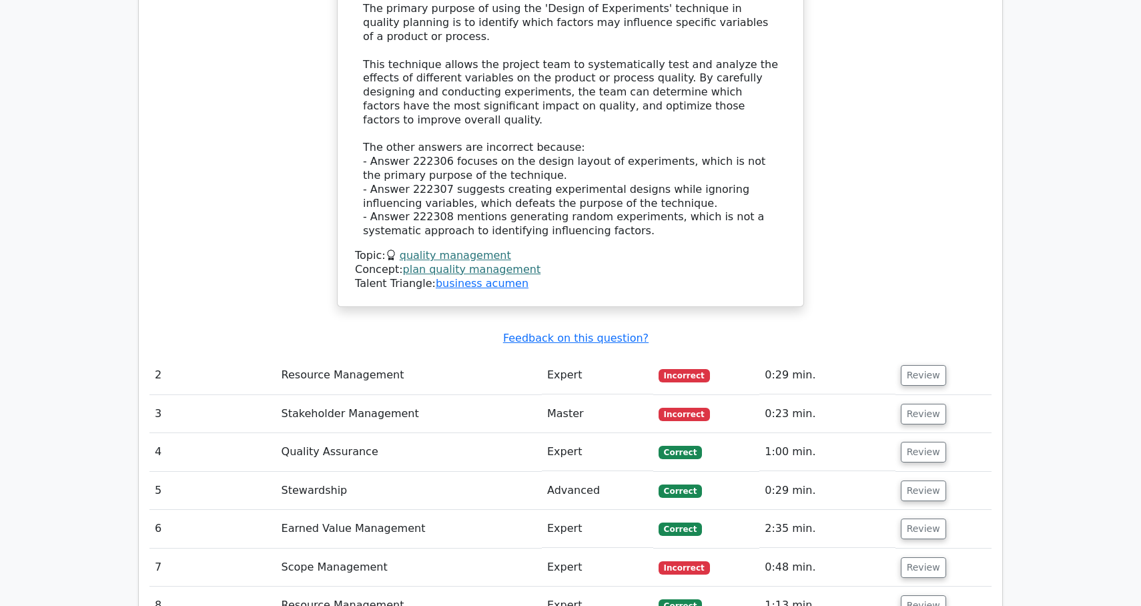
scroll to position [1172, 0]
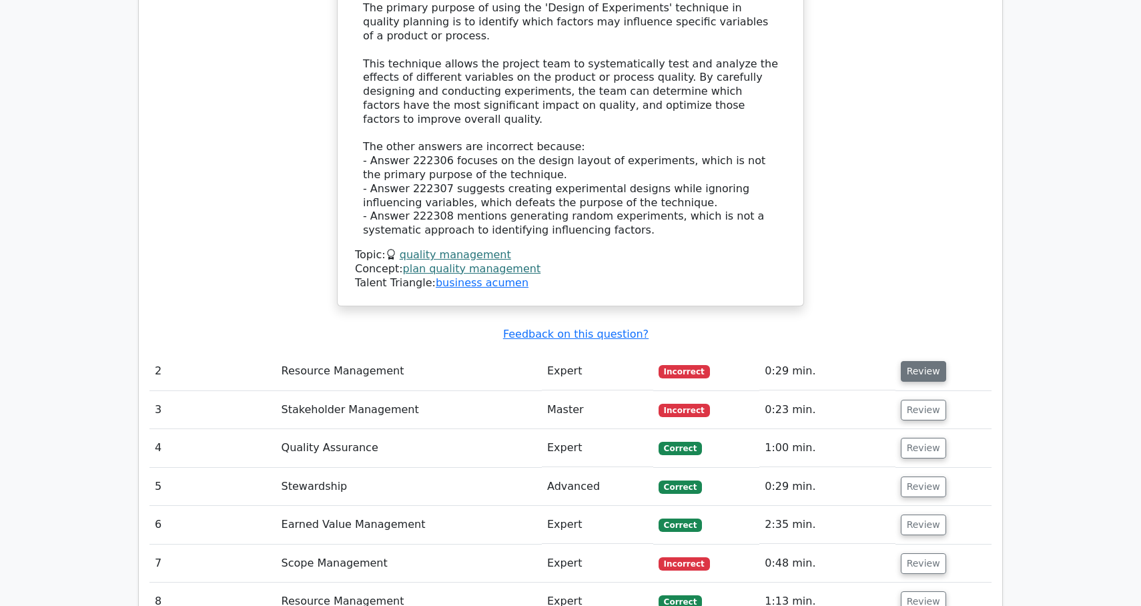
click at [900, 361] on button "Review" at bounding box center [922, 371] width 45 height 21
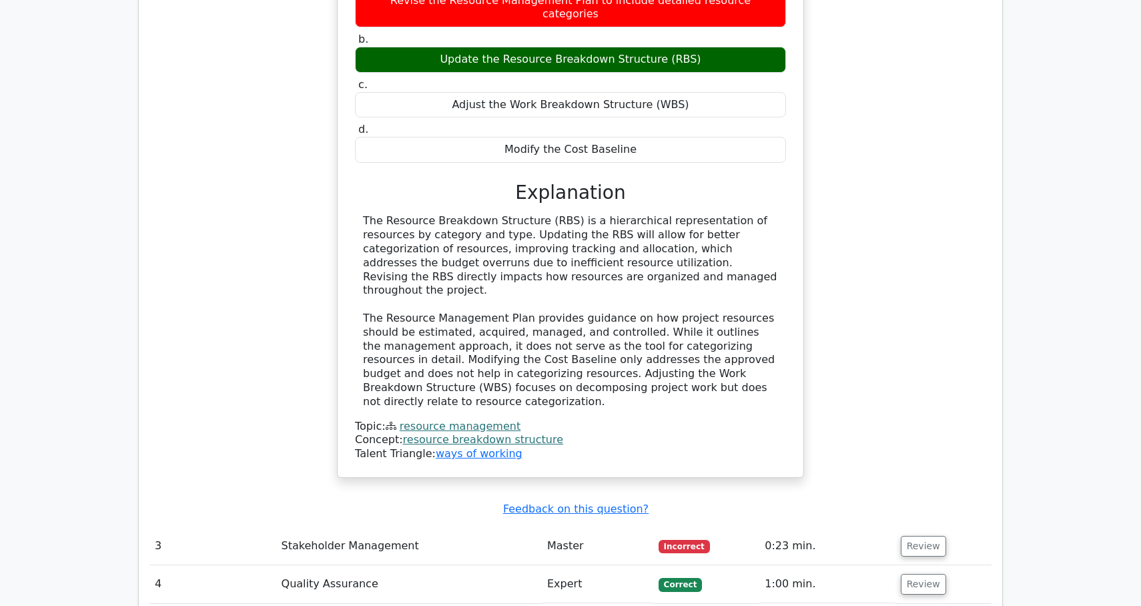
scroll to position [1740, 0]
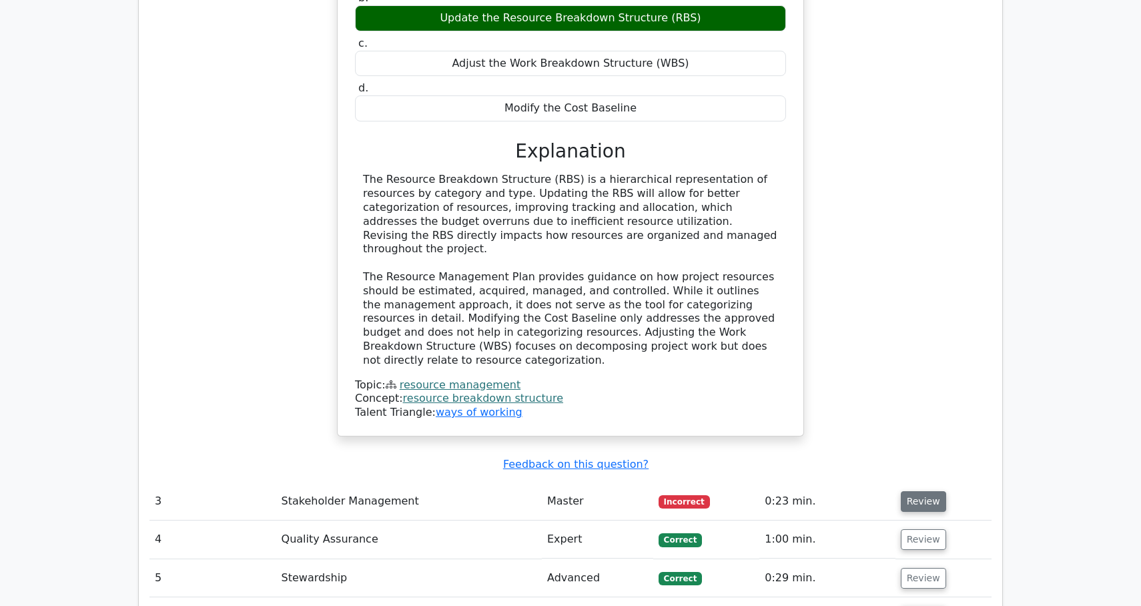
click at [926, 491] on button "Review" at bounding box center [922, 501] width 45 height 21
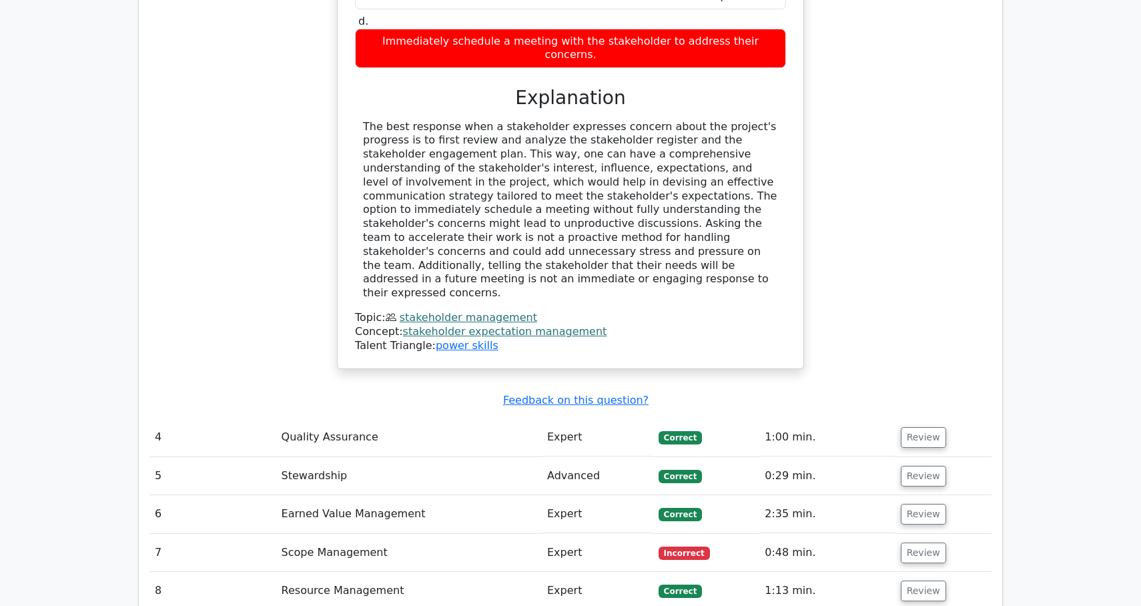
scroll to position [2508, 0]
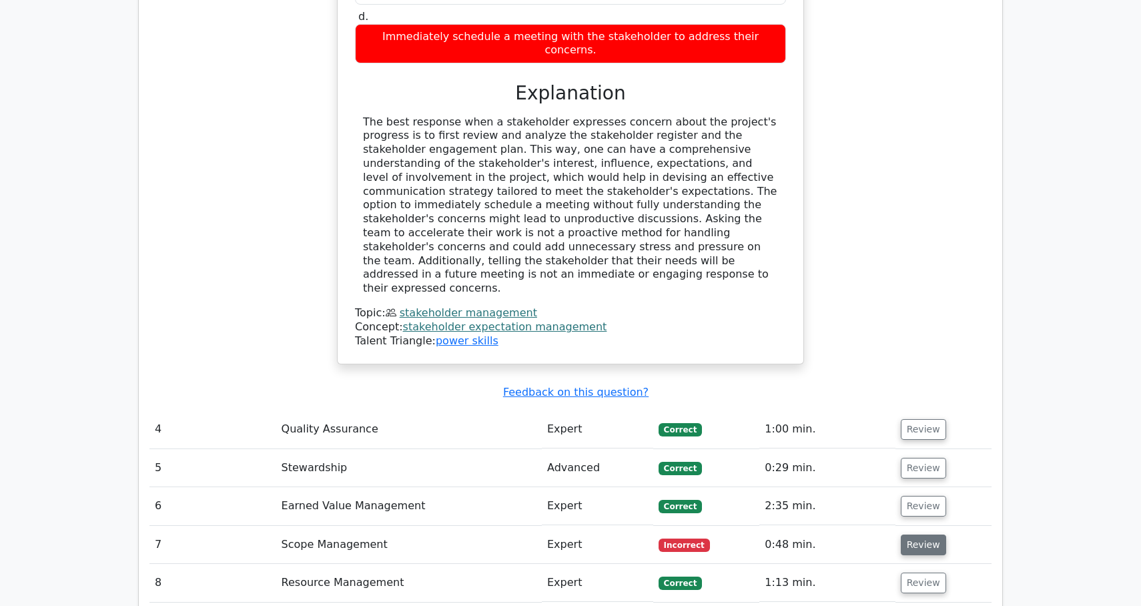
click at [922, 534] on button "Review" at bounding box center [922, 544] width 45 height 21
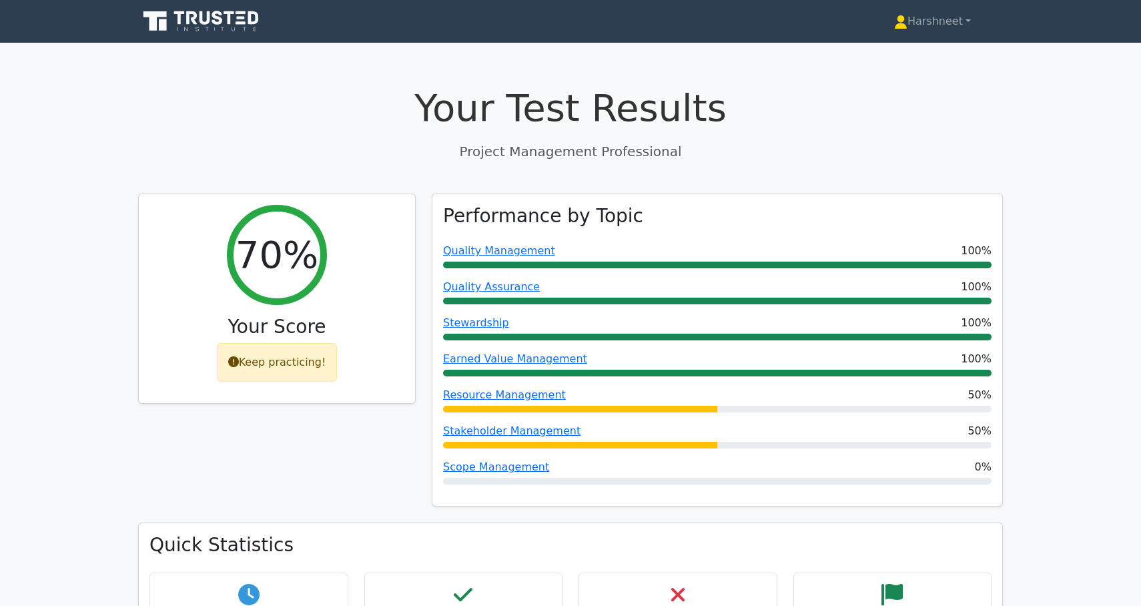
scroll to position [0, 0]
click at [219, 14] on icon at bounding box center [217, 18] width 11 height 14
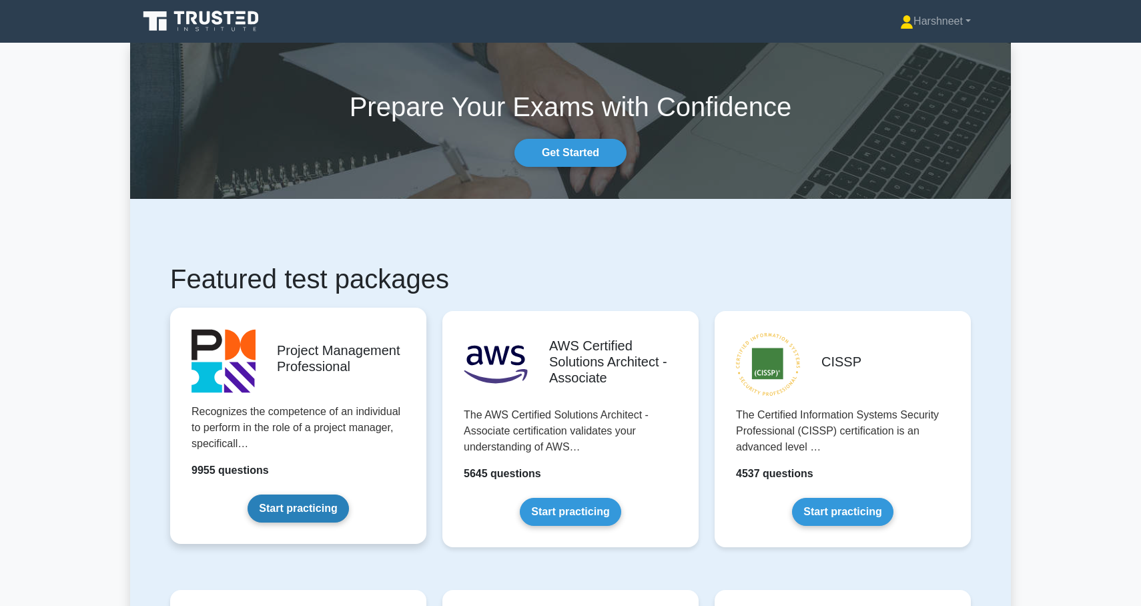
click at [316, 515] on link "Start practicing" at bounding box center [297, 508] width 101 height 28
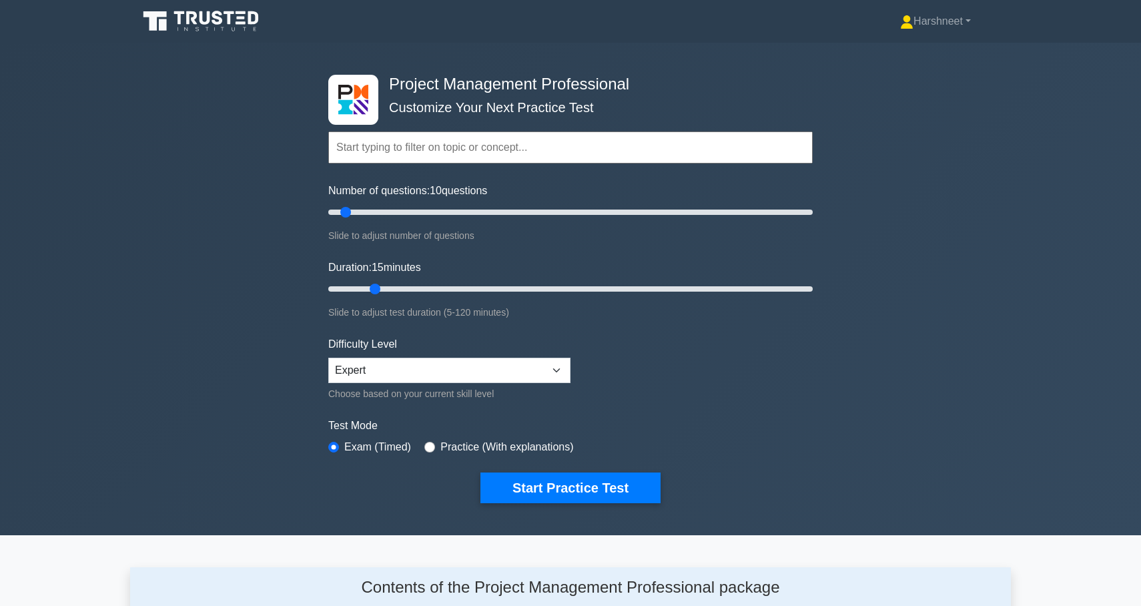
type input "15"
click at [384, 285] on input "Duration: 15 minutes" at bounding box center [570, 289] width 484 height 16
click at [510, 482] on button "Start Practice Test" at bounding box center [570, 487] width 180 height 31
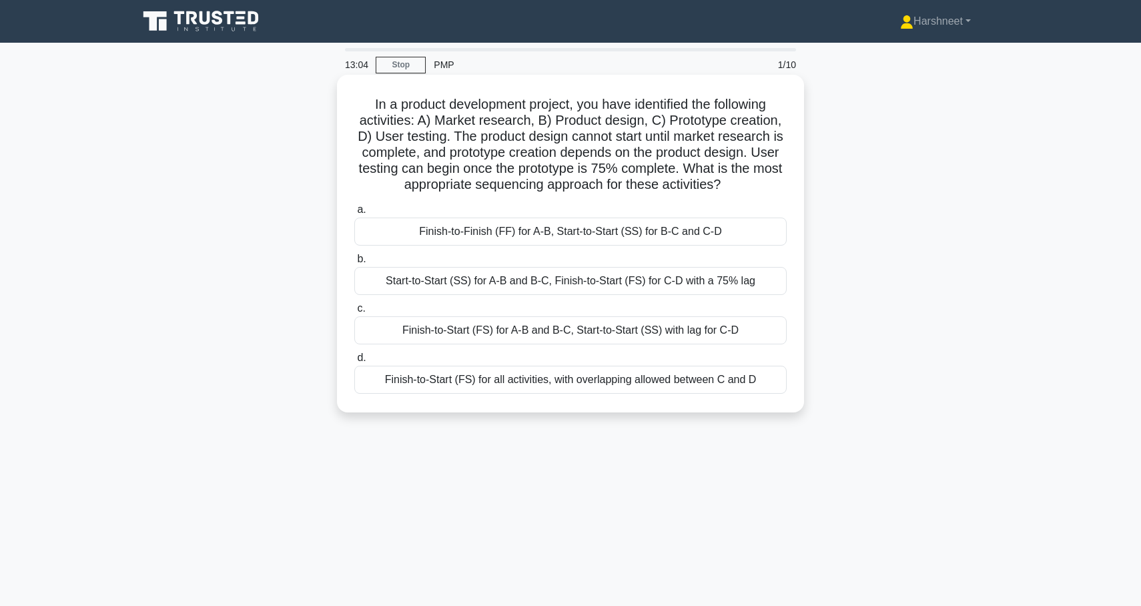
click at [486, 334] on div "Finish-to-Start (FS) for A-B and B-C, Start-to-Start (SS) with lag for C-D" at bounding box center [570, 330] width 432 height 28
click at [354, 313] on input "c. Finish-to-Start (FS) for A-B and B-C, Start-to-Start (SS) with lag for C-D" at bounding box center [354, 308] width 0 height 9
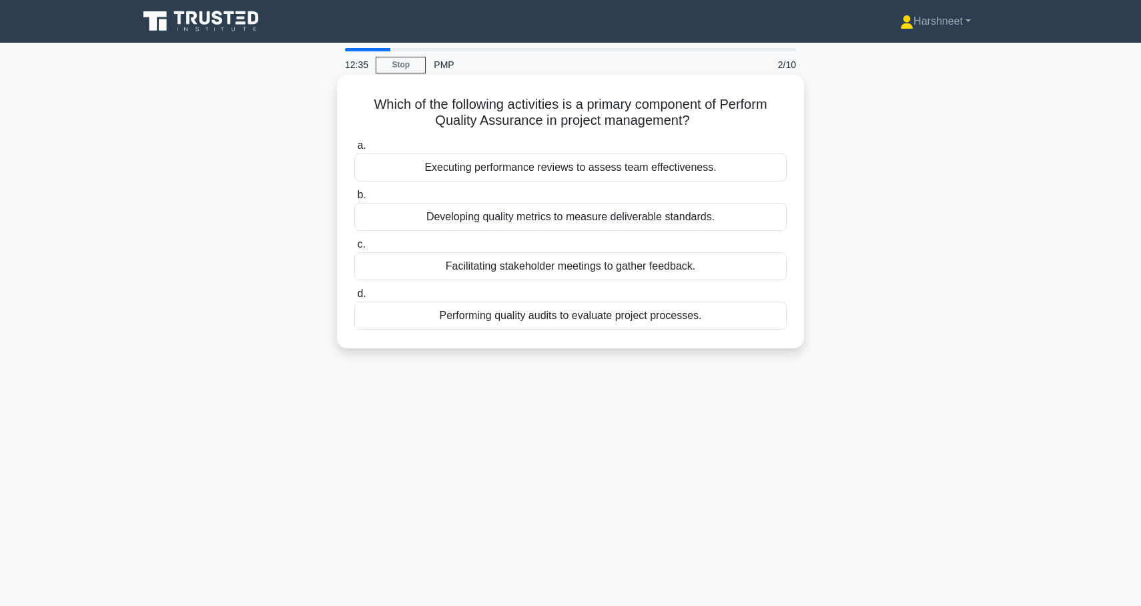
click at [489, 323] on div "Performing quality audits to evaluate project processes." at bounding box center [570, 315] width 432 height 28
click at [354, 298] on input "d. Performing quality audits to evaluate project processes." at bounding box center [354, 293] width 0 height 9
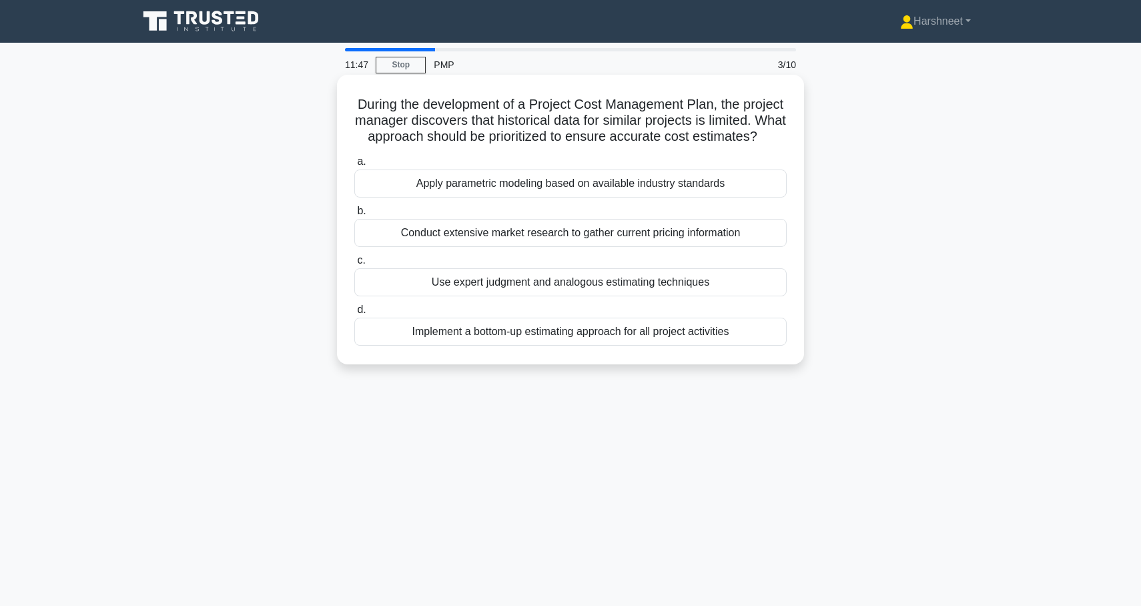
click at [492, 330] on div "Implement a bottom-up estimating approach for all project activities" at bounding box center [570, 332] width 432 height 28
click at [354, 314] on input "d. Implement a bottom-up estimating approach for all project activities" at bounding box center [354, 309] width 0 height 9
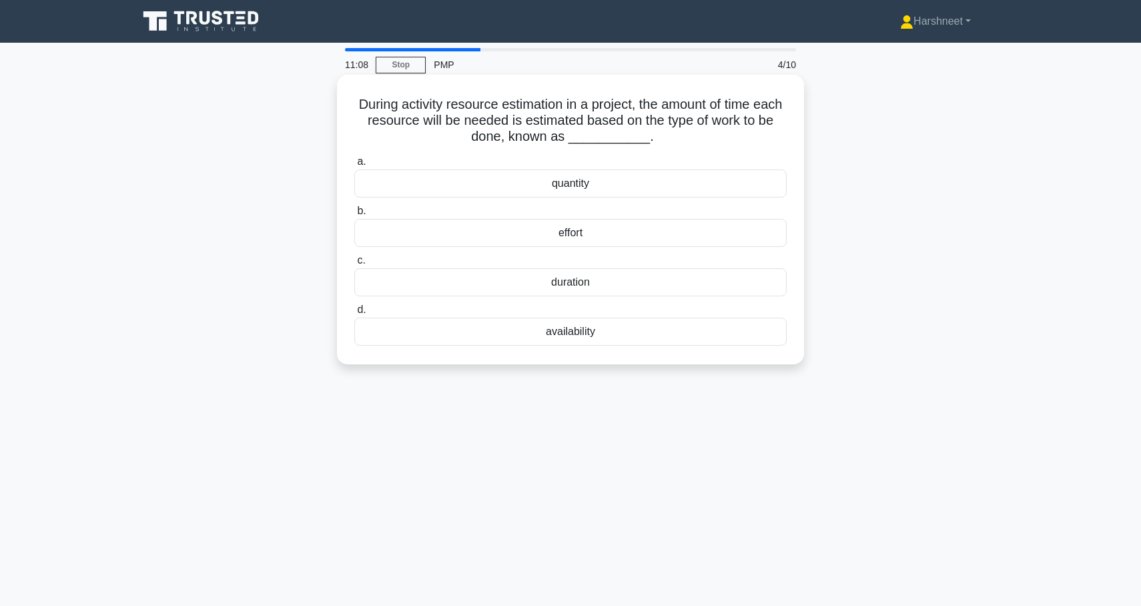
click at [554, 189] on div "quantity" at bounding box center [570, 183] width 432 height 28
click at [354, 166] on input "a. quantity" at bounding box center [354, 161] width 0 height 9
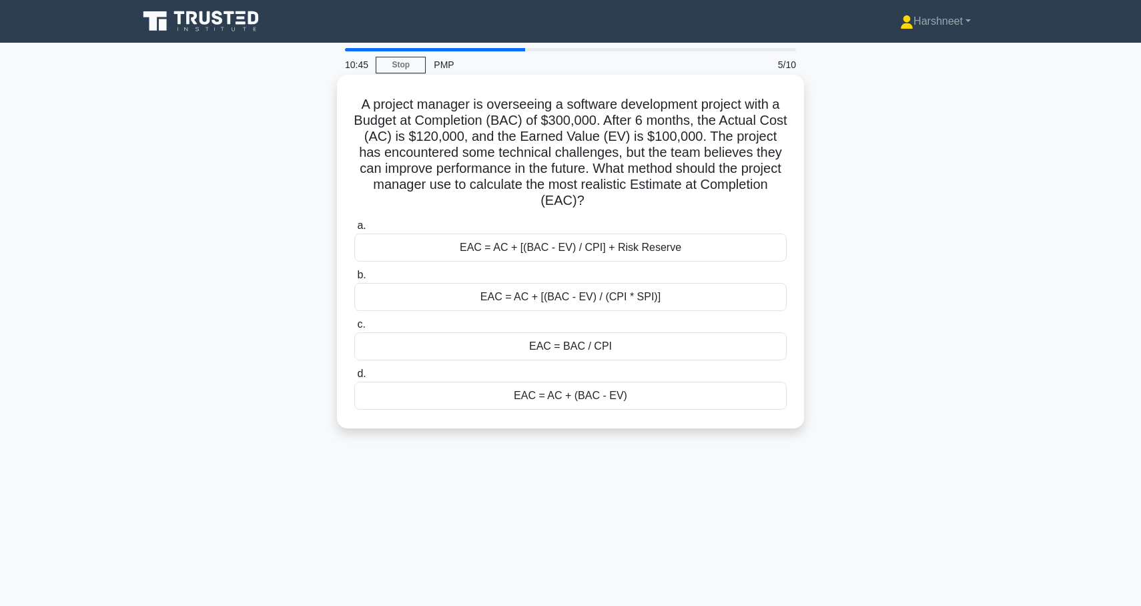
drag, startPoint x: 362, startPoint y: 103, endPoint x: 651, endPoint y: 426, distance: 433.2
click at [651, 426] on div "A project manager is overseeing a software development project with a Budget at…" at bounding box center [570, 252] width 467 height 354
copy div "A project manager is overseeing a software development project with a Budget at…"
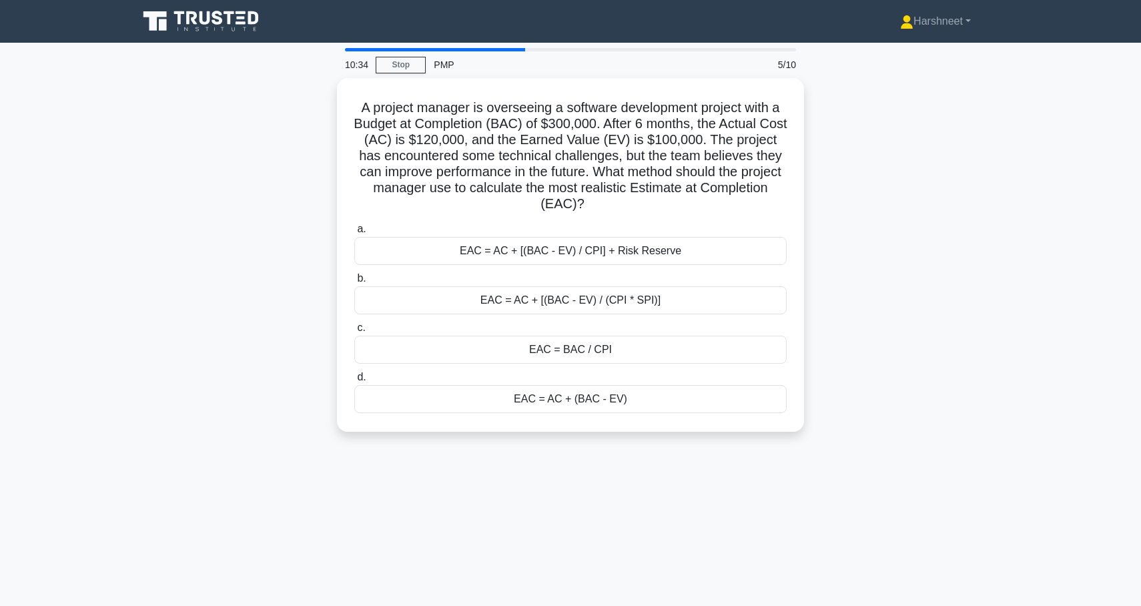
click at [241, 307] on div "A project manager is overseeing a software development project with a Budget at…" at bounding box center [570, 263] width 880 height 370
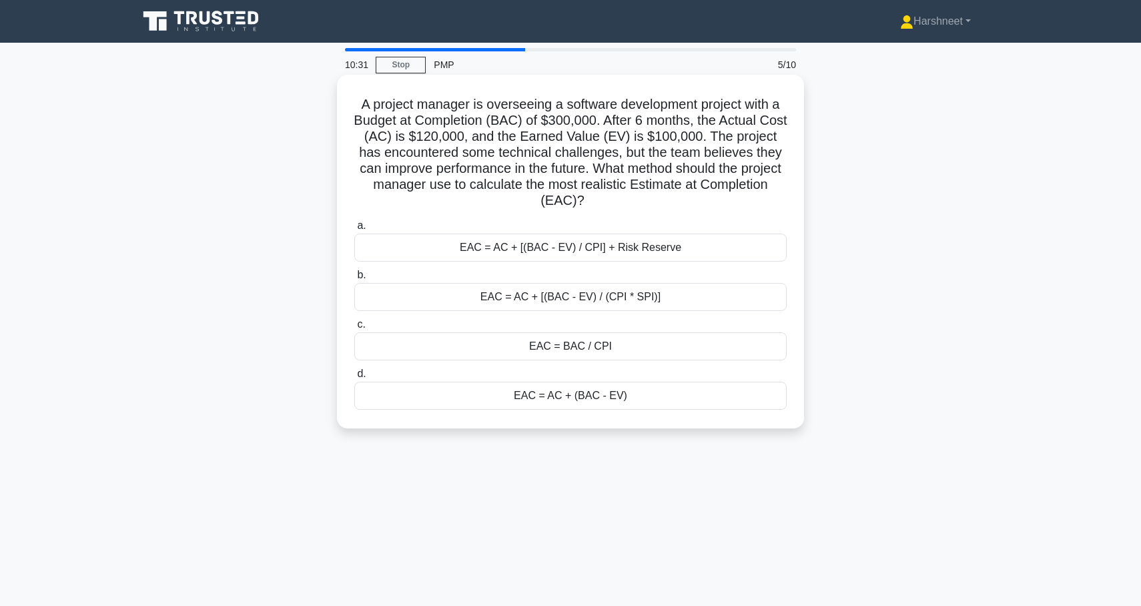
click at [426, 404] on div "EAC = AC + (BAC - EV)" at bounding box center [570, 396] width 432 height 28
click at [354, 378] on input "d. EAC = AC + (BAC - EV)" at bounding box center [354, 374] width 0 height 9
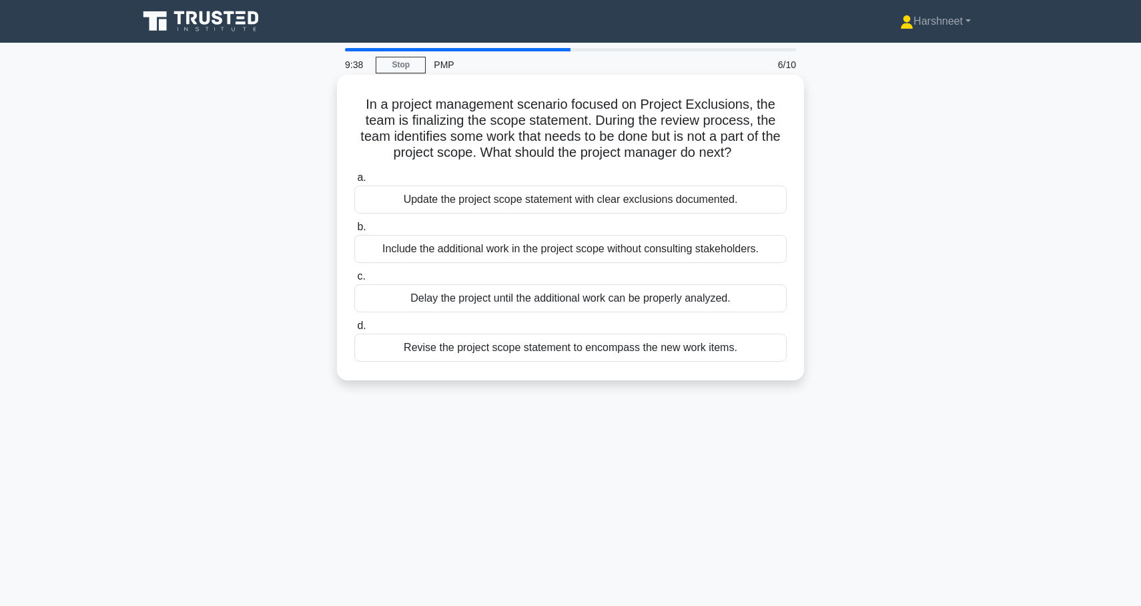
click at [404, 340] on div "Revise the project scope statement to encompass the new work items." at bounding box center [570, 348] width 432 height 28
click at [354, 330] on input "d. Revise the project scope statement to encompass the new work items." at bounding box center [354, 326] width 0 height 9
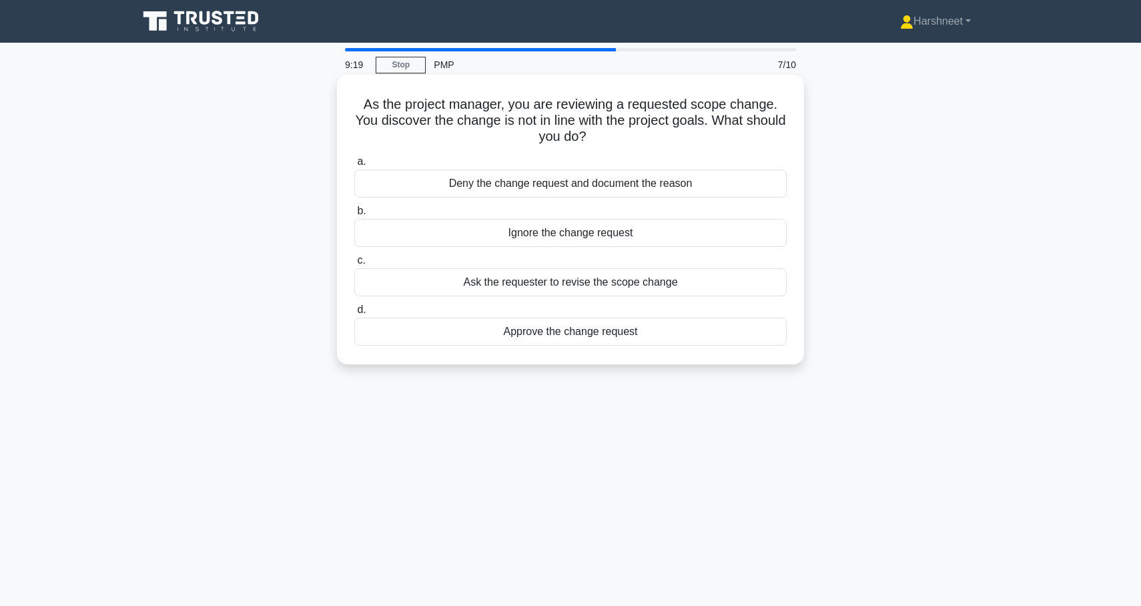
click at [460, 185] on div "Deny the change request and document the reason" at bounding box center [570, 183] width 432 height 28
click at [354, 166] on input "a. Deny the change request and document the reason" at bounding box center [354, 161] width 0 height 9
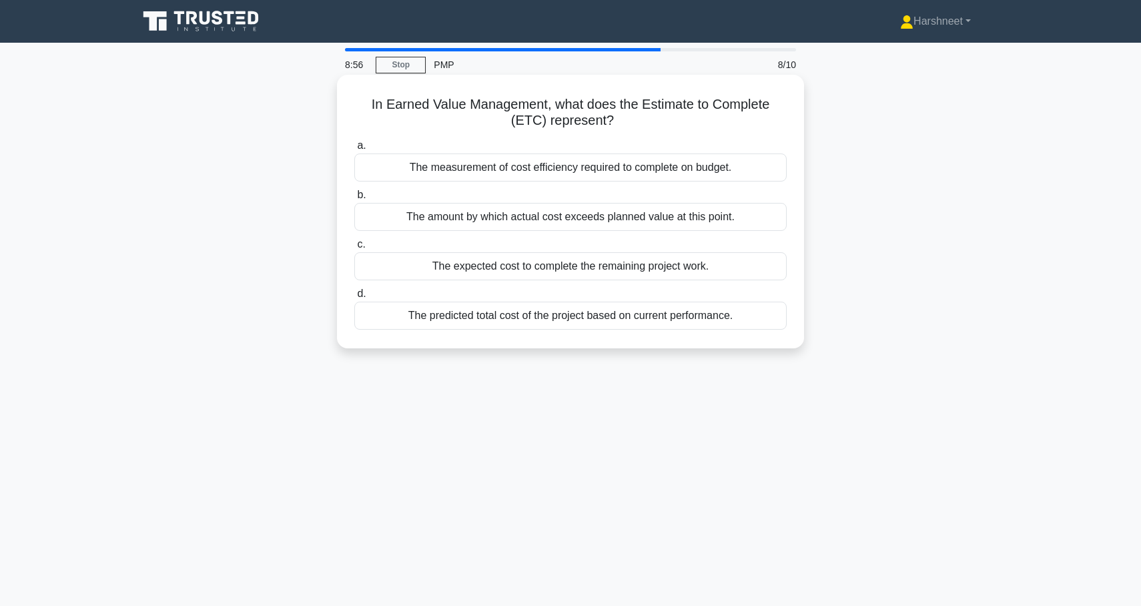
click at [481, 265] on div "The expected cost to complete the remaining project work." at bounding box center [570, 266] width 432 height 28
click at [354, 249] on input "c. The expected cost to complete the remaining project work." at bounding box center [354, 244] width 0 height 9
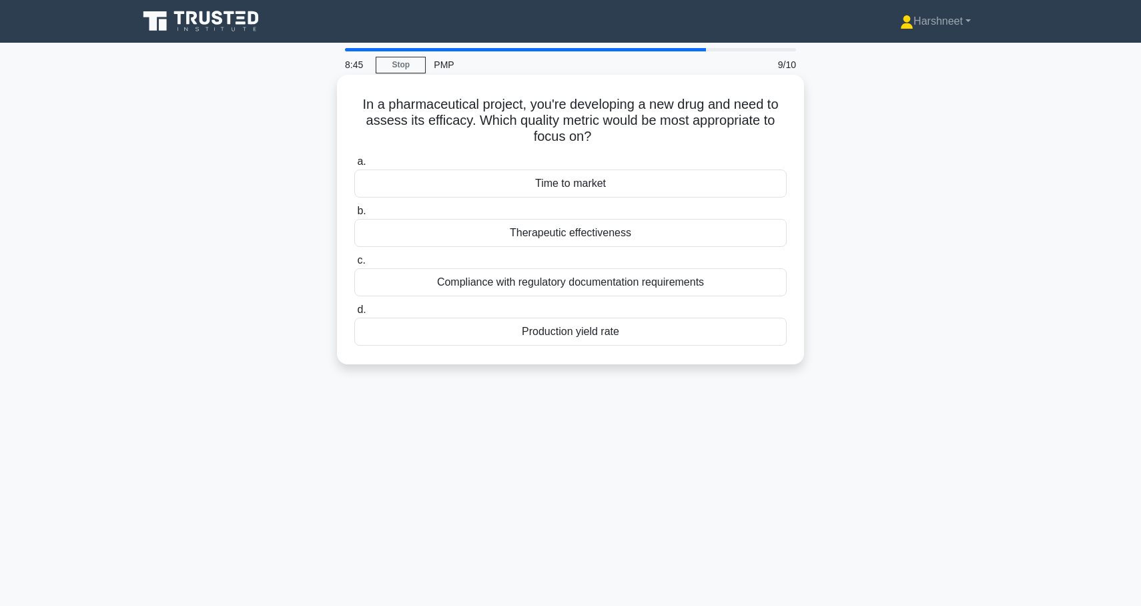
click at [483, 274] on div "Compliance with regulatory documentation requirements" at bounding box center [570, 282] width 432 height 28
click at [354, 265] on input "c. Compliance with regulatory documentation requirements" at bounding box center [354, 260] width 0 height 9
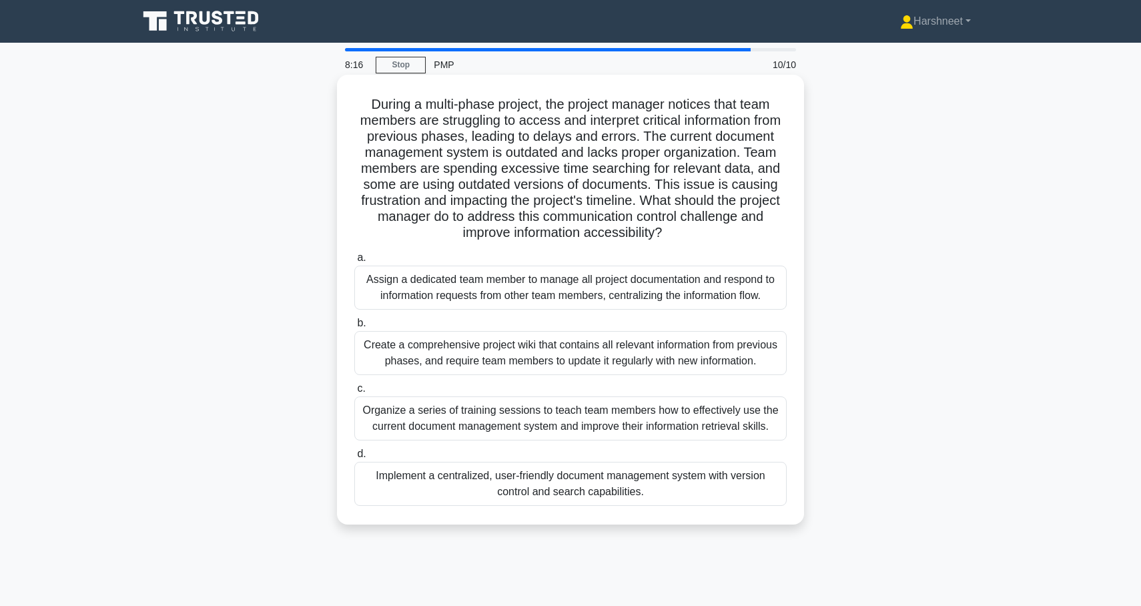
click at [522, 482] on div "Implement a centralized, user-friendly document management system with version …" at bounding box center [570, 484] width 432 height 44
click at [354, 458] on input "d. Implement a centralized, user-friendly document management system with versi…" at bounding box center [354, 454] width 0 height 9
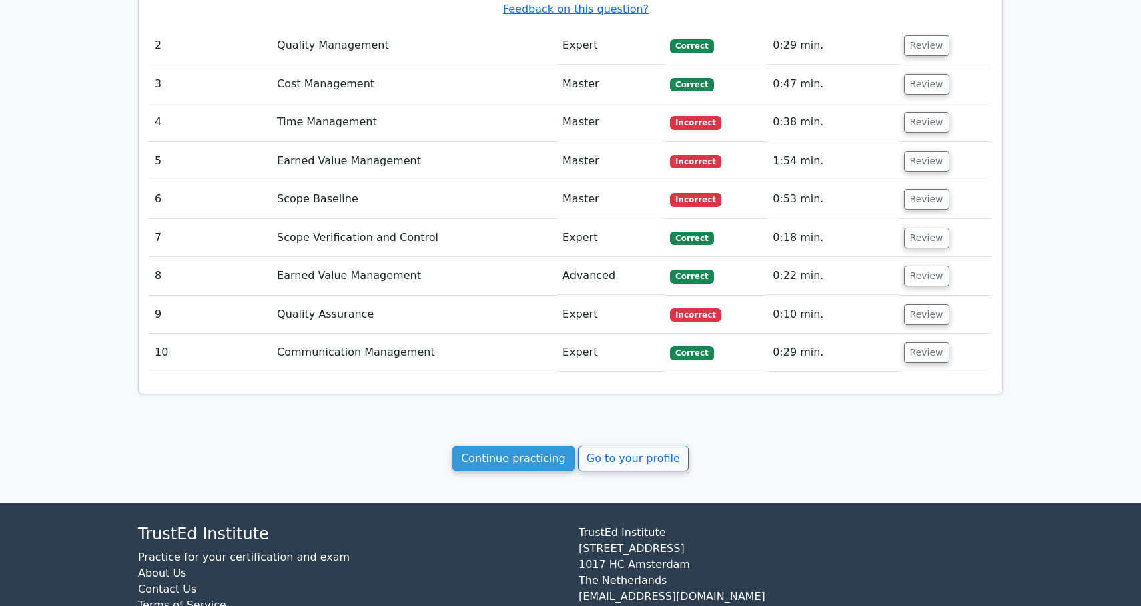
scroll to position [1705, 0]
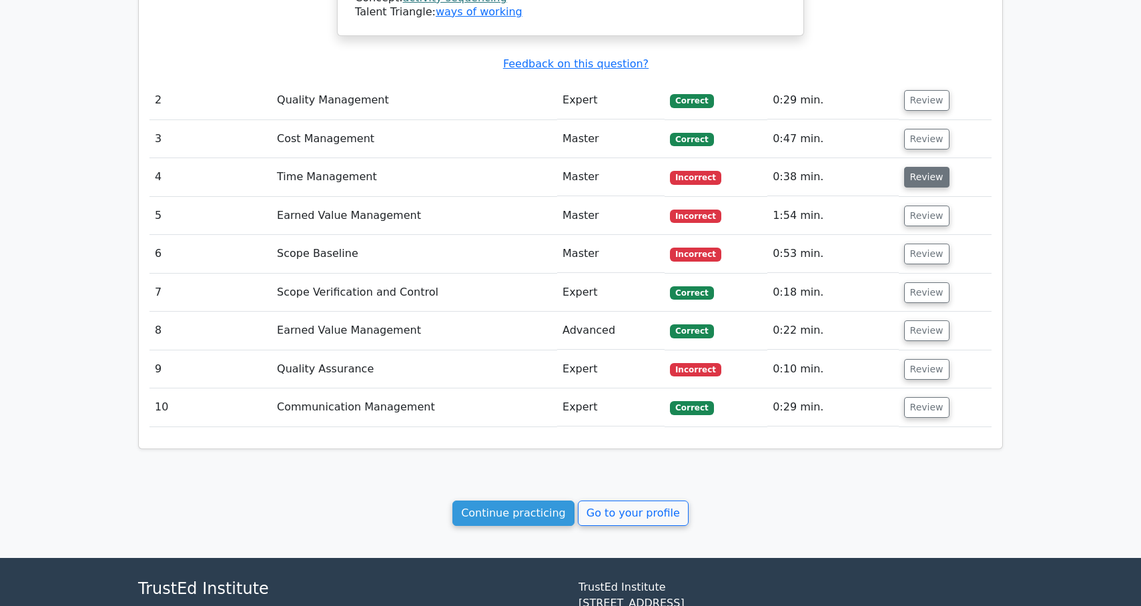
click at [926, 167] on button "Review" at bounding box center [926, 177] width 45 height 21
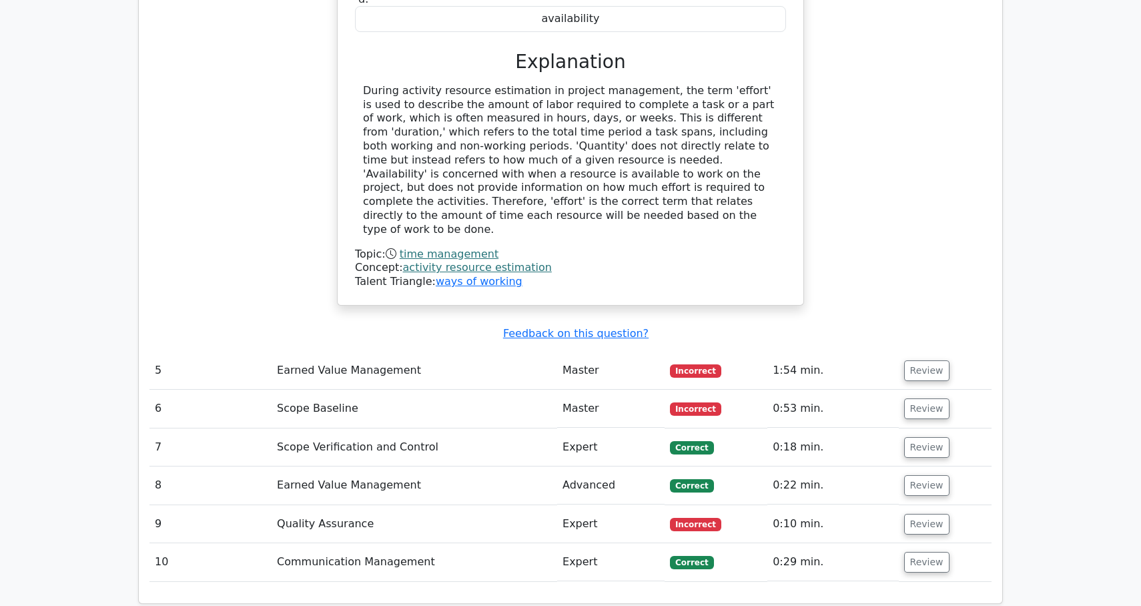
scroll to position [2126, 0]
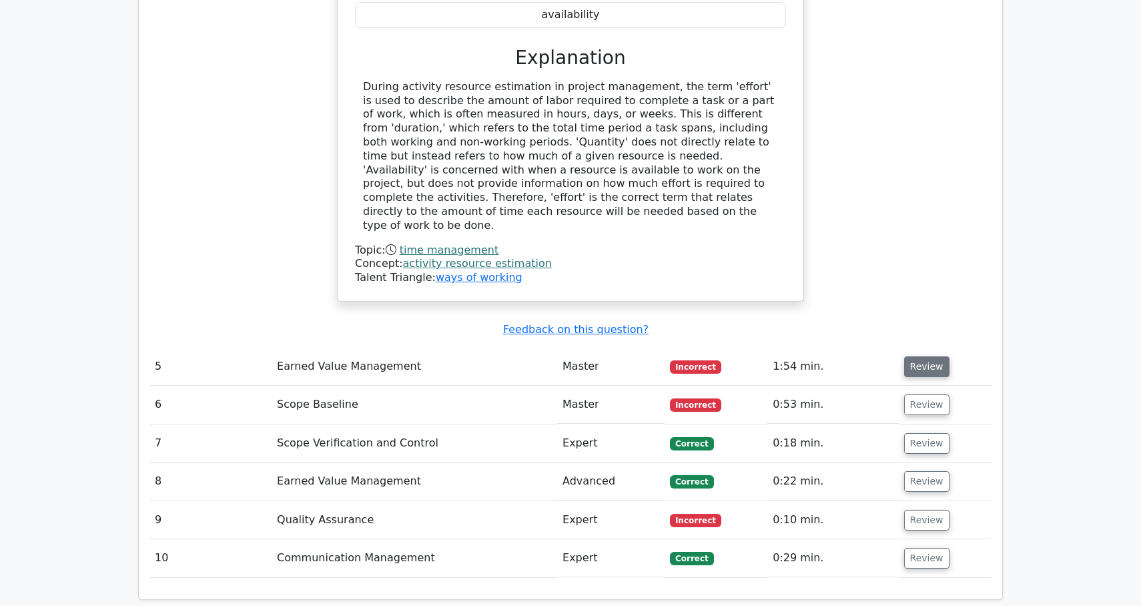
click at [910, 356] on button "Review" at bounding box center [926, 366] width 45 height 21
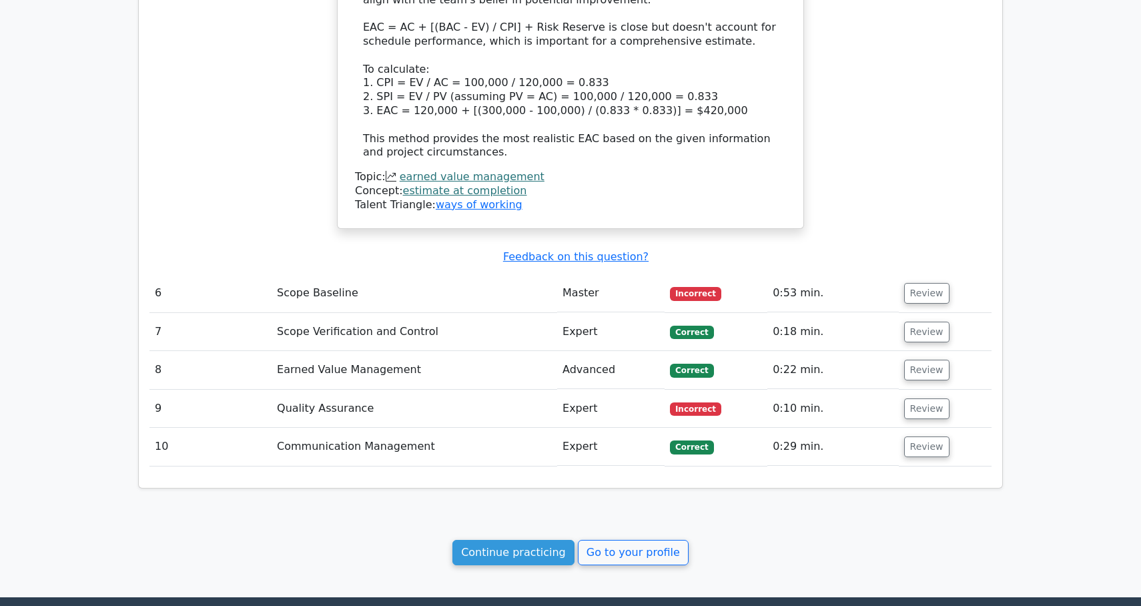
scroll to position [3222, 0]
click at [921, 283] on button "Review" at bounding box center [926, 293] width 45 height 21
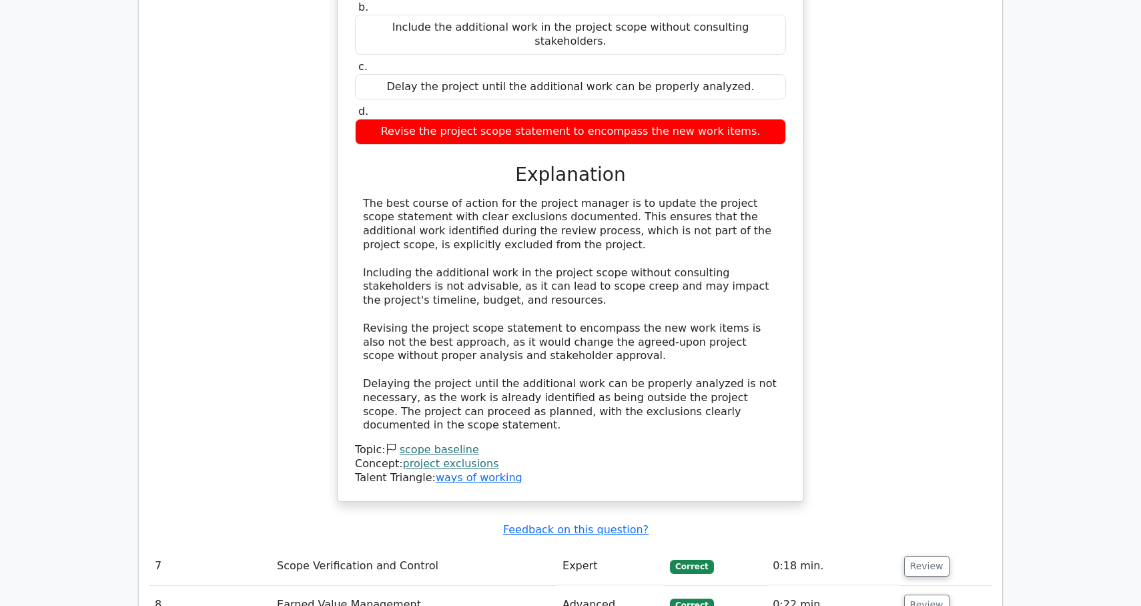
scroll to position [3698, 0]
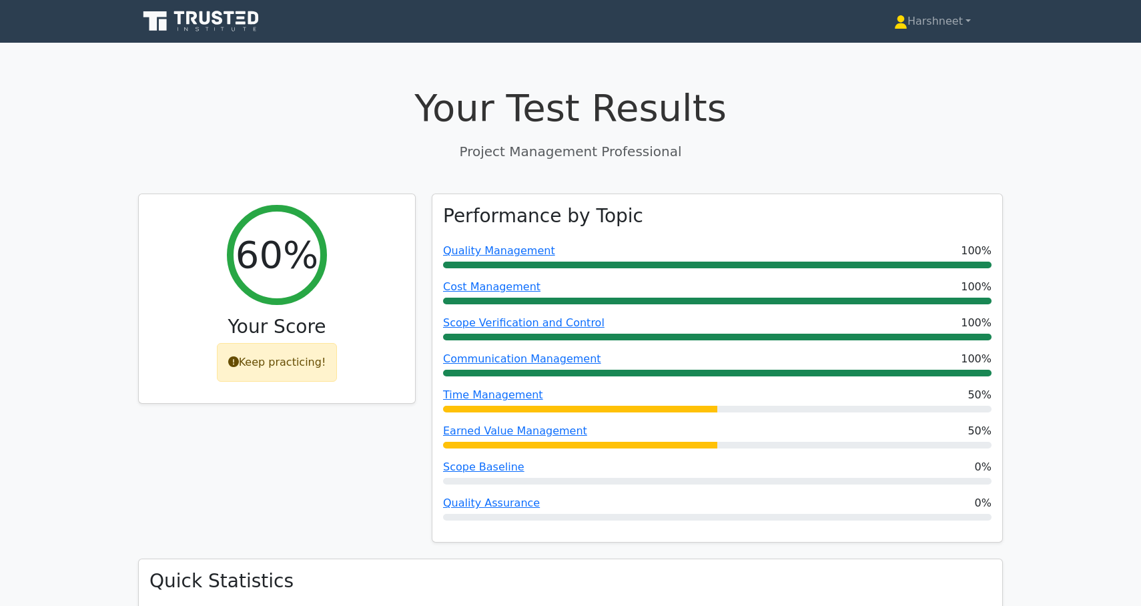
scroll to position [0, 0]
click at [203, 24] on icon at bounding box center [205, 17] width 11 height 13
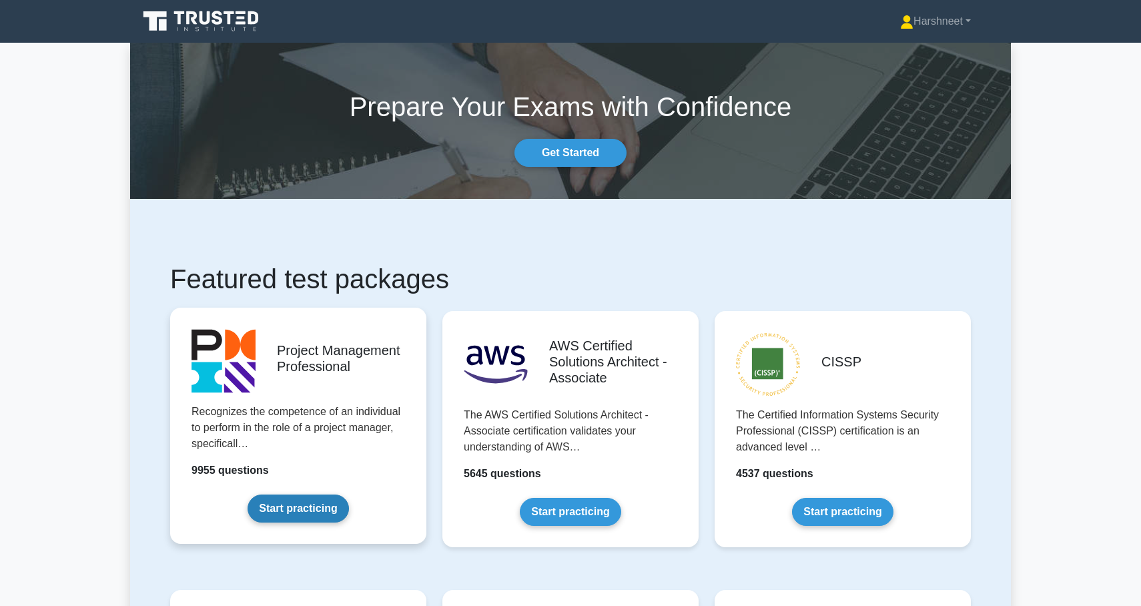
click at [273, 514] on link "Start practicing" at bounding box center [297, 508] width 101 height 28
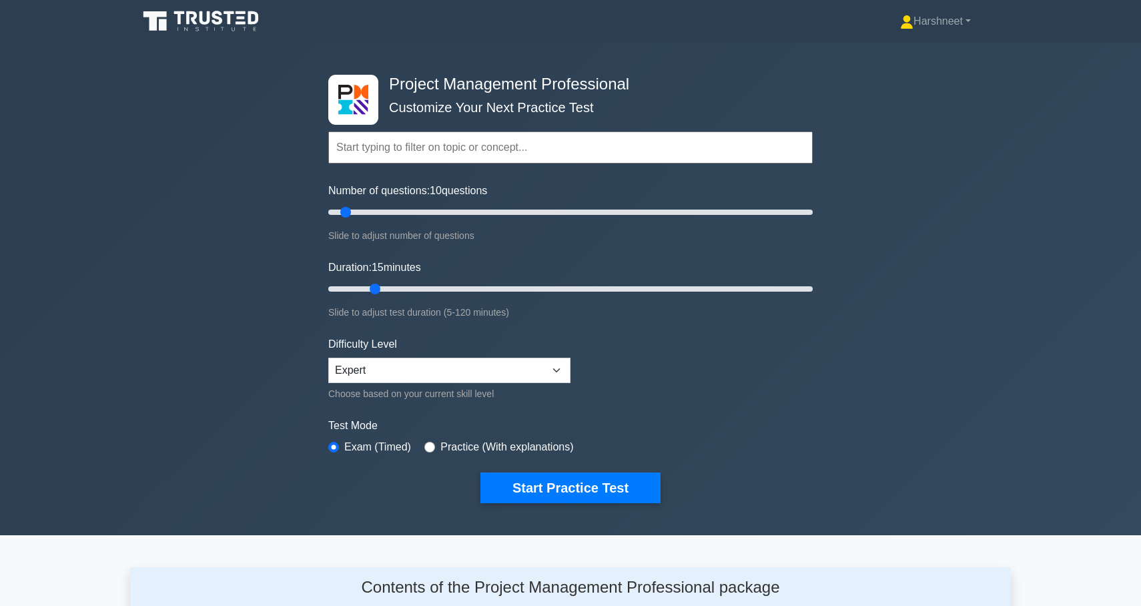
drag, startPoint x: 354, startPoint y: 284, endPoint x: 372, endPoint y: 289, distance: 19.4
type input "15"
click at [372, 289] on input "Duration: 15 minutes" at bounding box center [570, 289] width 484 height 16
click at [505, 483] on button "Start Practice Test" at bounding box center [570, 487] width 180 height 31
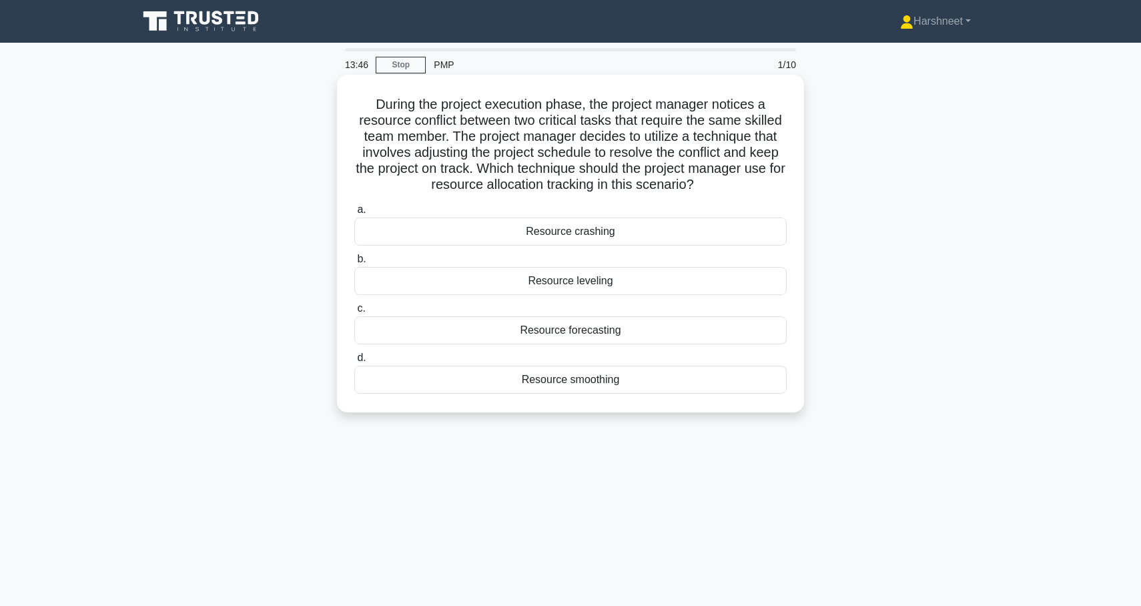
drag, startPoint x: 377, startPoint y: 101, endPoint x: 636, endPoint y: 393, distance: 389.8
click at [636, 393] on div "During the project execution phase, the project manager notices a resource conf…" at bounding box center [570, 243] width 456 height 327
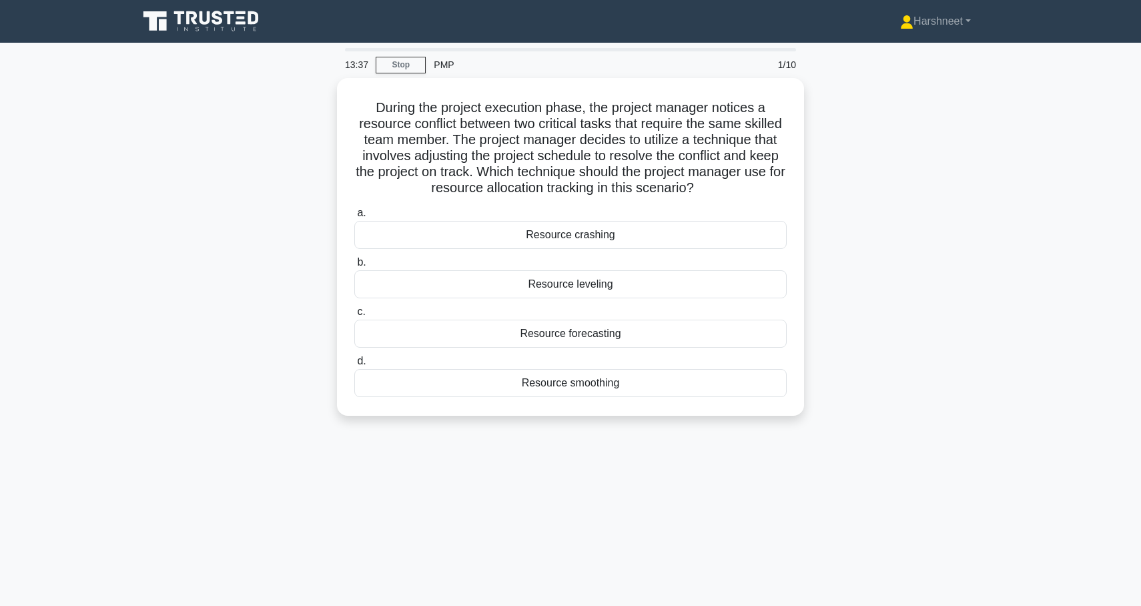
click at [207, 261] on div "During the project execution phase, the project manager notices a resource conf…" at bounding box center [570, 255] width 880 height 354
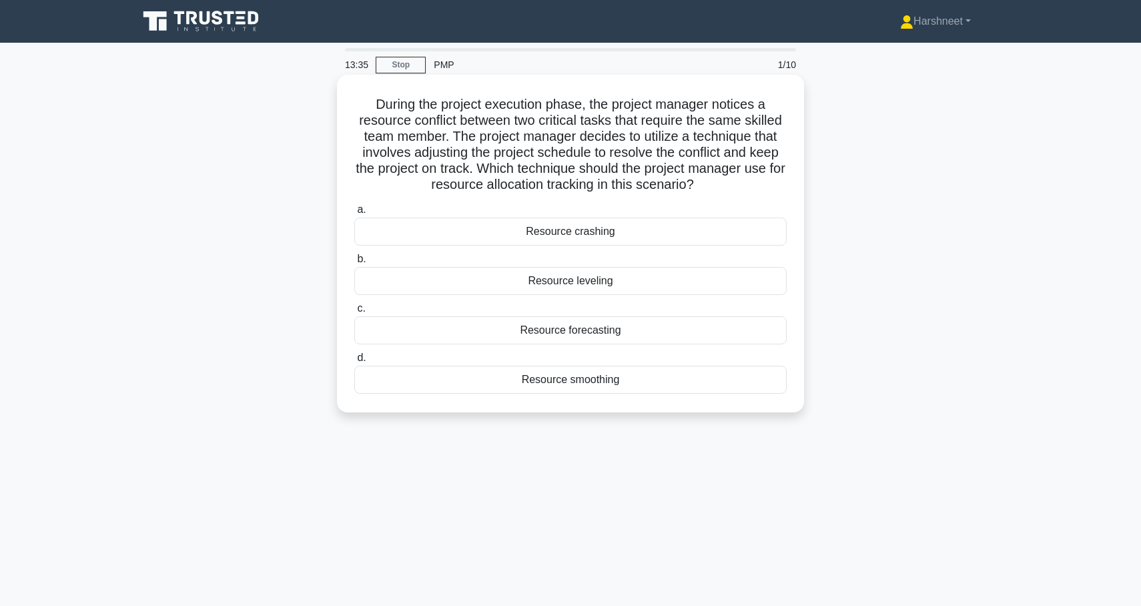
click at [434, 279] on div "Resource leveling" at bounding box center [570, 281] width 432 height 28
click at [354, 263] on input "b. Resource leveling" at bounding box center [354, 259] width 0 height 9
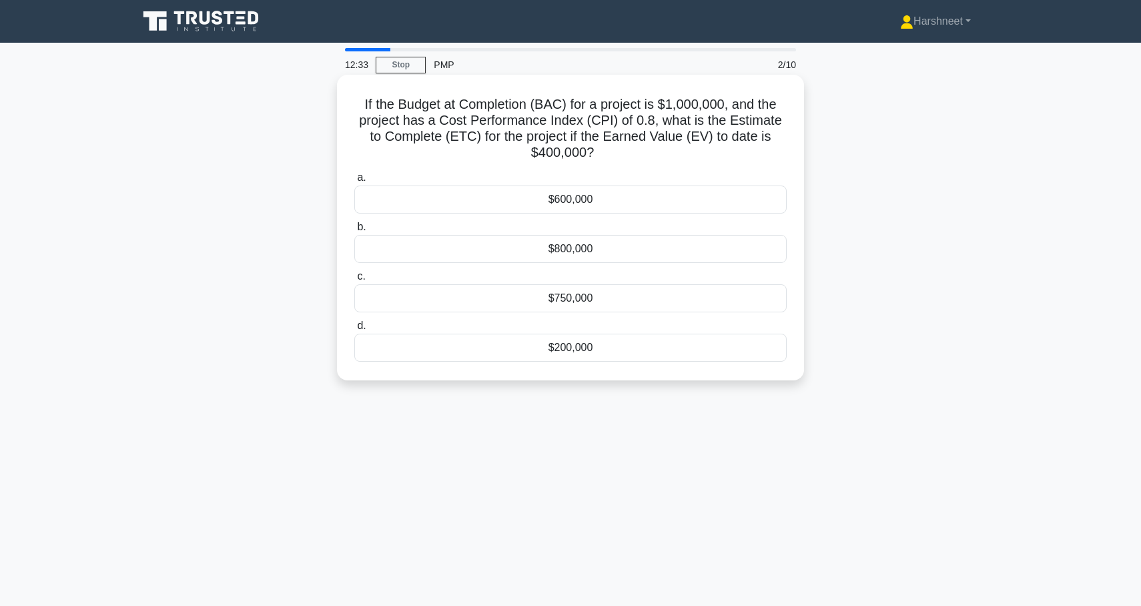
click at [649, 362] on div "$200,000" at bounding box center [570, 348] width 432 height 28
click at [354, 330] on input "d. $200,000" at bounding box center [354, 326] width 0 height 9
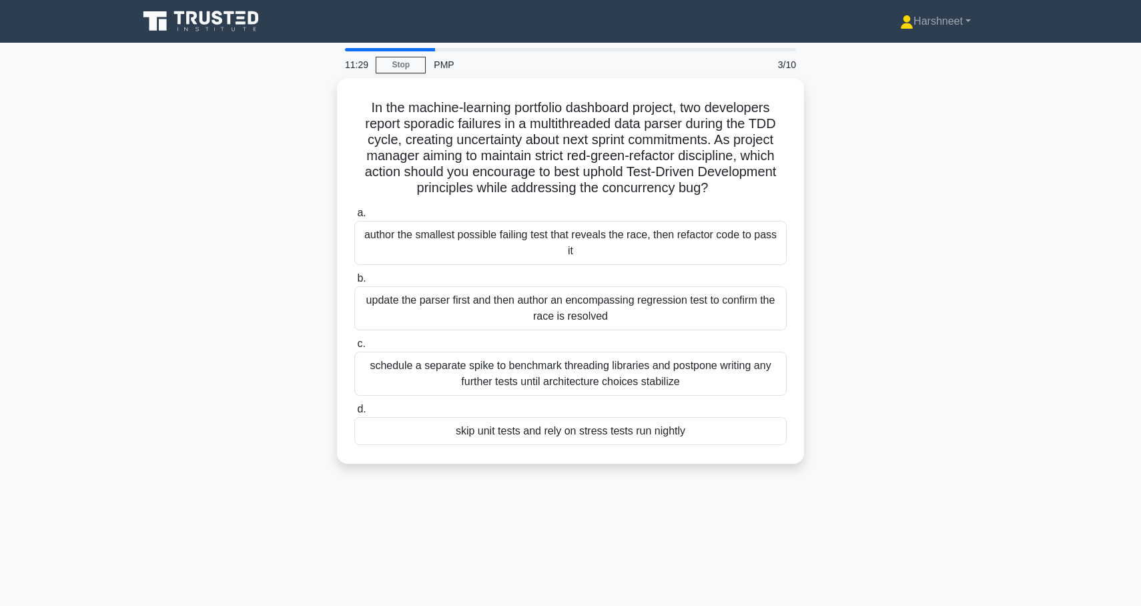
drag, startPoint x: 368, startPoint y: 101, endPoint x: 738, endPoint y: 489, distance: 535.9
click at [739, 488] on div "11:29 Stop PMP 3/10 In the machine-learning portfolio dashboard project, two de…" at bounding box center [570, 381] width 880 height 667
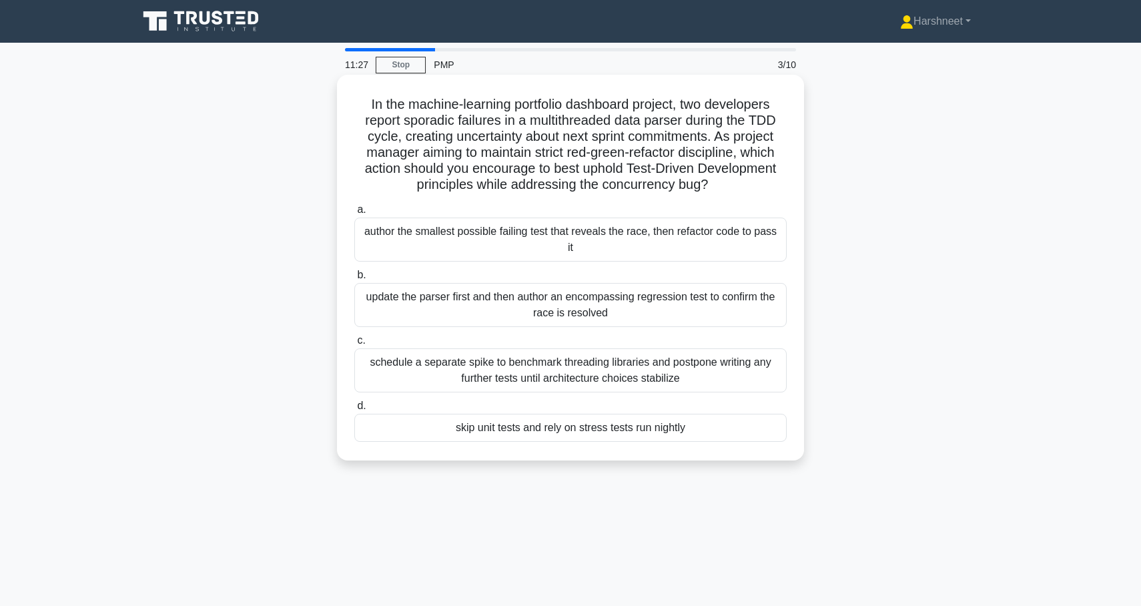
copy div "In the machine-learning portfolio dashboard project, two developers report spor…"
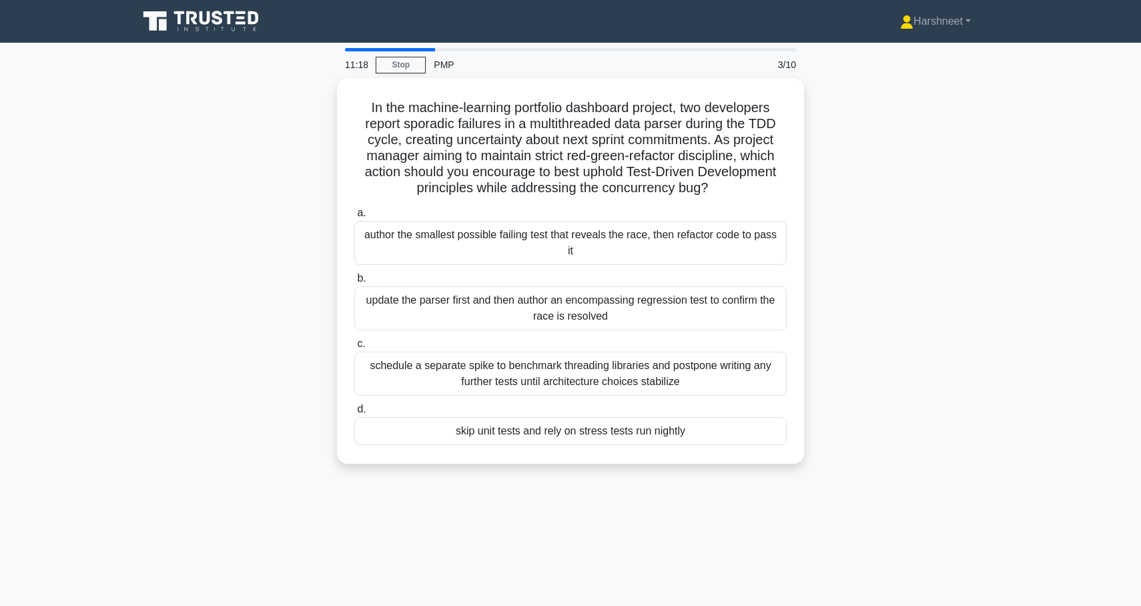
click at [213, 220] on div "In the machine-learning portfolio dashboard project, two developers report spor…" at bounding box center [570, 279] width 880 height 402
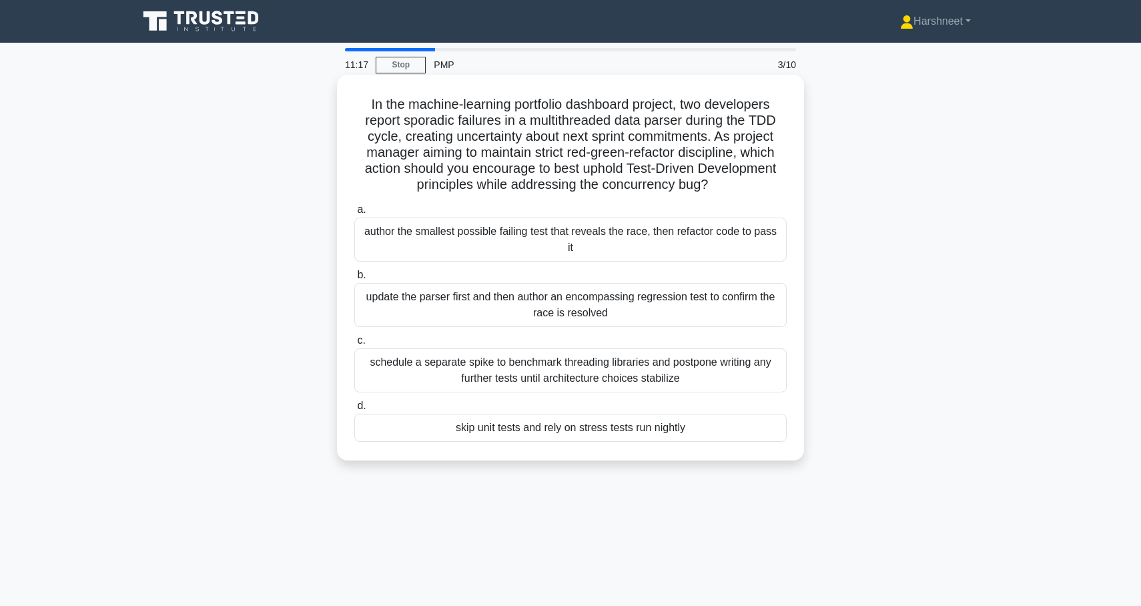
click at [388, 245] on div "author the smallest possible failing test that reveals the race, then refactor …" at bounding box center [570, 239] width 432 height 44
click at [354, 214] on input "a. author the smallest possible failing test that reveals the race, then refact…" at bounding box center [354, 209] width 0 height 9
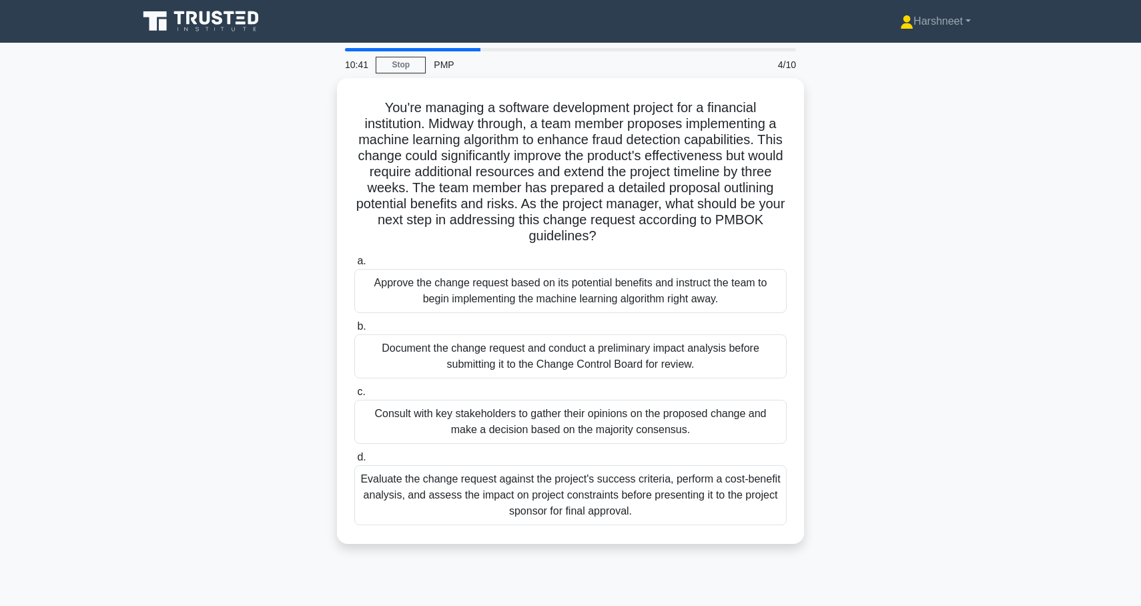
drag, startPoint x: 386, startPoint y: 101, endPoint x: 660, endPoint y: 548, distance: 523.7
click at [660, 548] on div "You're managing a software development project for a financial institution. Mid…" at bounding box center [570, 319] width 880 height 482
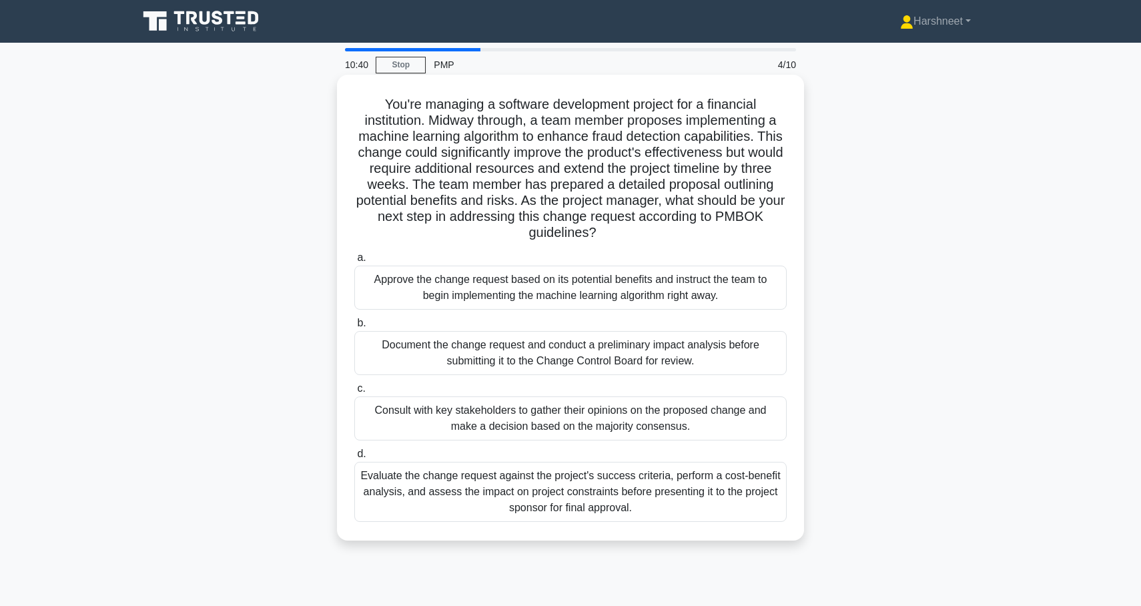
copy div "You're managing a software development project for a financial institution. Mid…"
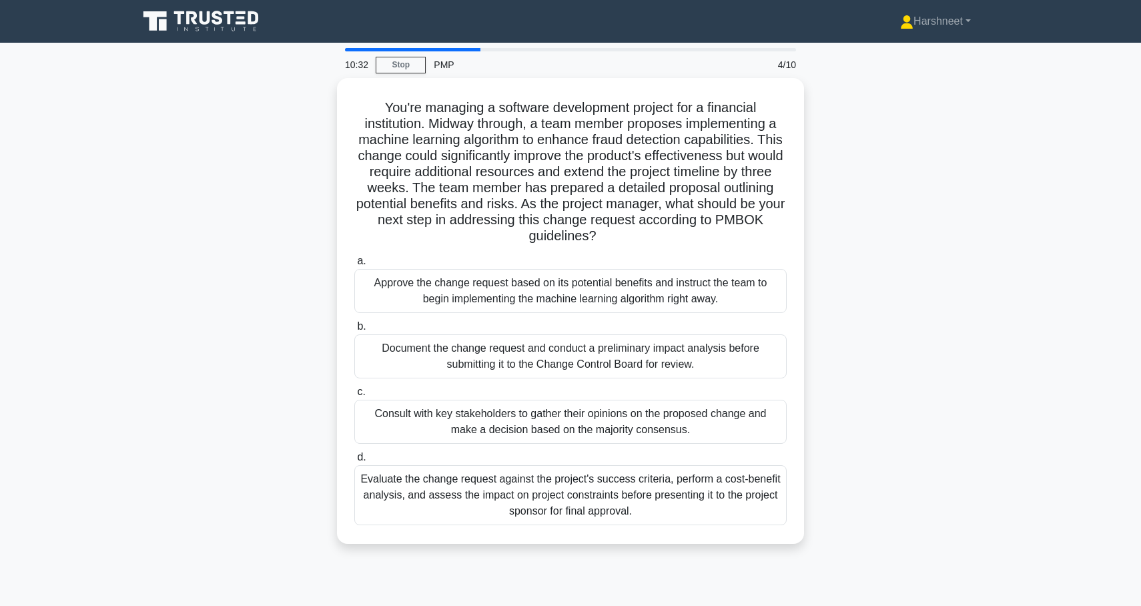
click at [189, 215] on div "You're managing a software development project for a financial institution. Mid…" at bounding box center [570, 319] width 880 height 482
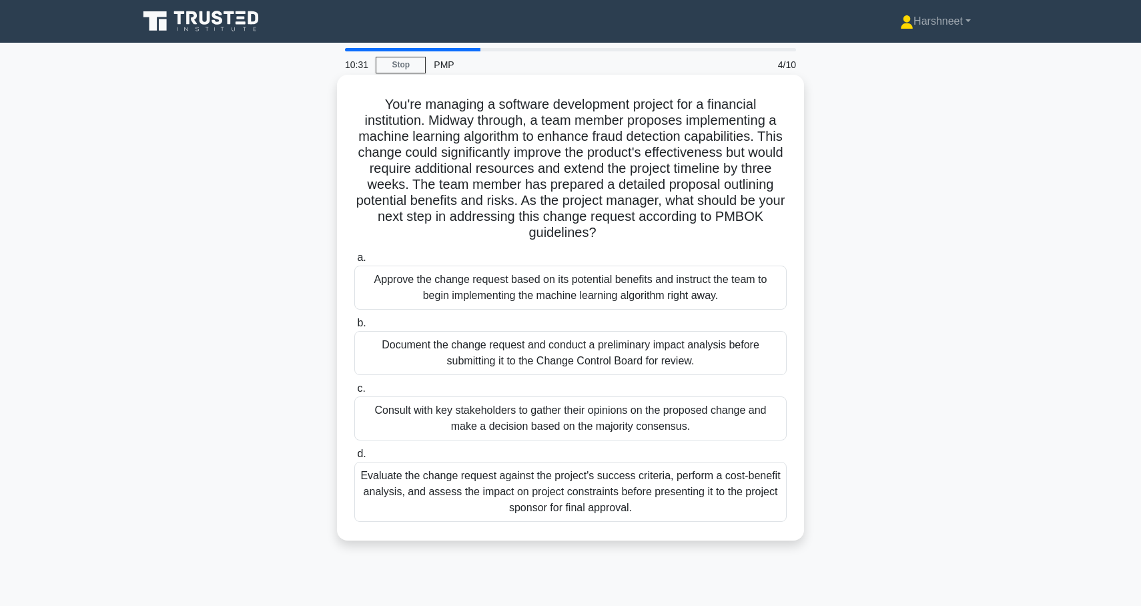
click at [383, 362] on div "Document the change request and conduct a preliminary impact analysis before su…" at bounding box center [570, 353] width 432 height 44
click at [354, 328] on input "b. Document the change request and conduct a preliminary impact analysis before…" at bounding box center [354, 323] width 0 height 9
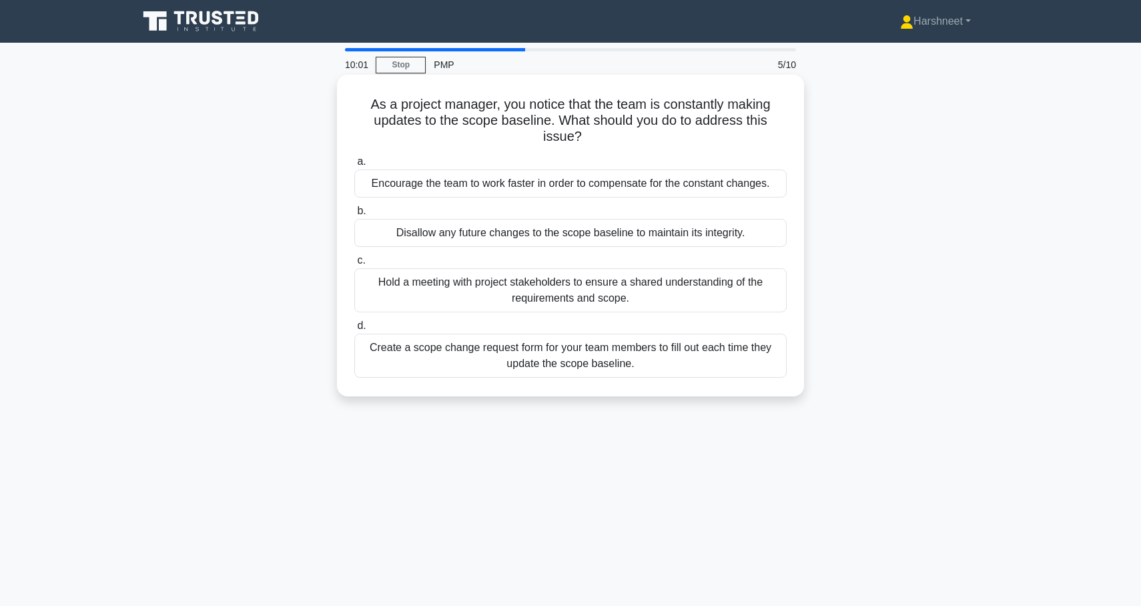
click at [443, 293] on div "Hold a meeting with project stakeholders to ensure a shared understanding of th…" at bounding box center [570, 290] width 432 height 44
click at [354, 265] on input "c. Hold a meeting with project stakeholders to ensure a shared understanding of…" at bounding box center [354, 260] width 0 height 9
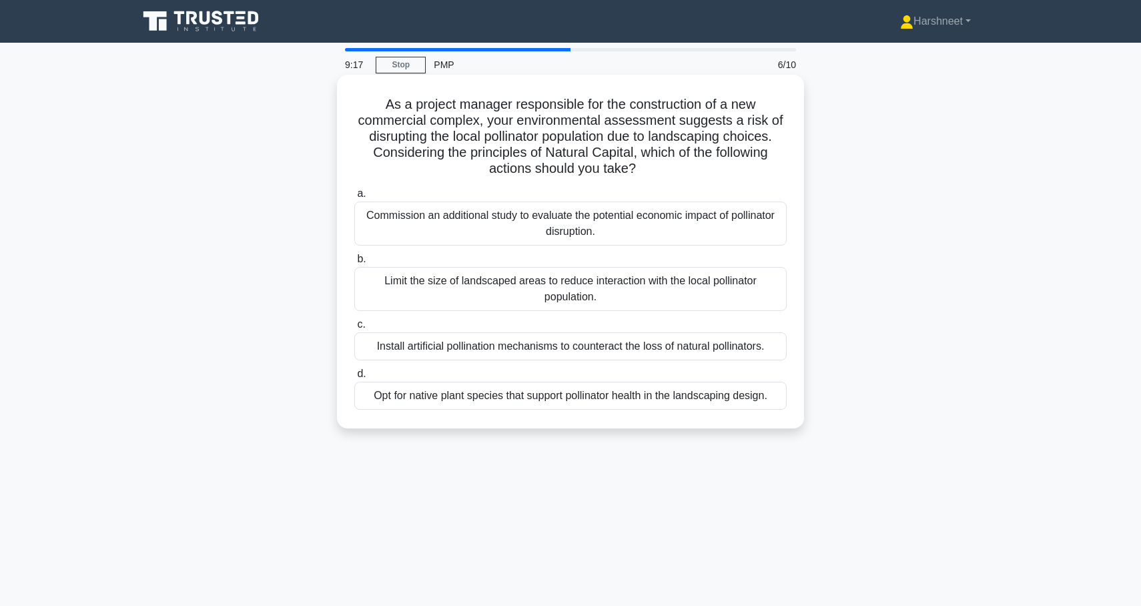
click at [448, 400] on div "Opt for native plant species that support pollinator health in the landscaping …" at bounding box center [570, 396] width 432 height 28
click at [354, 378] on input "d. Opt for native plant species that support pollinator health in the landscapi…" at bounding box center [354, 374] width 0 height 9
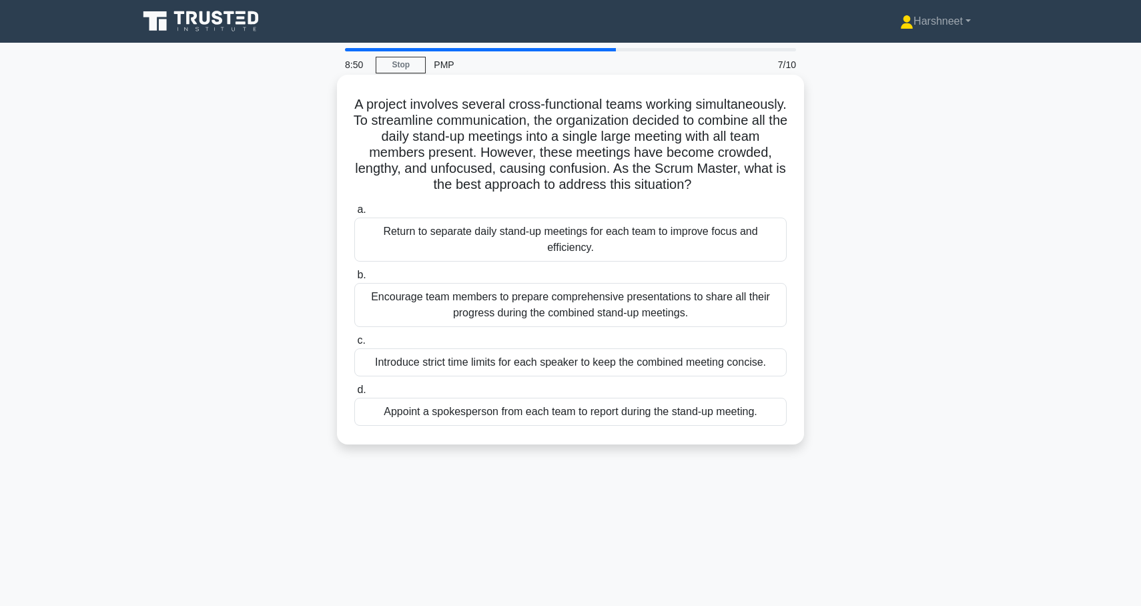
click at [480, 236] on div "Return to separate daily stand-up meetings for each team to improve focus and e…" at bounding box center [570, 239] width 432 height 44
click at [354, 214] on input "a. Return to separate daily stand-up meetings for each team to improve focus an…" at bounding box center [354, 209] width 0 height 9
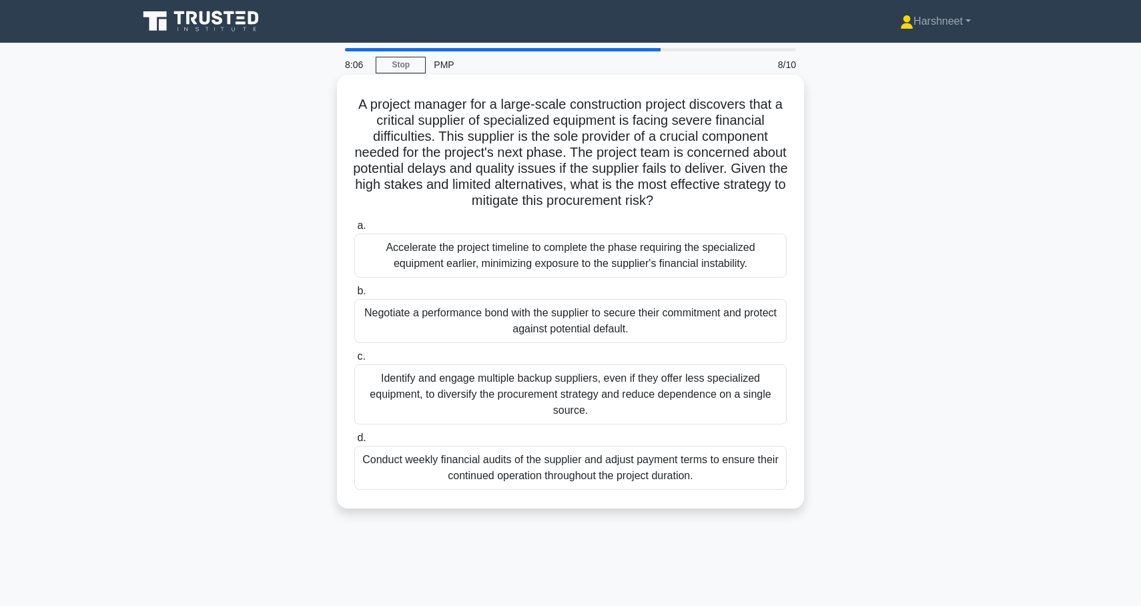
click at [436, 474] on div "Conduct weekly financial audits of the supplier and adjust payment terms to ens…" at bounding box center [570, 468] width 432 height 44
click at [354, 442] on input "d. Conduct weekly financial audits of the supplier and adjust payment terms to …" at bounding box center [354, 438] width 0 height 9
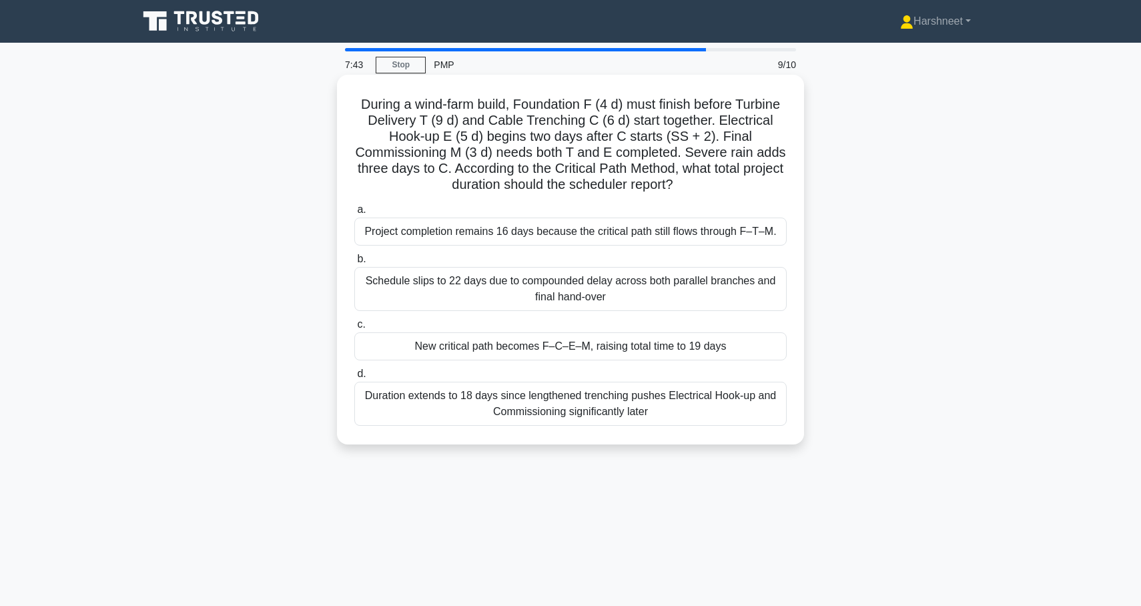
drag, startPoint x: 360, startPoint y: 103, endPoint x: 714, endPoint y: 425, distance: 478.8
click at [714, 425] on div "During a wind-farm build, Foundation F (4 d) must finish before Turbine Deliver…" at bounding box center [570, 259] width 456 height 359
copy div "During a wind-farm build, Foundation F (4 d) must finish before Turbine Deliver…"
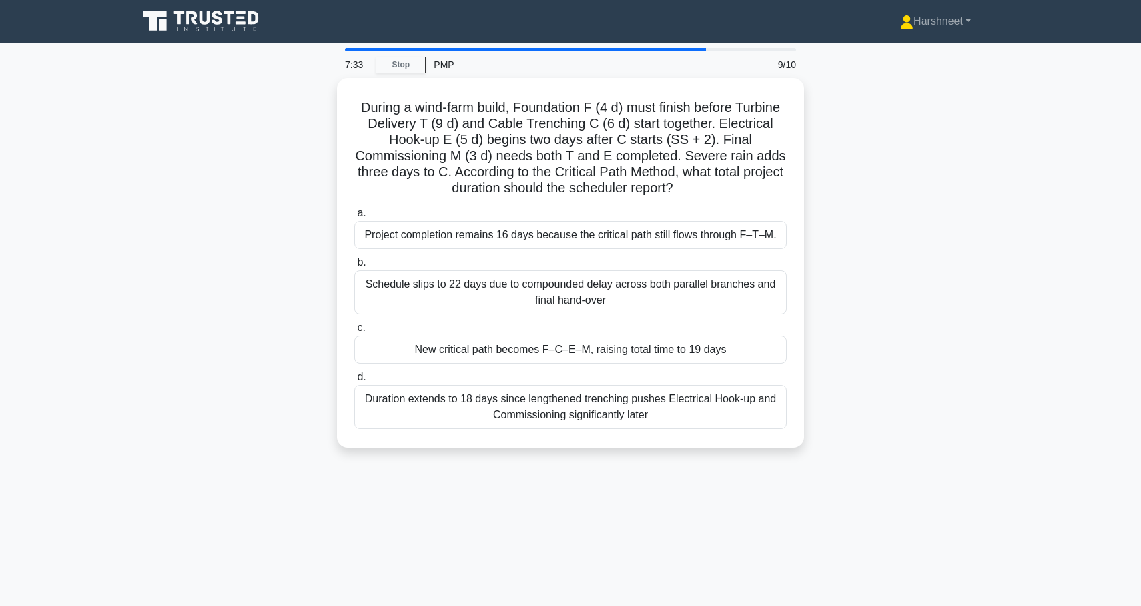
click at [227, 255] on div "During a wind-farm build, Foundation F (4 d) must finish before Turbine Deliver…" at bounding box center [570, 271] width 880 height 386
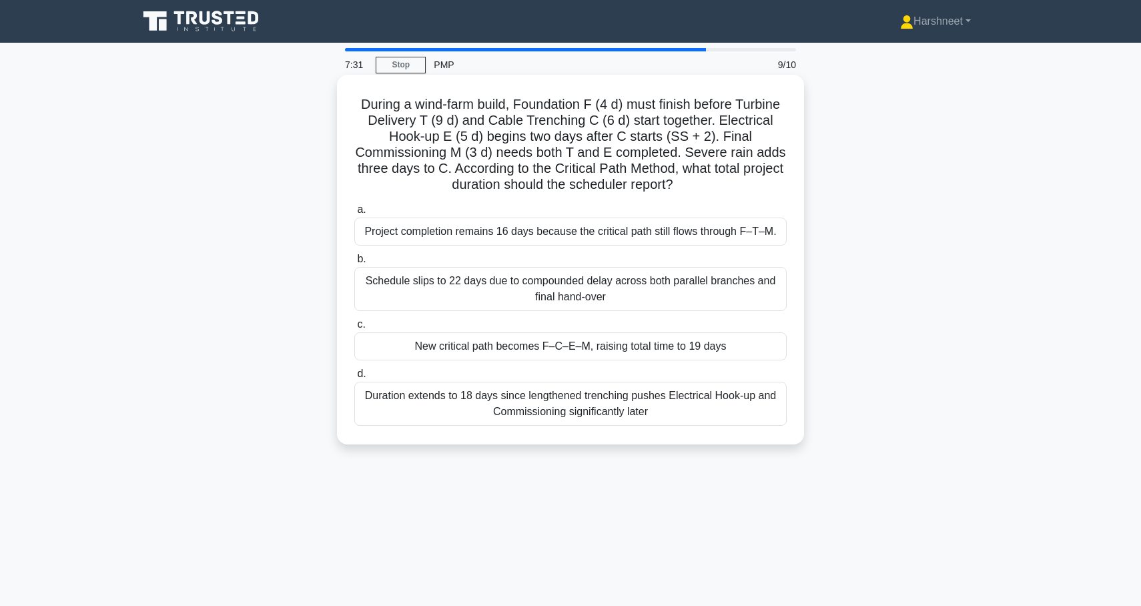
click at [408, 232] on div "Project completion remains 16 days because the critical path still flows throug…" at bounding box center [570, 231] width 432 height 28
click at [354, 214] on input "a. Project completion remains 16 days because the critical path still flows thr…" at bounding box center [354, 209] width 0 height 9
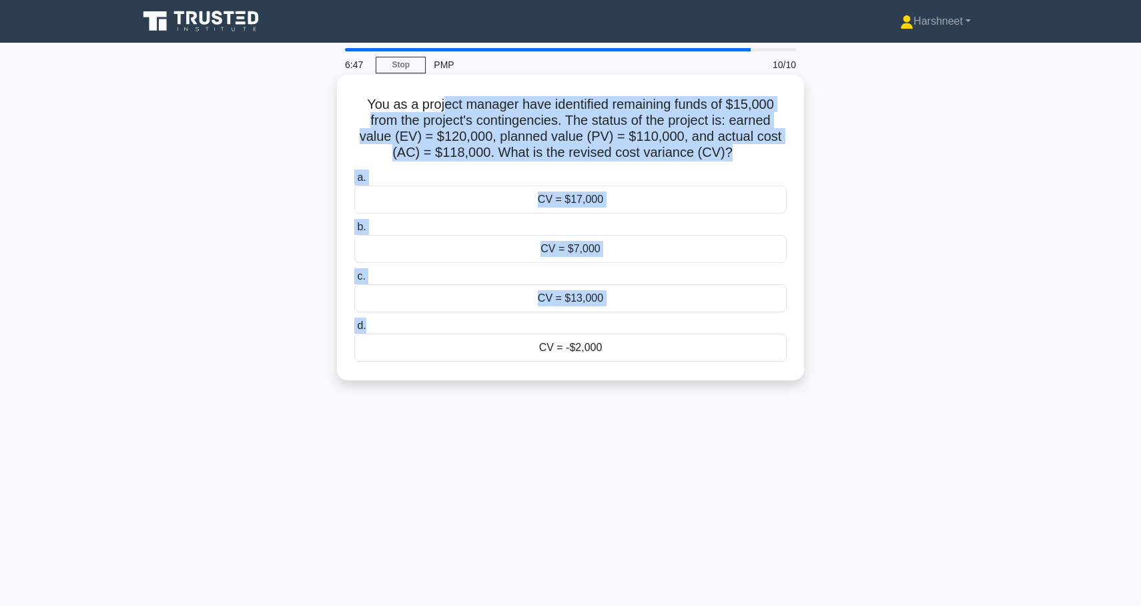
drag, startPoint x: 447, startPoint y: 109, endPoint x: 562, endPoint y: 332, distance: 250.6
click at [562, 332] on div "You as a project manager have identified remaining funds of $15,000 from the pr…" at bounding box center [570, 227] width 456 height 295
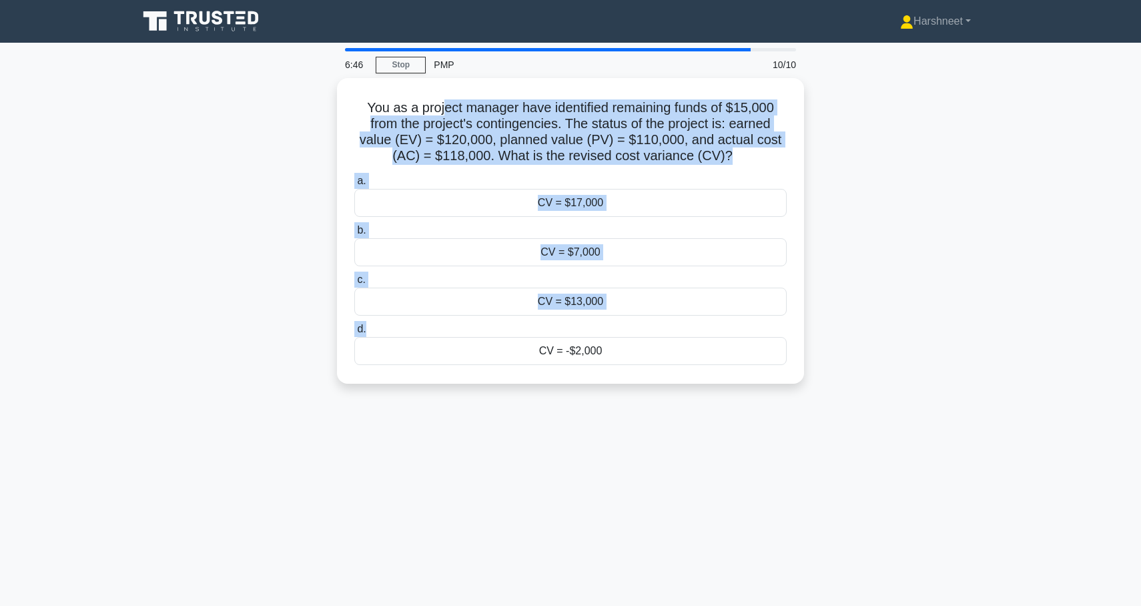
drag, startPoint x: 562, startPoint y: 332, endPoint x: 612, endPoint y: 396, distance: 80.7
click at [612, 396] on div "You as a project manager have identified remaining funds of $15,000 from the pr…" at bounding box center [570, 239] width 880 height 322
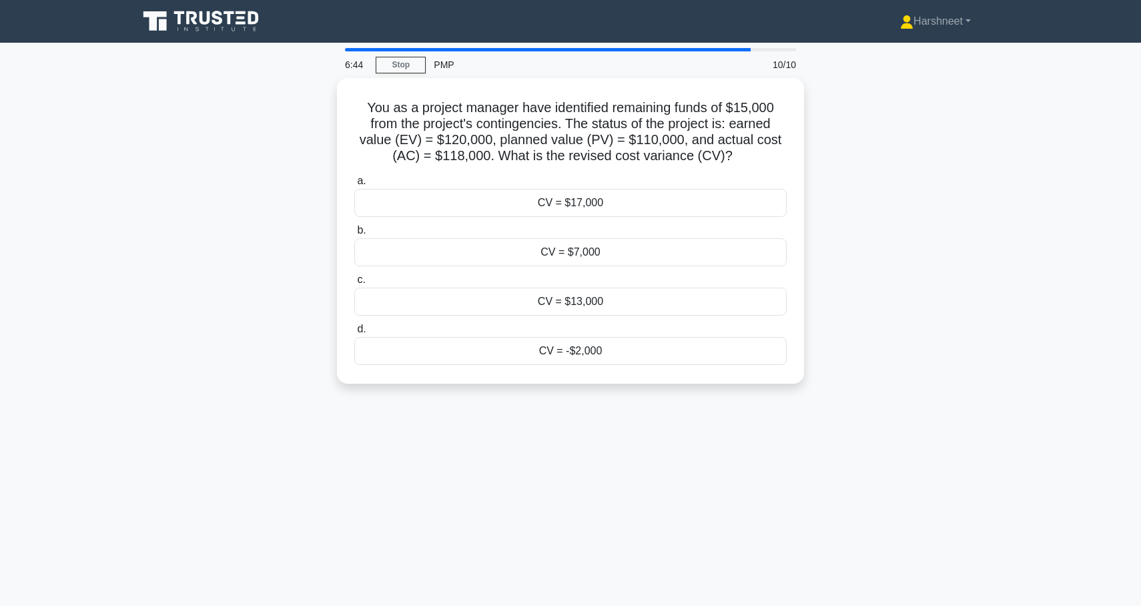
click at [236, 318] on div "You as a project manager have identified remaining funds of $15,000 from the pr…" at bounding box center [570, 239] width 880 height 322
drag, startPoint x: 366, startPoint y: 100, endPoint x: 706, endPoint y: 457, distance: 493.0
click at [706, 457] on div "6:41 Stop PMP 10/10 You as a project manager have identified remaining funds of…" at bounding box center [570, 381] width 880 height 667
copy div "You as a project manager have identified remaining funds of $15,000 from the pr…"
click at [205, 169] on div "You as a project manager have identified remaining funds of $15,000 from the pr…" at bounding box center [570, 239] width 880 height 322
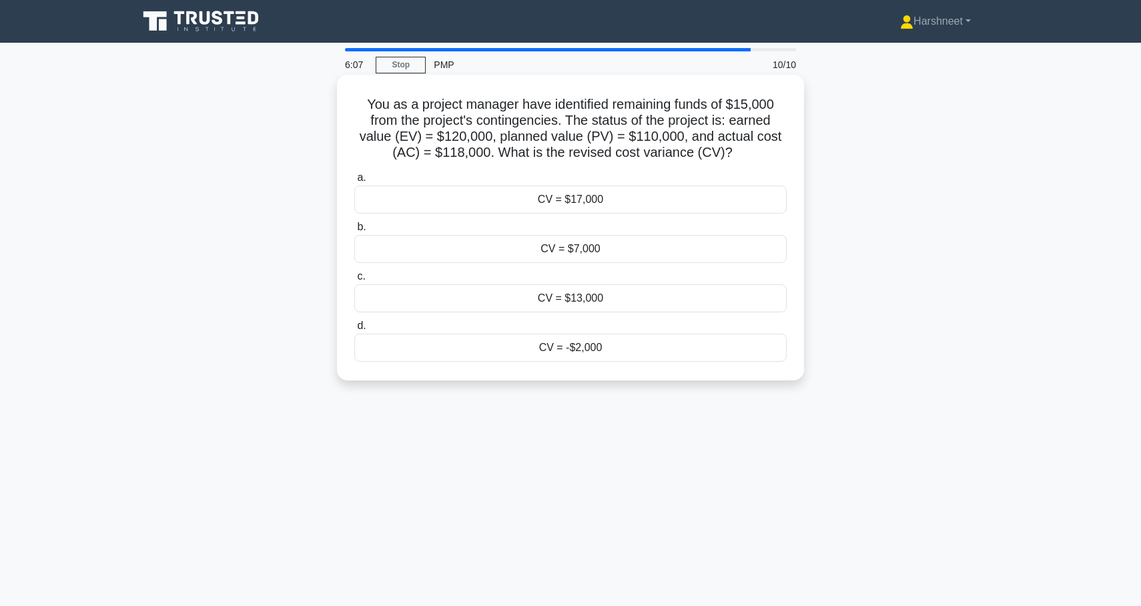
click at [439, 193] on div "CV = $17,000" at bounding box center [570, 199] width 432 height 28
click at [354, 182] on input "a. CV = $17,000" at bounding box center [354, 177] width 0 height 9
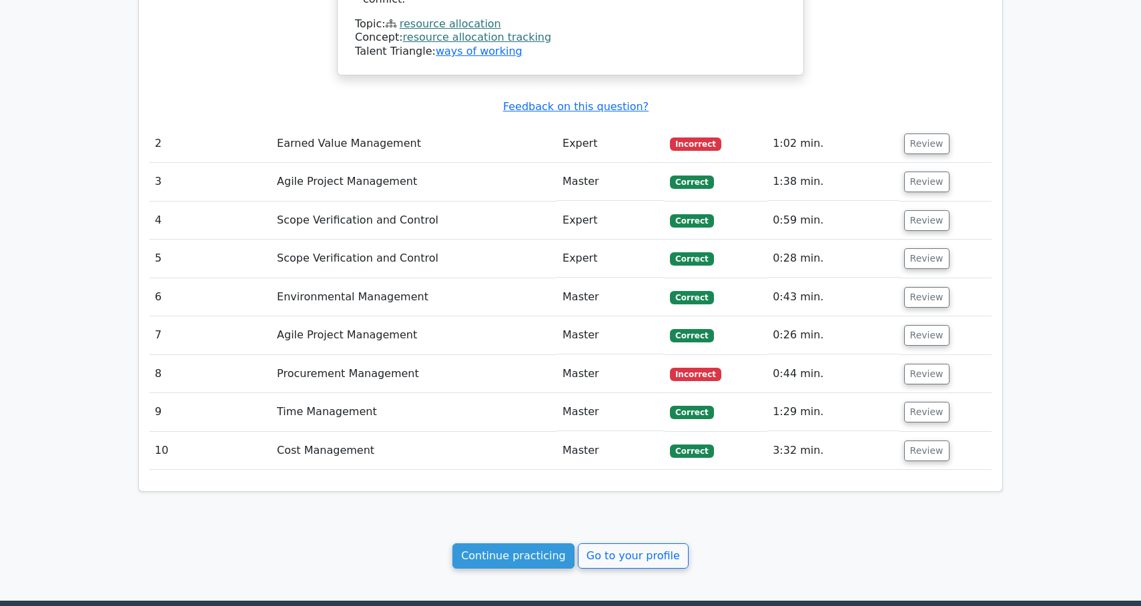
scroll to position [1557, 0]
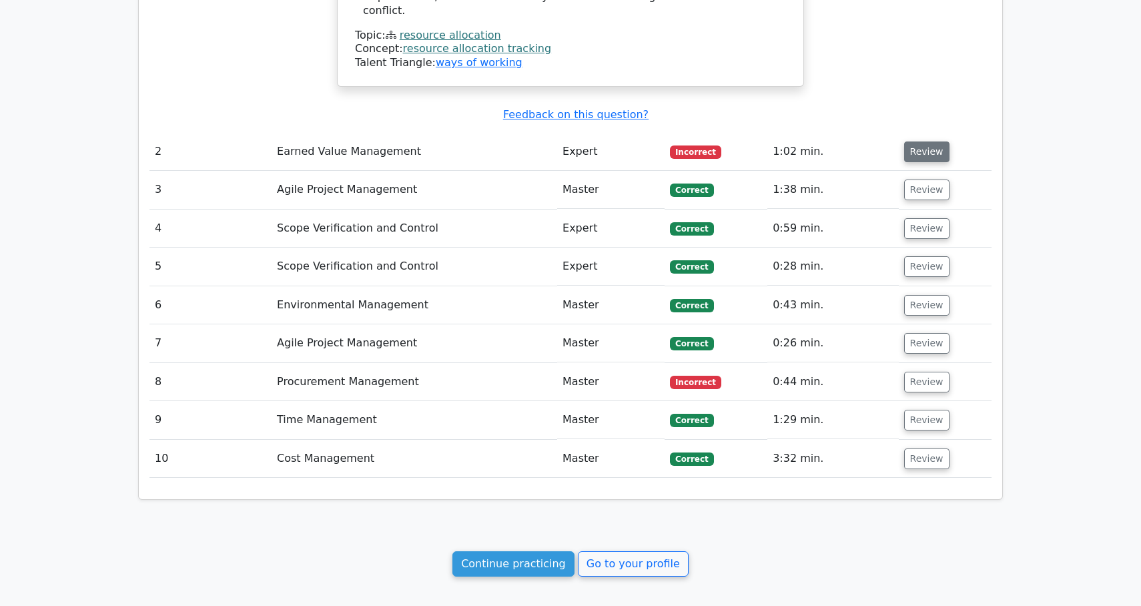
click at [929, 141] on button "Review" at bounding box center [926, 151] width 45 height 21
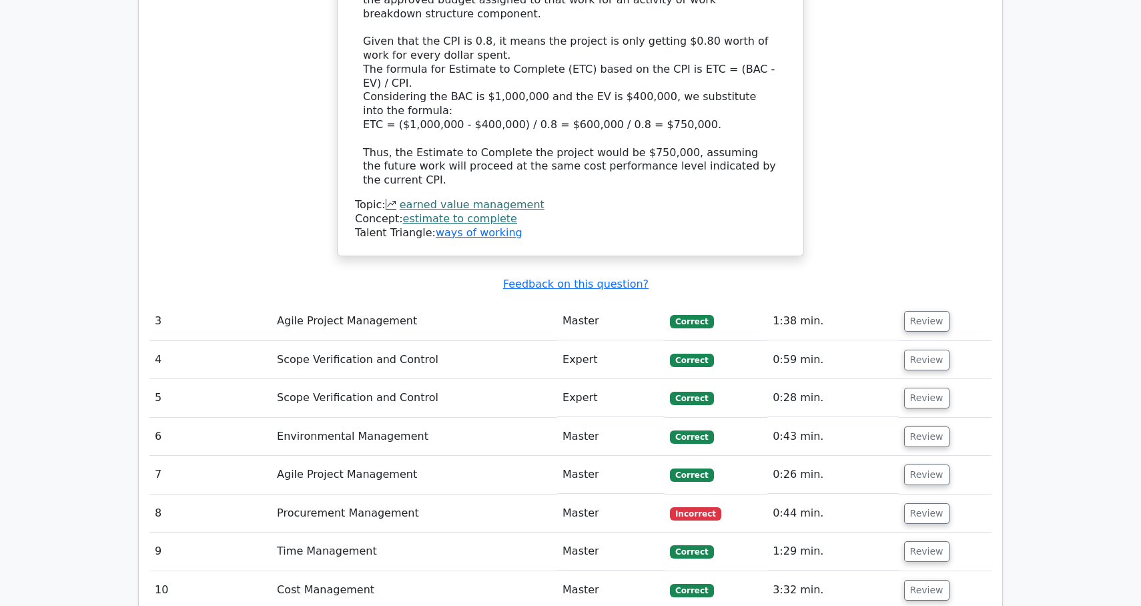
scroll to position [2153, 0]
click at [933, 502] on button "Review" at bounding box center [926, 512] width 45 height 21
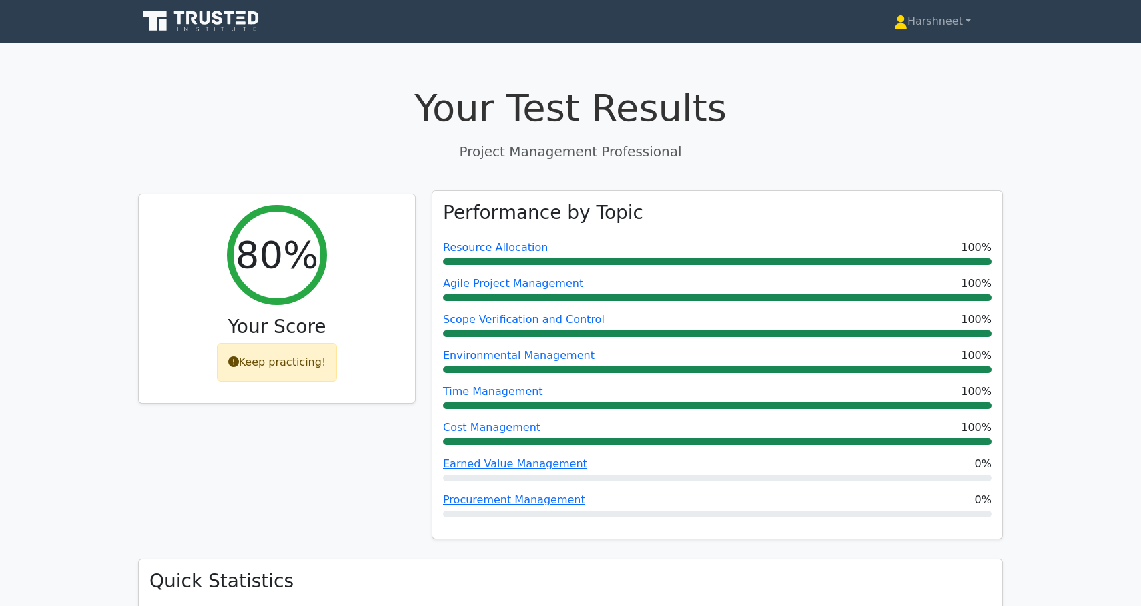
scroll to position [0, 0]
